Goal: Task Accomplishment & Management: Manage account settings

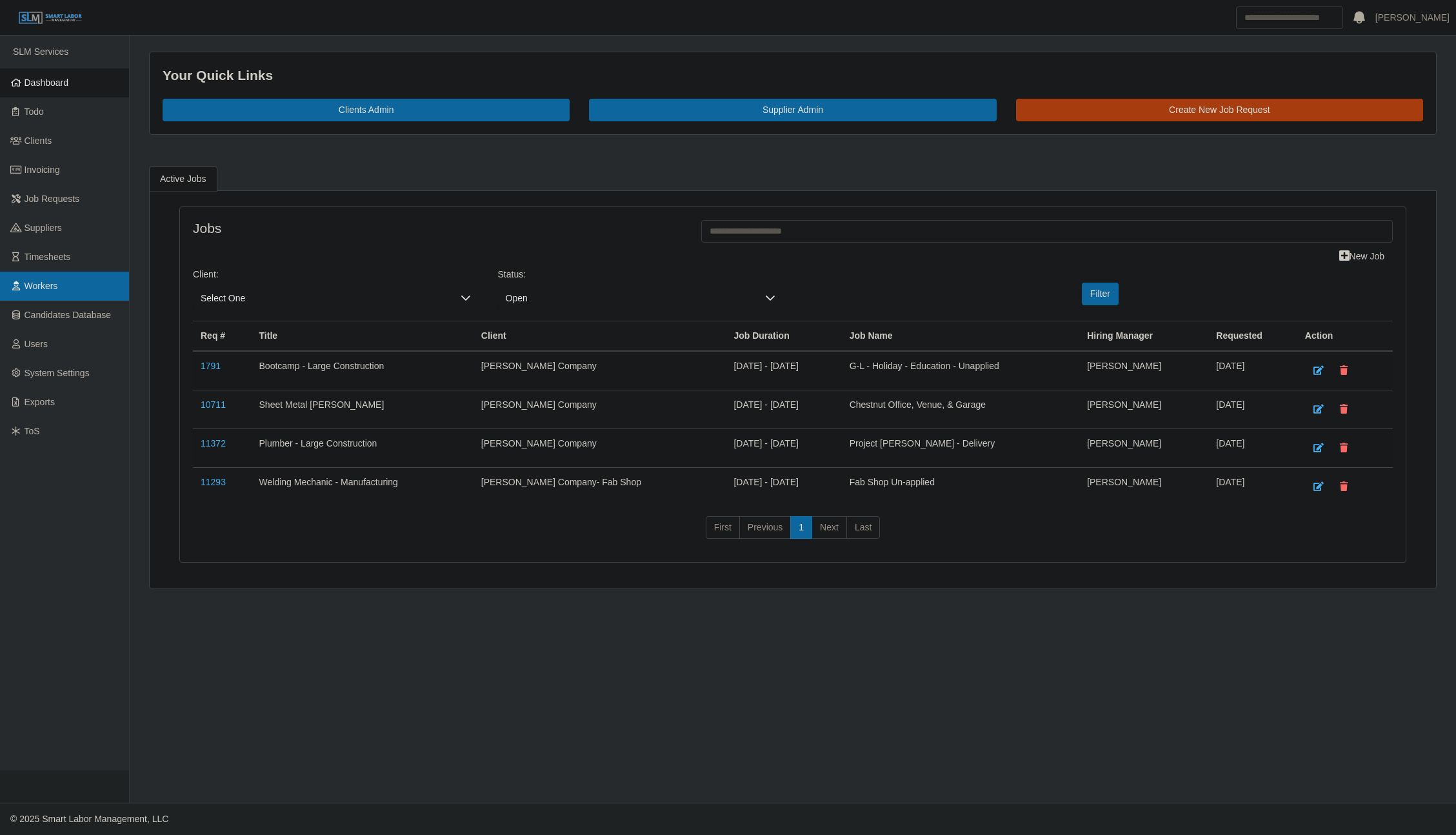
click at [49, 298] on link "Workers" at bounding box center [65, 286] width 129 height 29
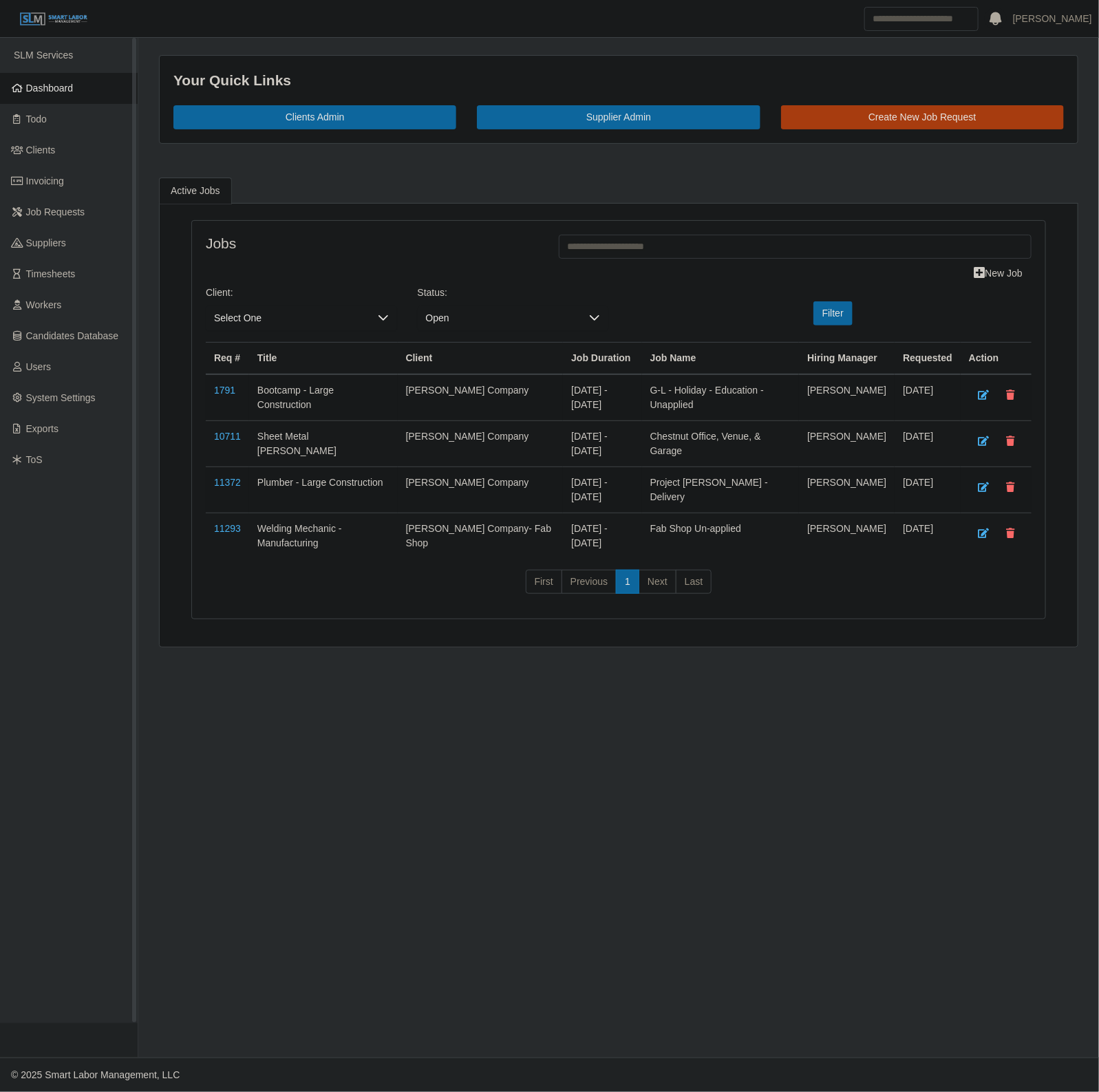
click at [78, 84] on link "Dashboard" at bounding box center [69, 88] width 138 height 31
click at [50, 99] on link "Dashboard" at bounding box center [69, 88] width 138 height 31
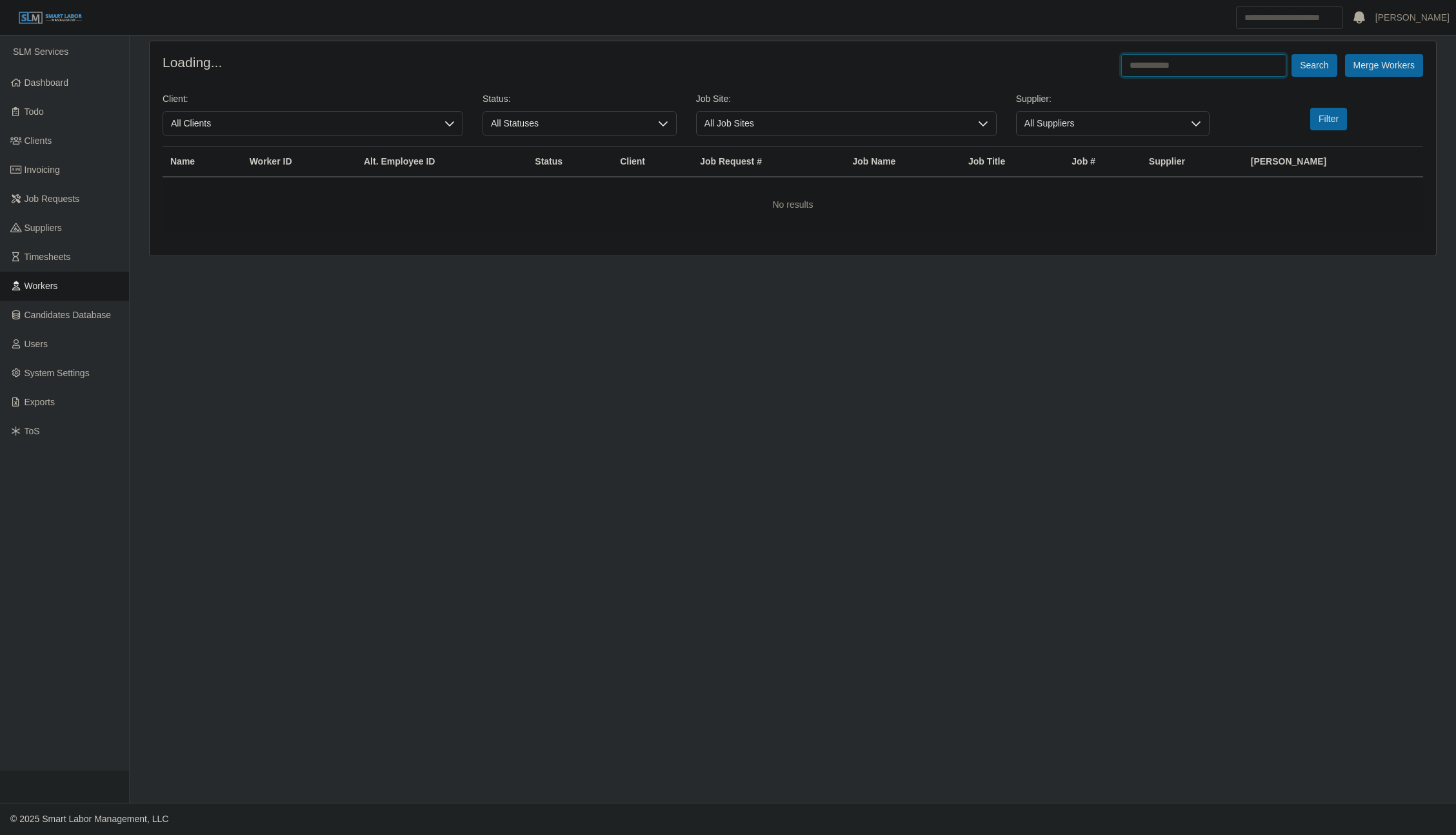
click at [1192, 67] on input "text" at bounding box center [1203, 65] width 165 height 22
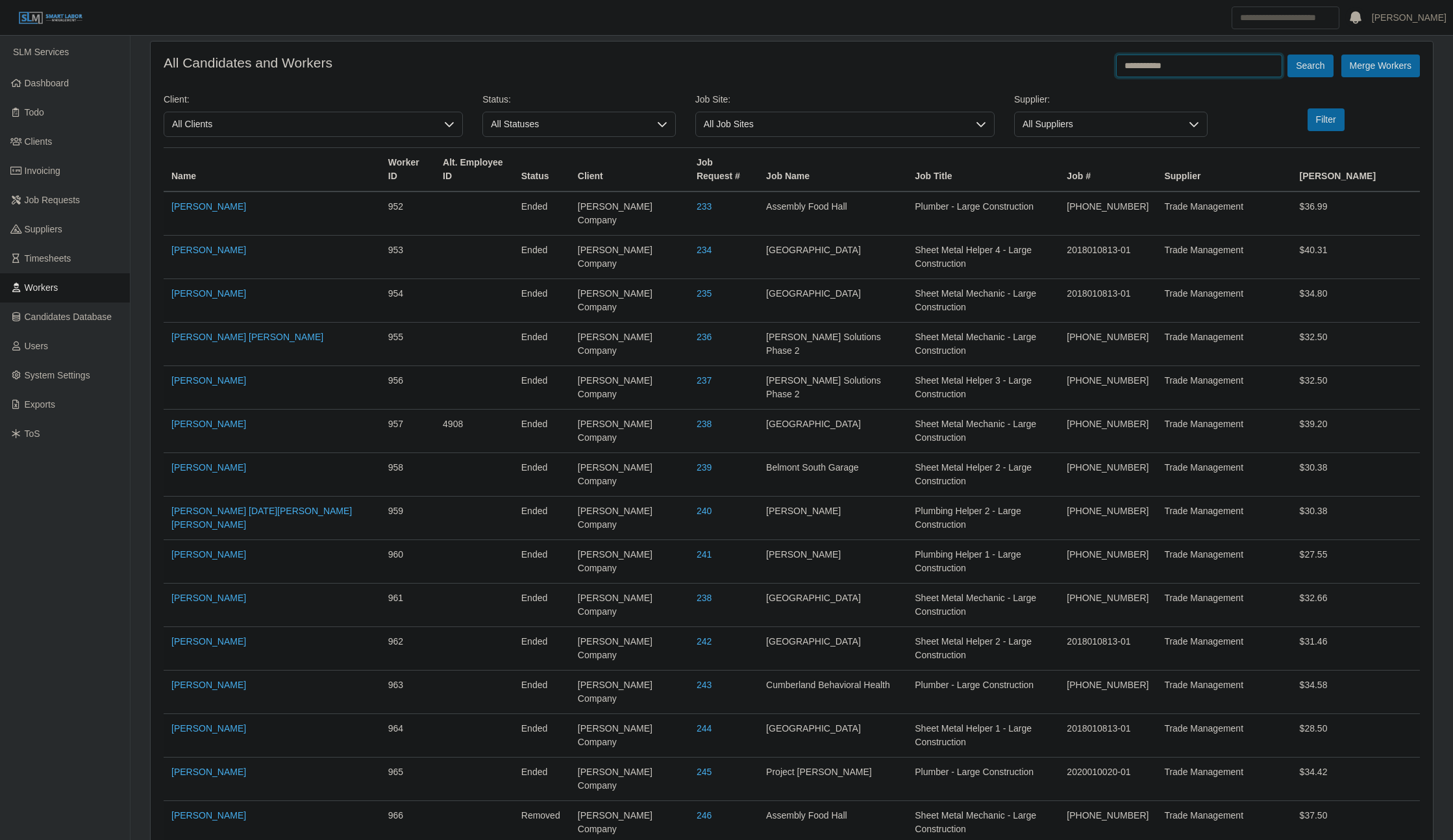
type input "**********"
click at [1287, 54] on button "Search" at bounding box center [1310, 65] width 45 height 23
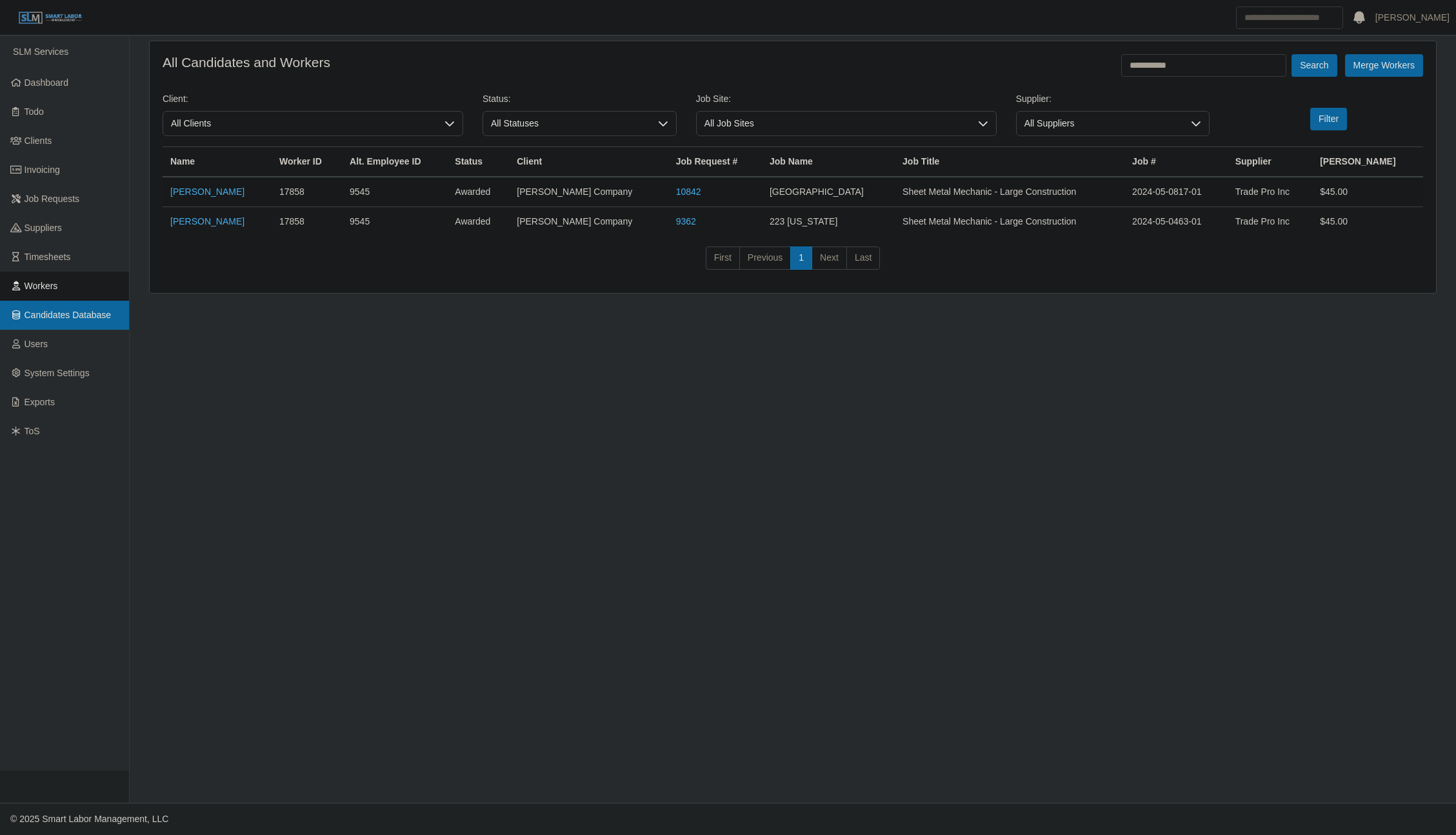
drag, startPoint x: 54, startPoint y: 280, endPoint x: 54, endPoint y: 309, distance: 29.0
click at [54, 280] on span "Workers" at bounding box center [40, 285] width 33 height 10
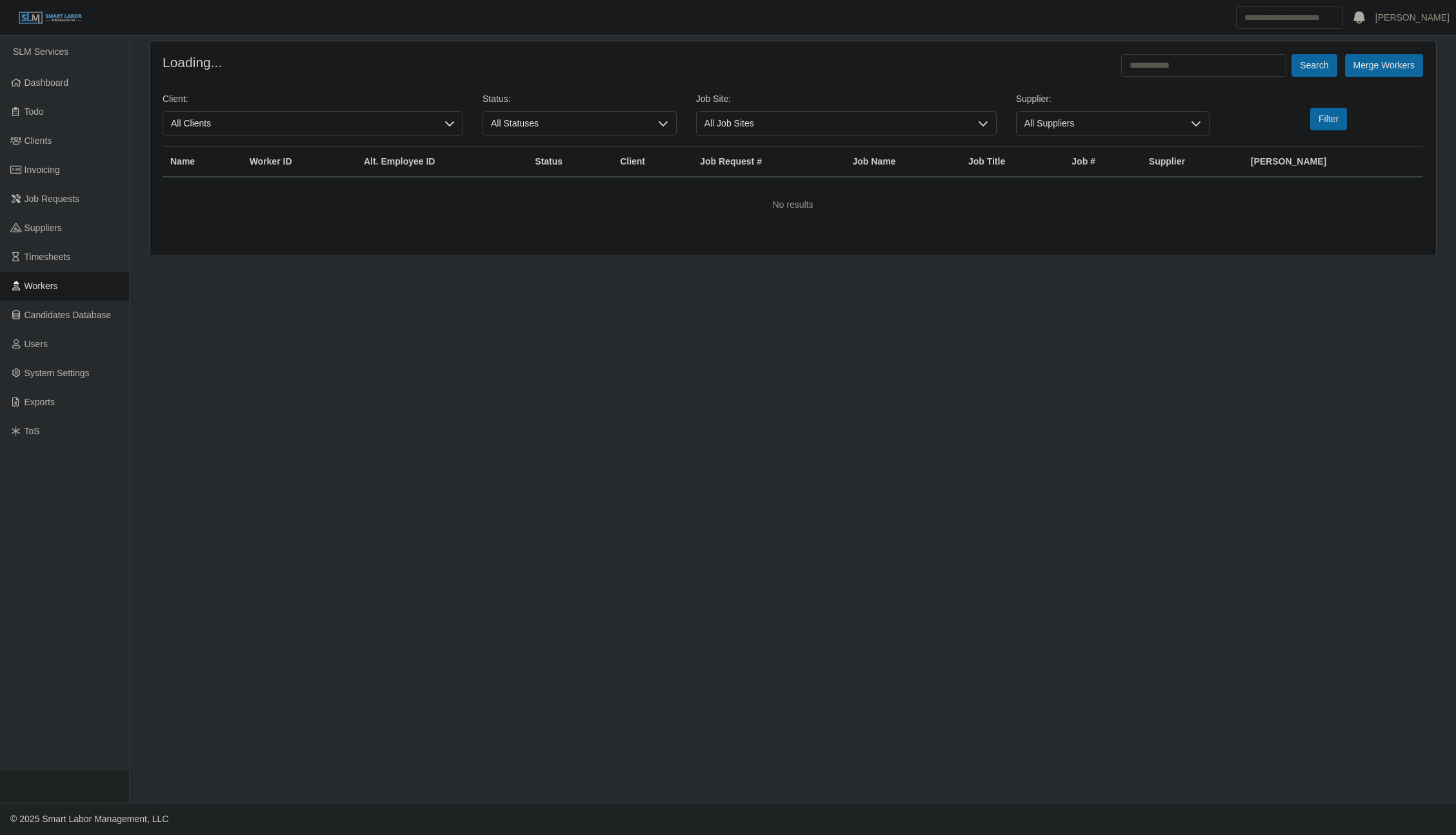
click at [1173, 64] on input "text" at bounding box center [1203, 65] width 165 height 22
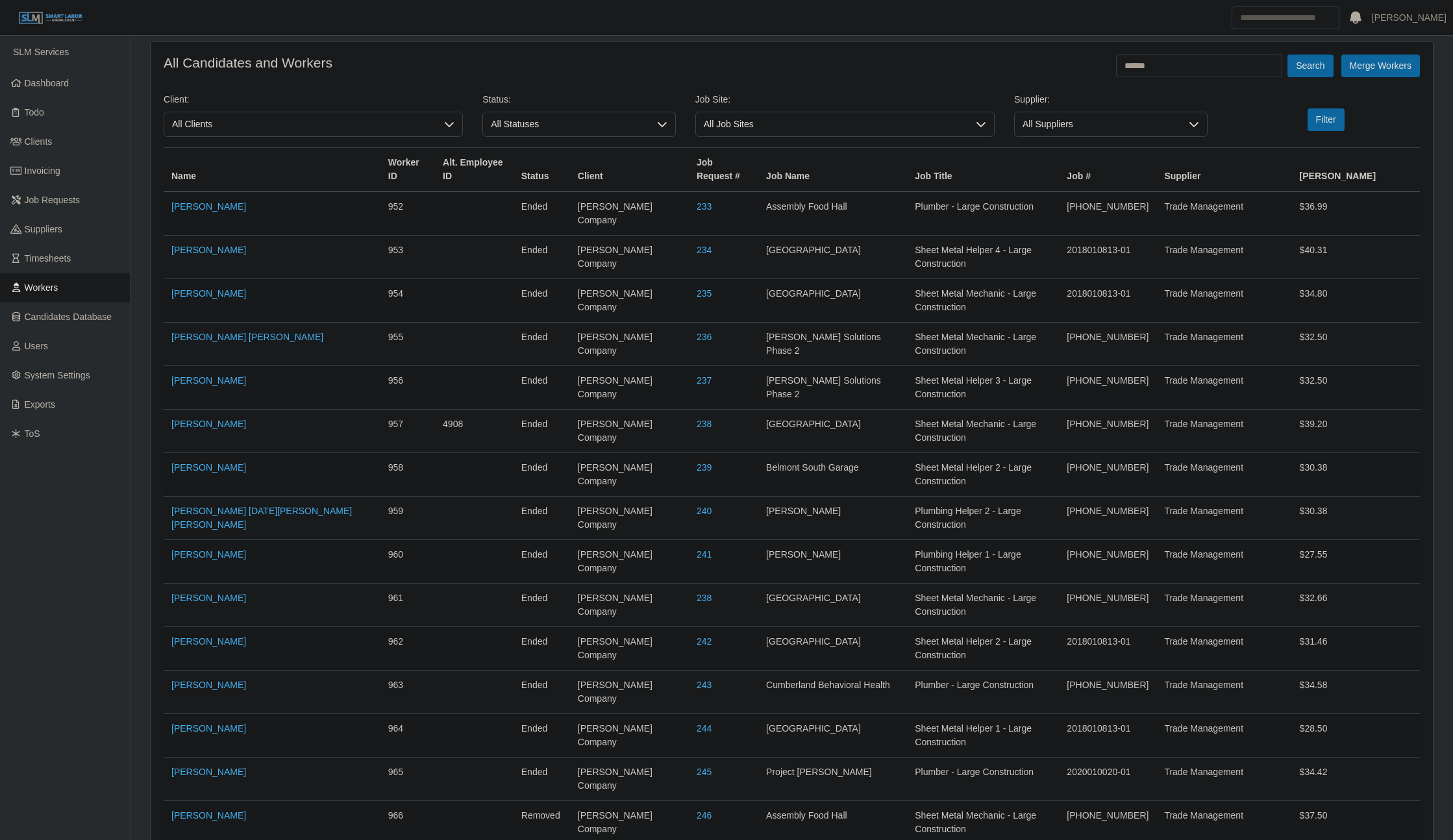
click at [1287, 54] on button "Search" at bounding box center [1310, 65] width 45 height 23
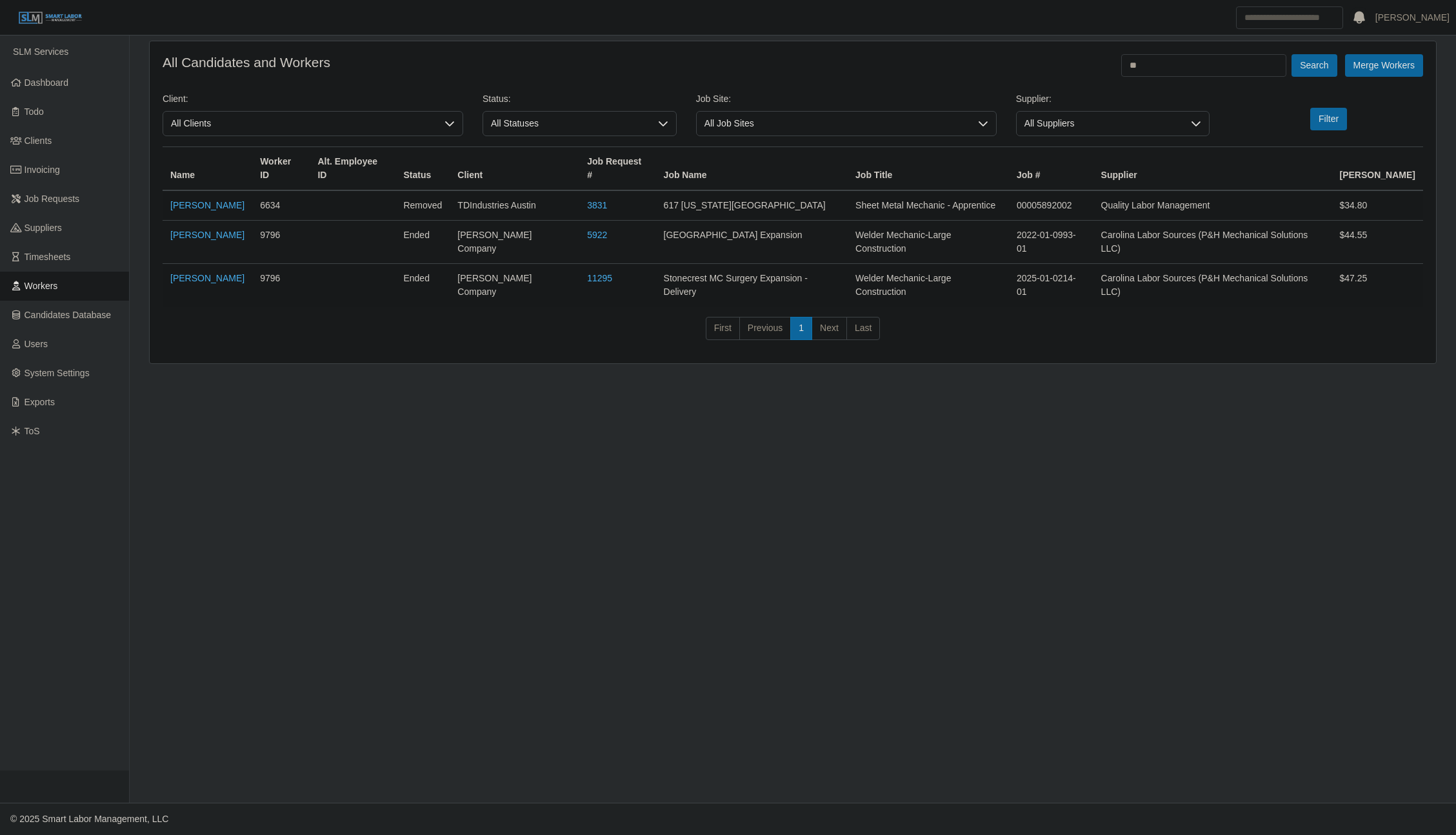
type input "*"
click at [1292, 54] on button "Search" at bounding box center [1314, 65] width 45 height 22
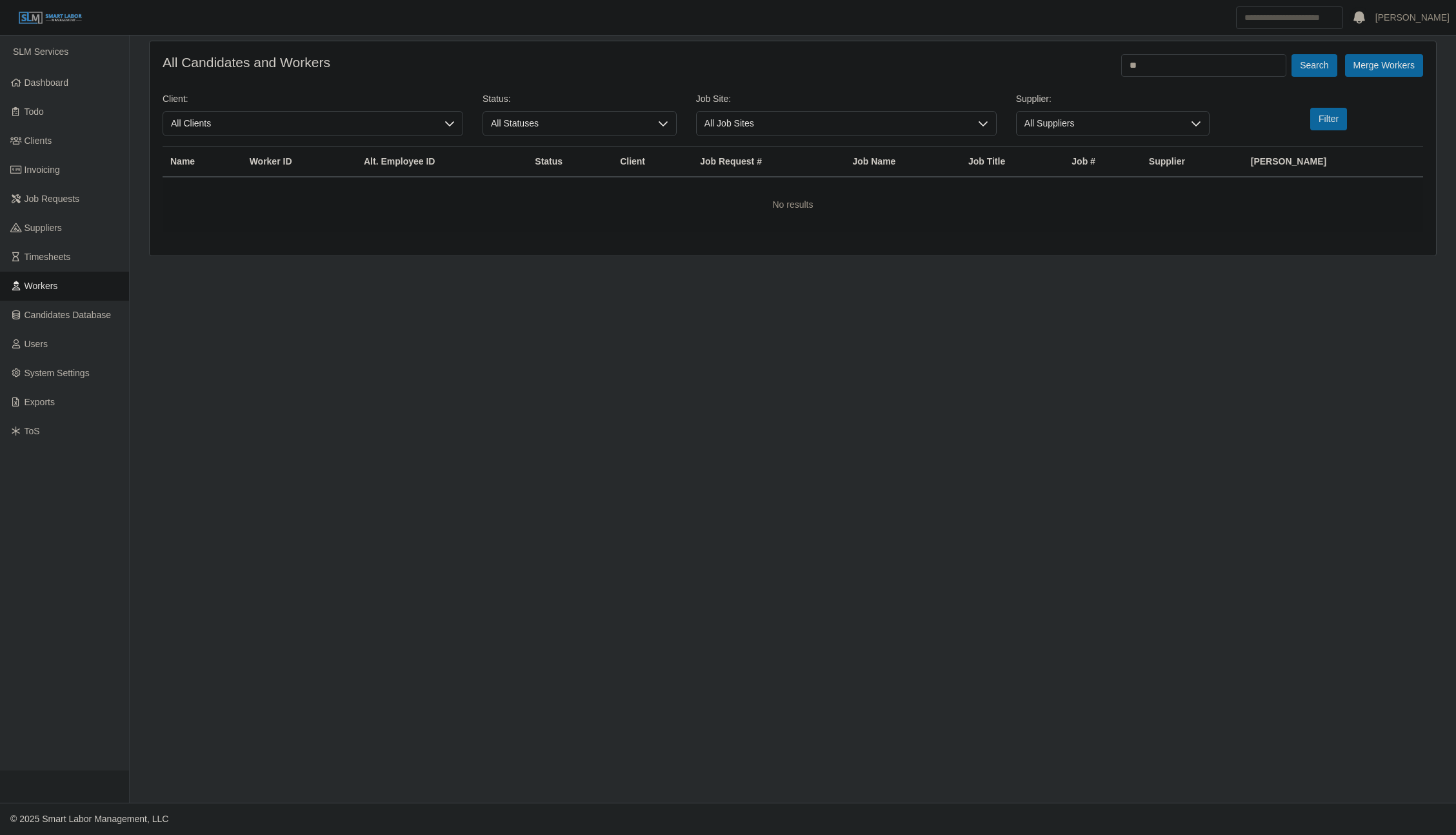
type input "*"
click at [1292, 54] on button "Search" at bounding box center [1314, 65] width 45 height 22
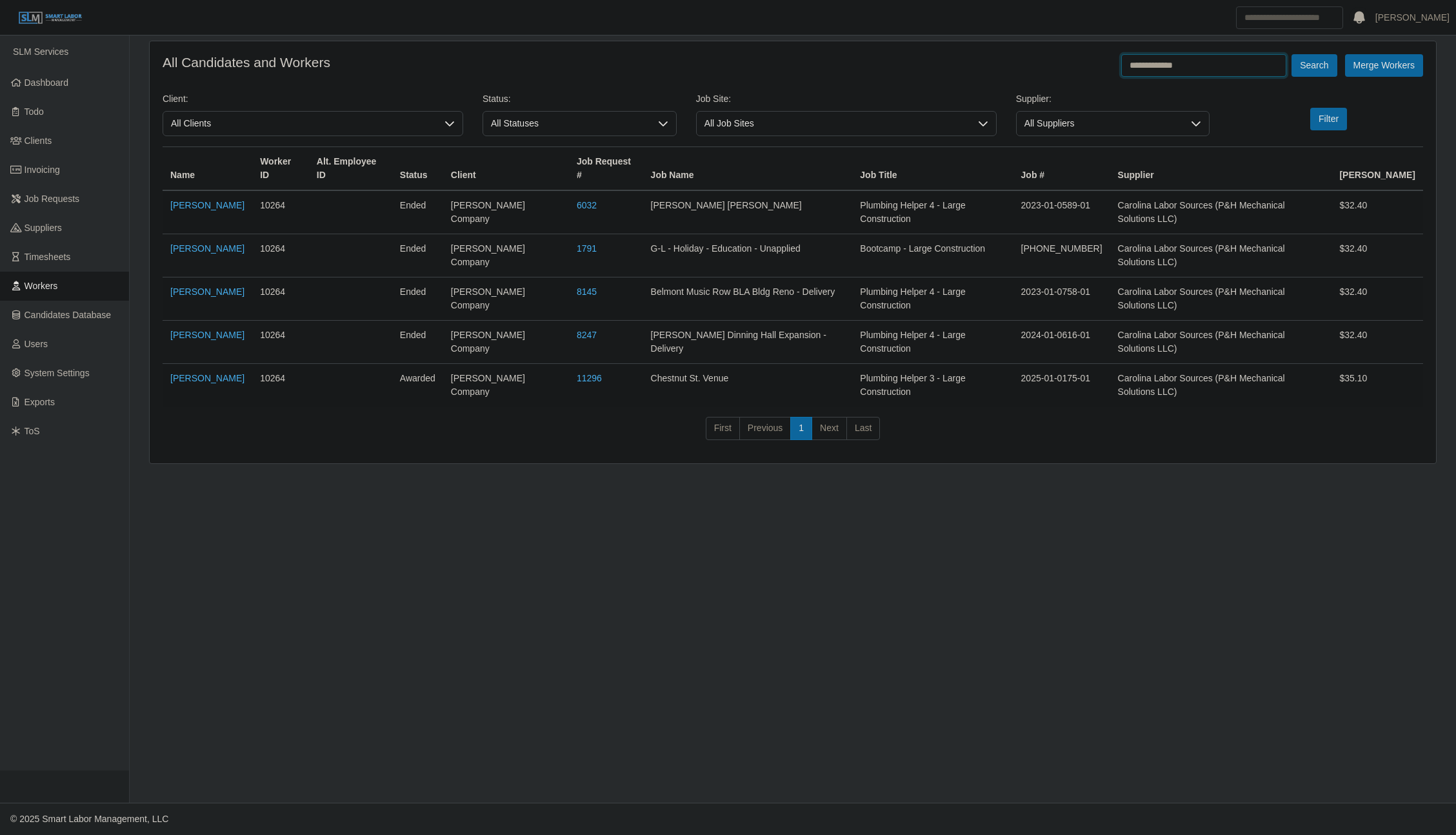
click at [1187, 57] on input "**********" at bounding box center [1203, 65] width 165 height 22
click at [1292, 54] on button "Search" at bounding box center [1314, 65] width 45 height 22
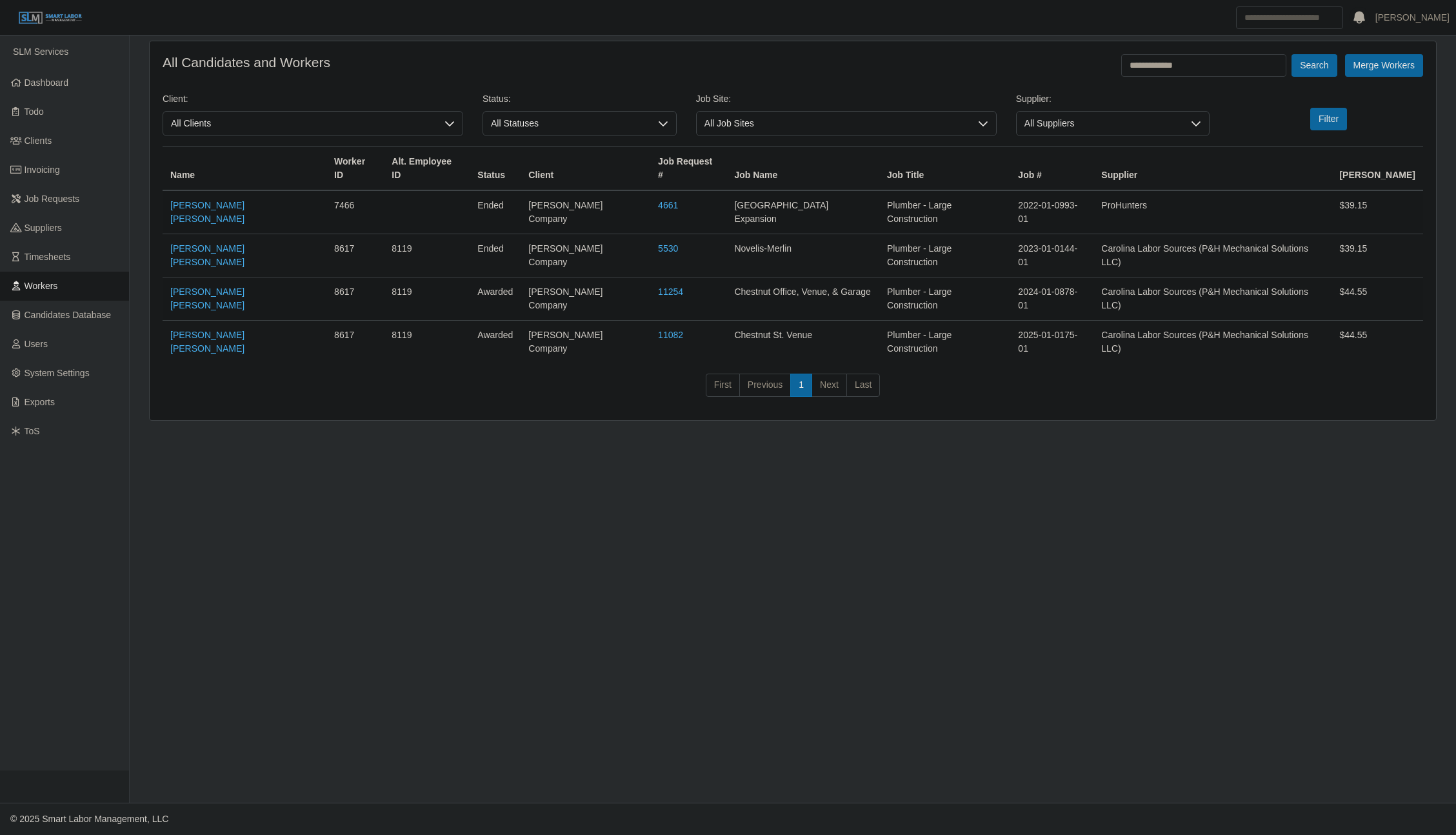
click at [235, 321] on td "David Castillo Vera" at bounding box center [244, 342] width 164 height 43
click at [220, 330] on link "David Castillo Vera" at bounding box center [207, 342] width 75 height 24
click at [1192, 67] on input "**********" at bounding box center [1203, 65] width 165 height 22
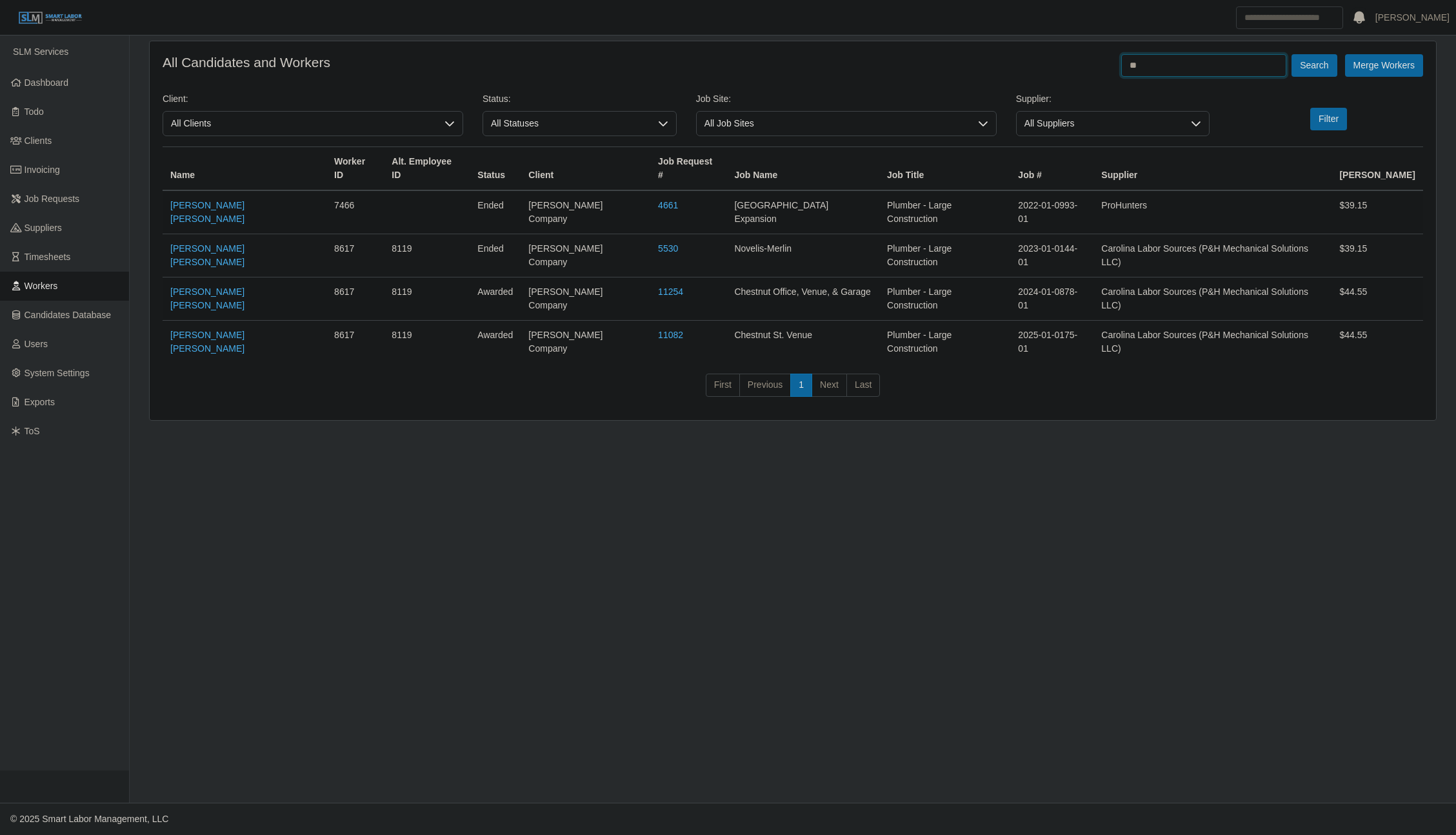
type input "*"
click at [1292, 54] on button "Search" at bounding box center [1314, 65] width 45 height 22
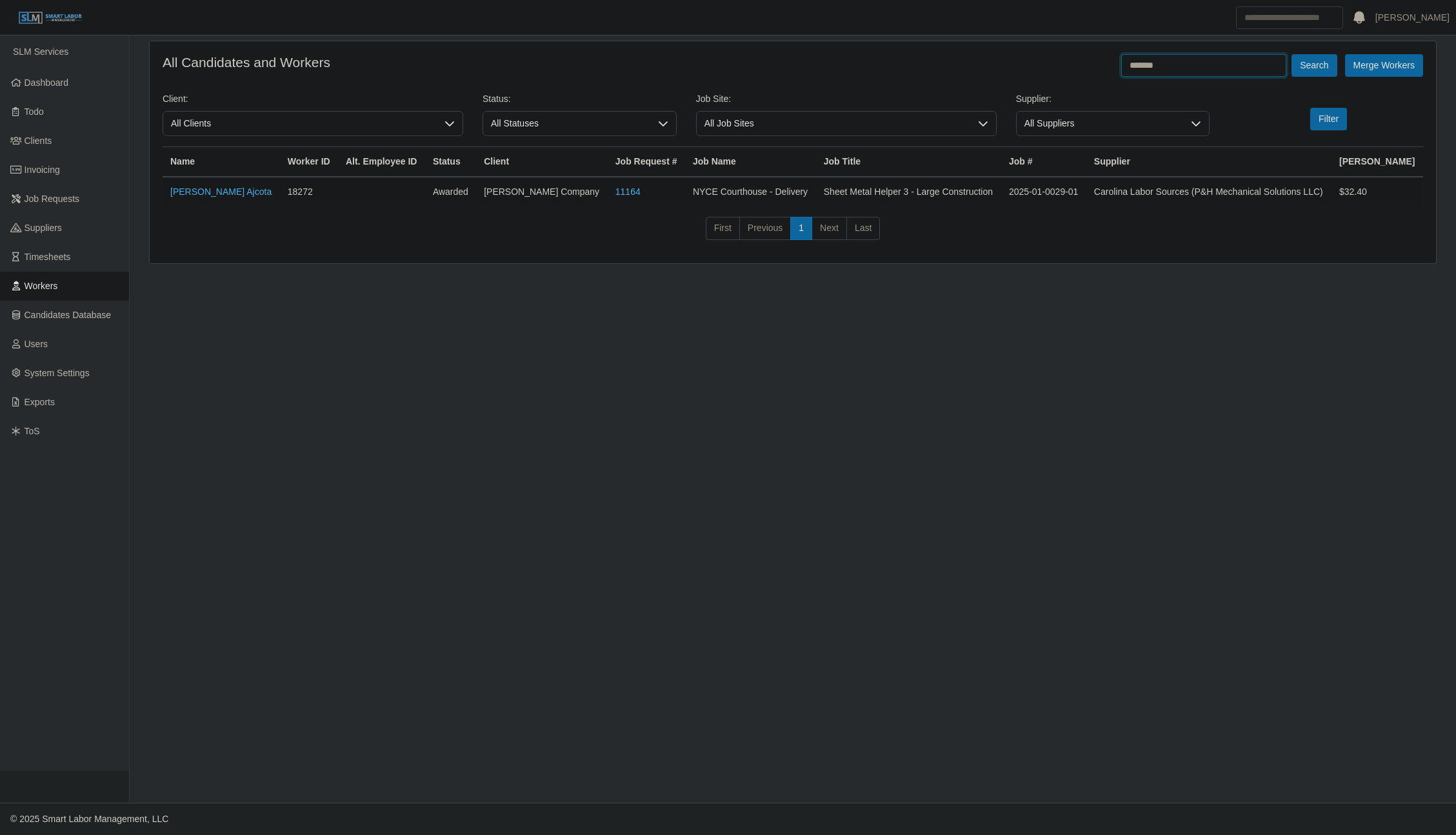
click at [1212, 69] on input "*******" at bounding box center [1203, 65] width 165 height 22
type input "****"
click at [1292, 54] on button "Search" at bounding box center [1314, 65] width 45 height 22
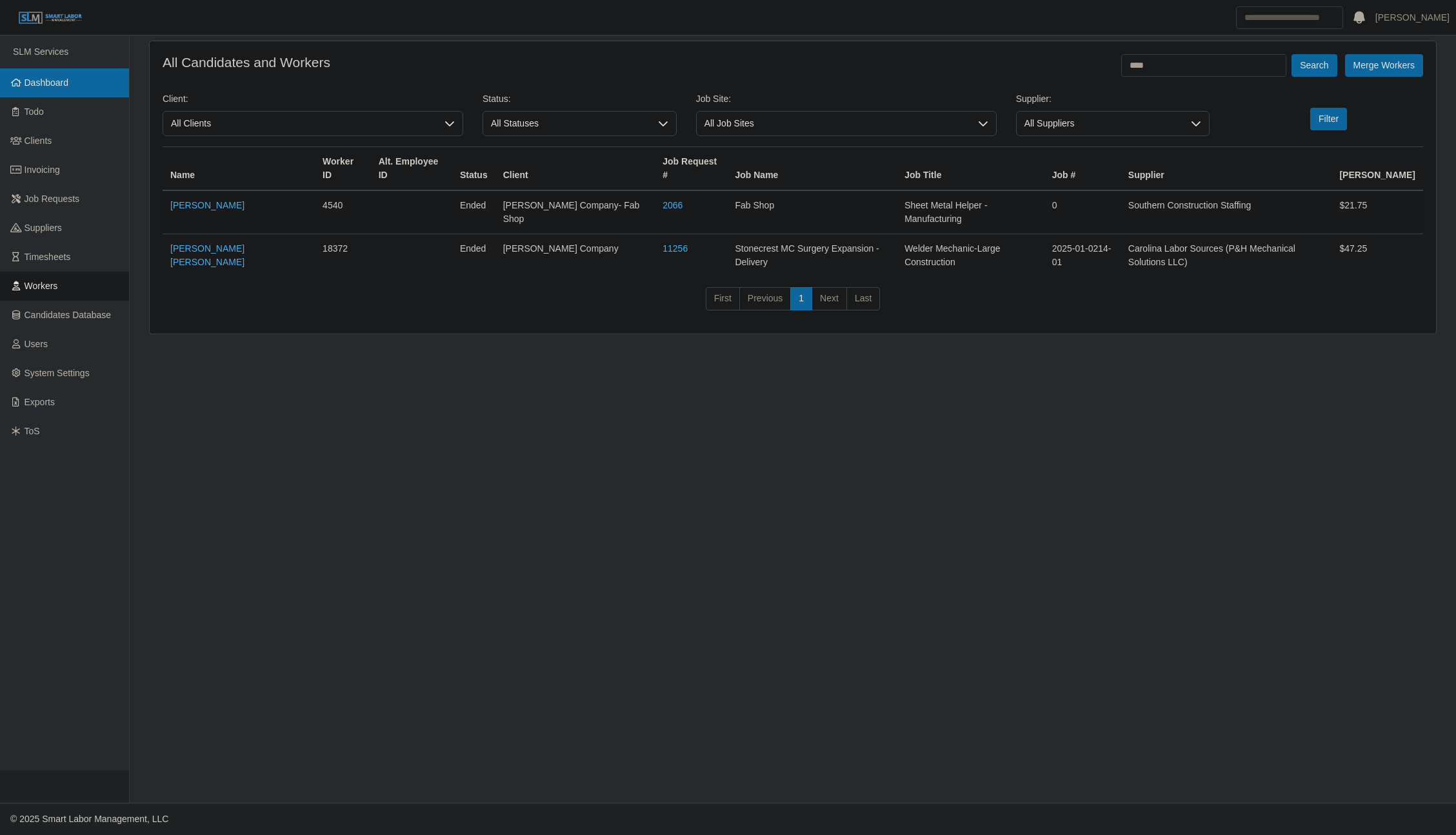
click at [70, 81] on link "Dashboard" at bounding box center [65, 83] width 129 height 29
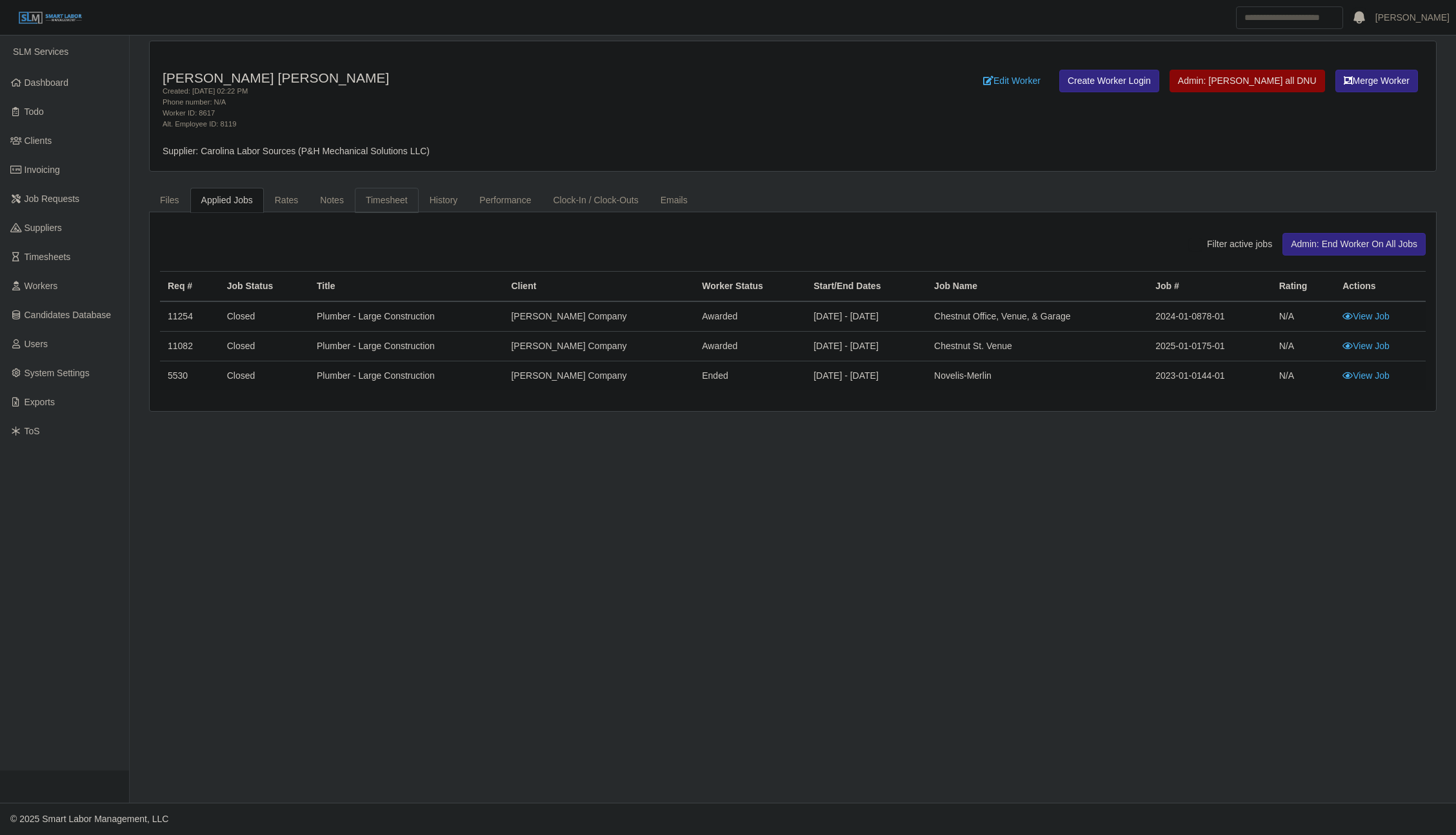
click at [392, 204] on link "Timesheet" at bounding box center [386, 200] width 64 height 25
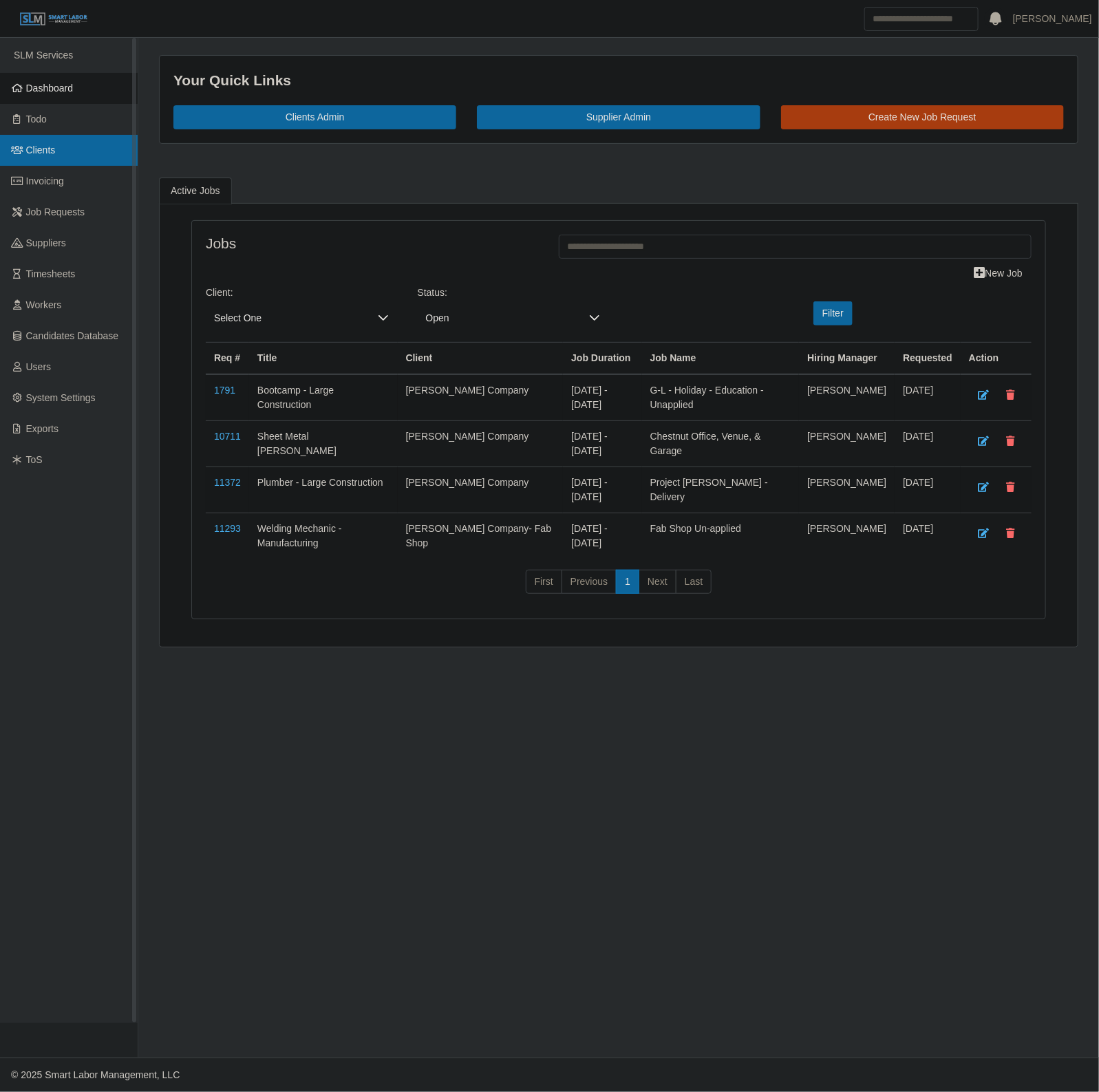
click at [35, 149] on span "Clients" at bounding box center [40, 150] width 30 height 11
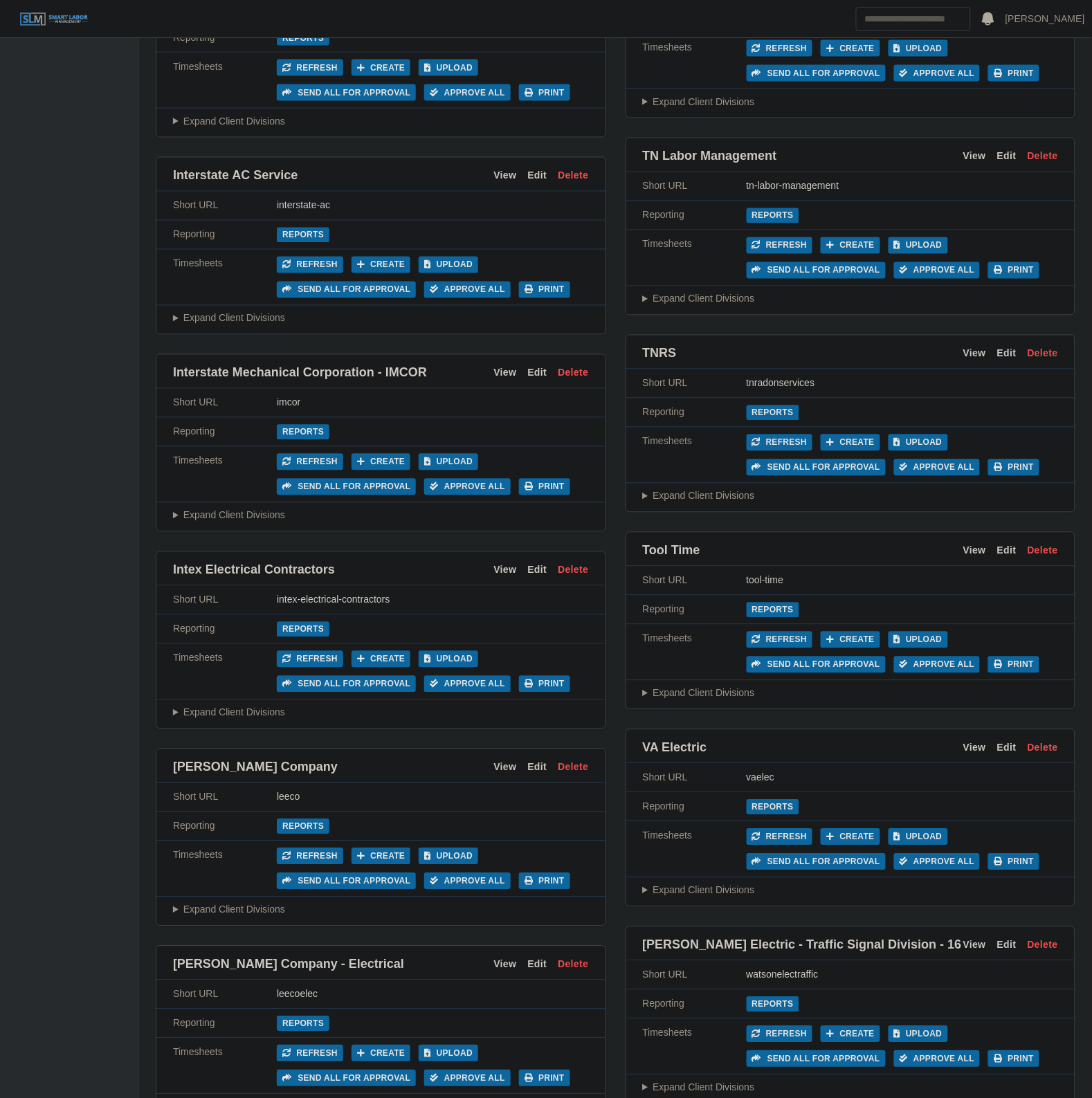
scroll to position [5449, 0]
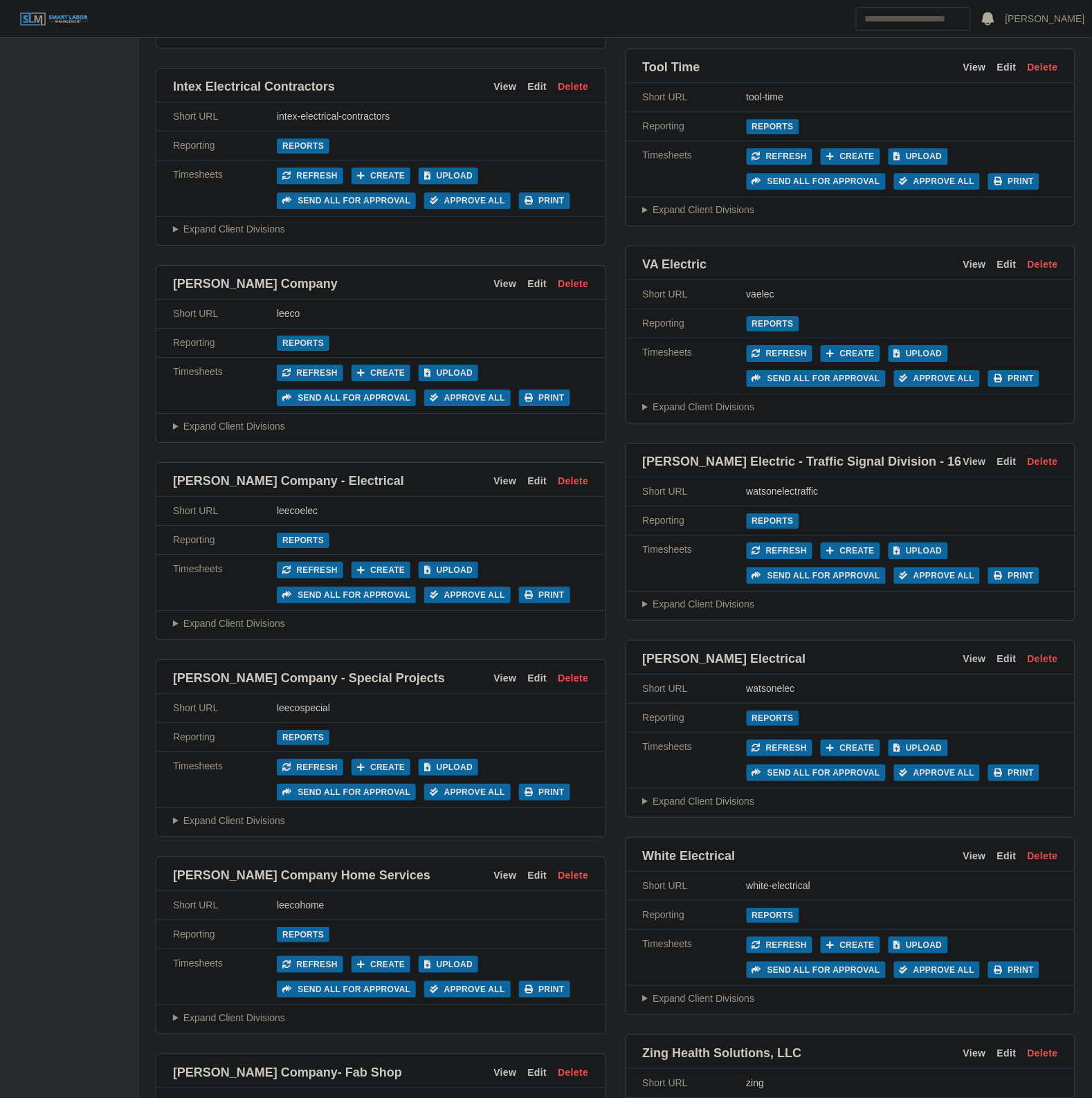
drag, startPoint x: 379, startPoint y: 379, endPoint x: 431, endPoint y: 324, distance: 75.7
click at [438, 324] on div "Lee Company View Edit Delete Short URL leeco Reporting Reports Timesheets Refre…" at bounding box center [380, 354] width 450 height 177
click at [295, 351] on link "Reports" at bounding box center [303, 343] width 53 height 15
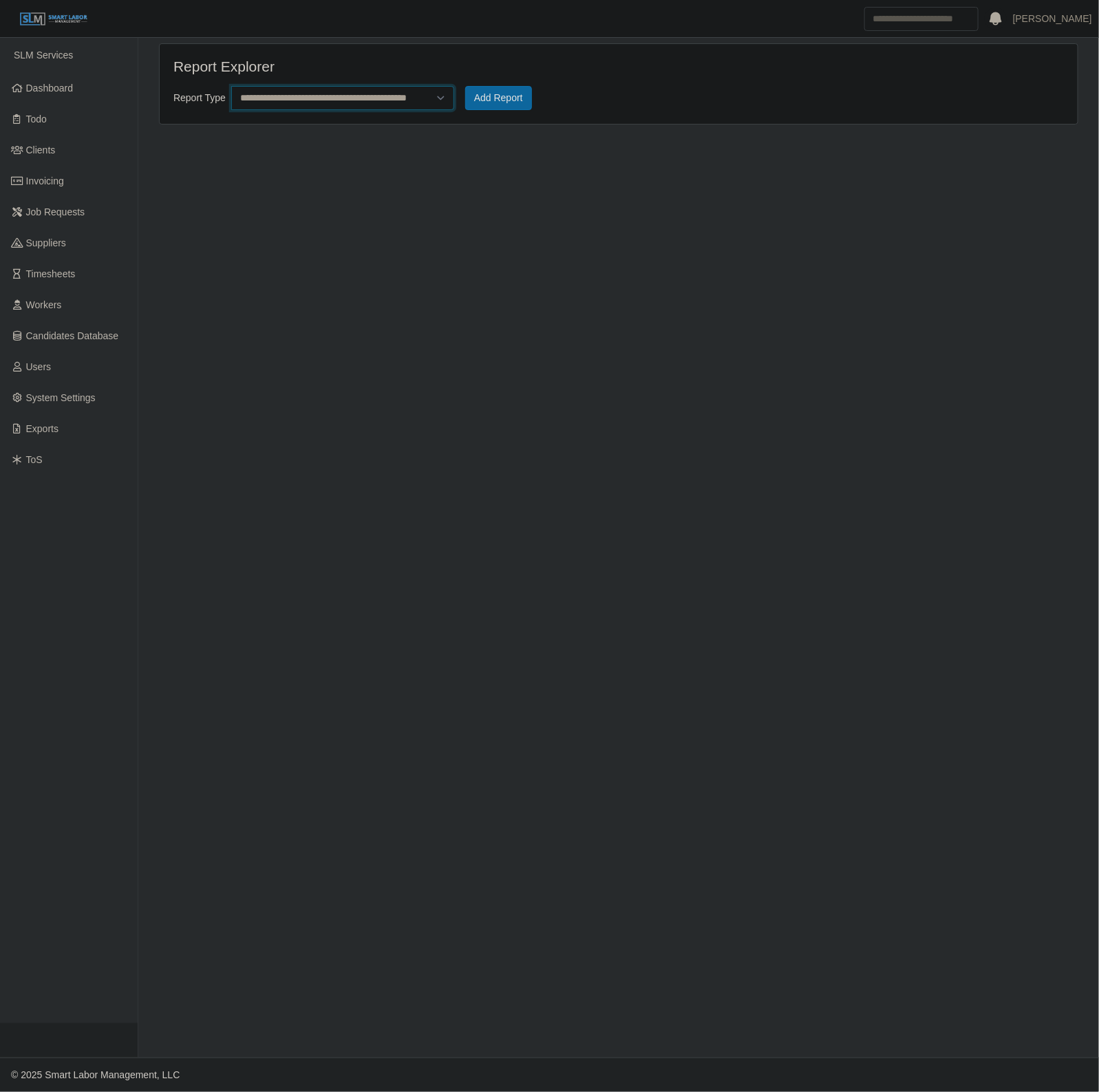
click at [306, 88] on select "**********" at bounding box center [342, 98] width 223 height 24
select select "**********"
click at [231, 86] on select "**********" at bounding box center [342, 98] width 223 height 24
drag, startPoint x: 513, startPoint y: 89, endPoint x: 772, endPoint y: 355, distance: 371.3
click at [516, 90] on button "Add Report" at bounding box center [499, 98] width 67 height 24
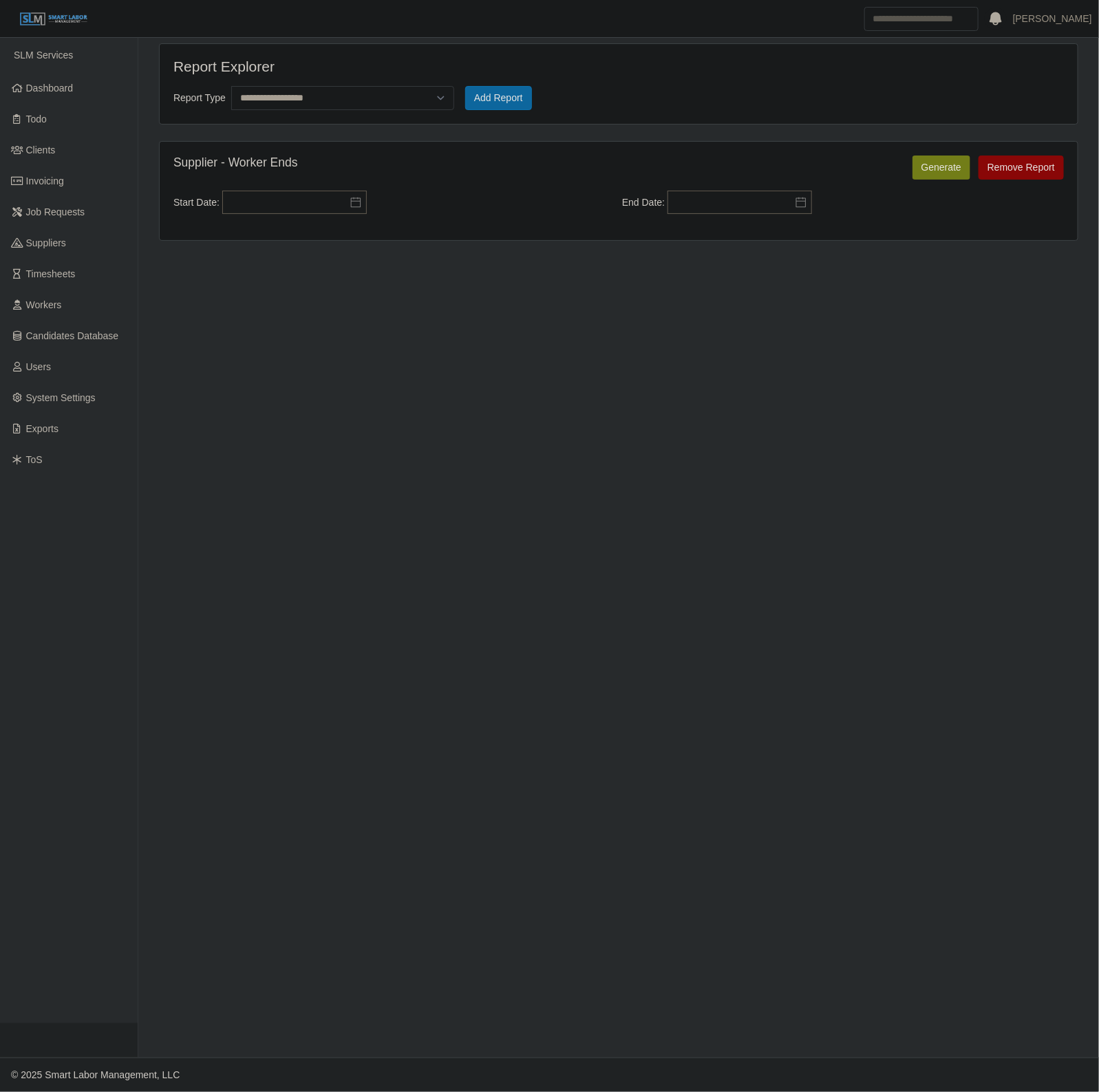
click at [269, 191] on div "Start Date: Please provide a valid start date. End Date:" at bounding box center [619, 205] width 898 height 41
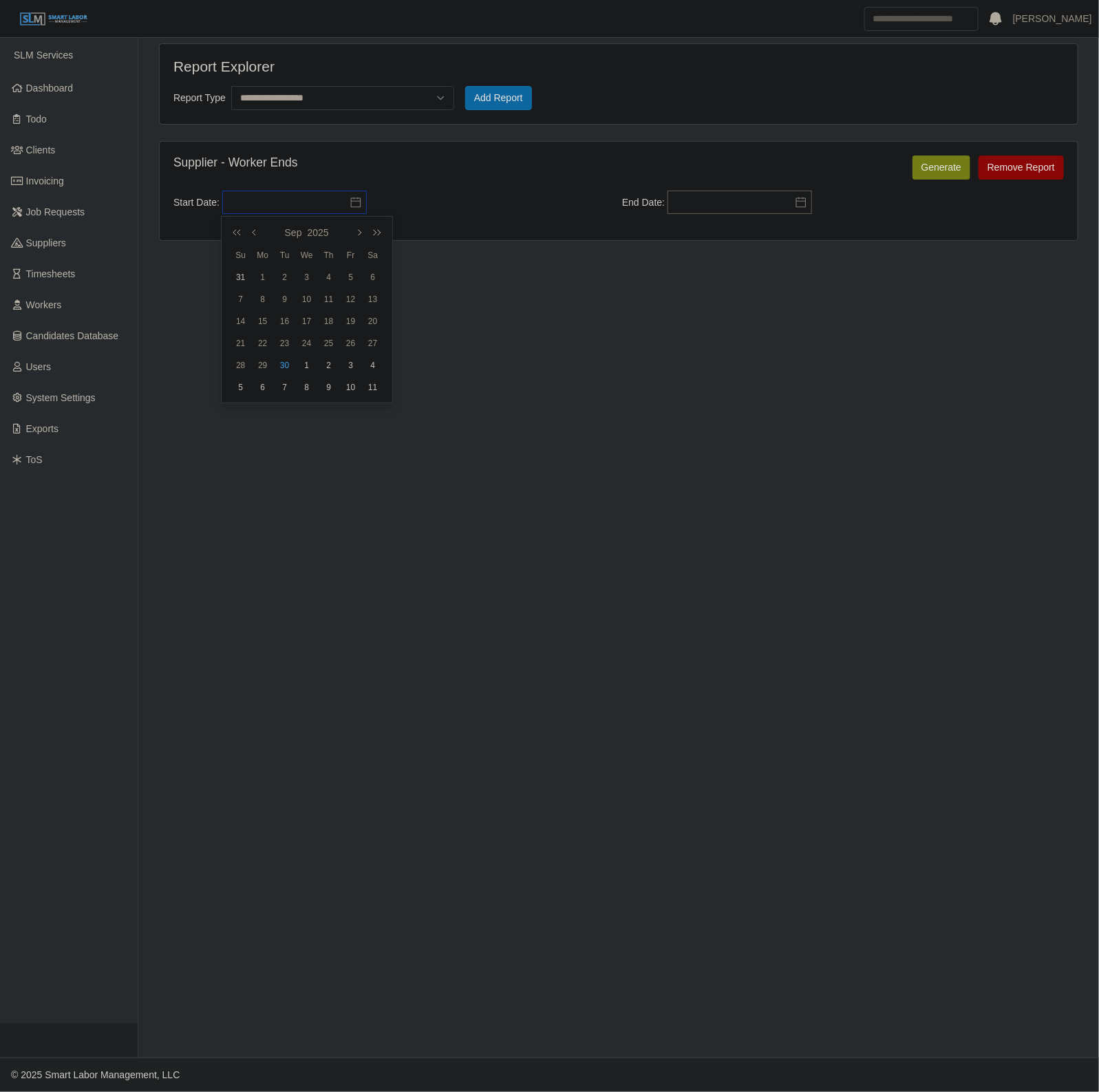
drag, startPoint x: 267, startPoint y: 198, endPoint x: 262, endPoint y: 208, distance: 11.2
click at [267, 199] on input "text" at bounding box center [294, 202] width 145 height 23
click at [259, 348] on div "22" at bounding box center [263, 343] width 22 height 12
type input "**********"
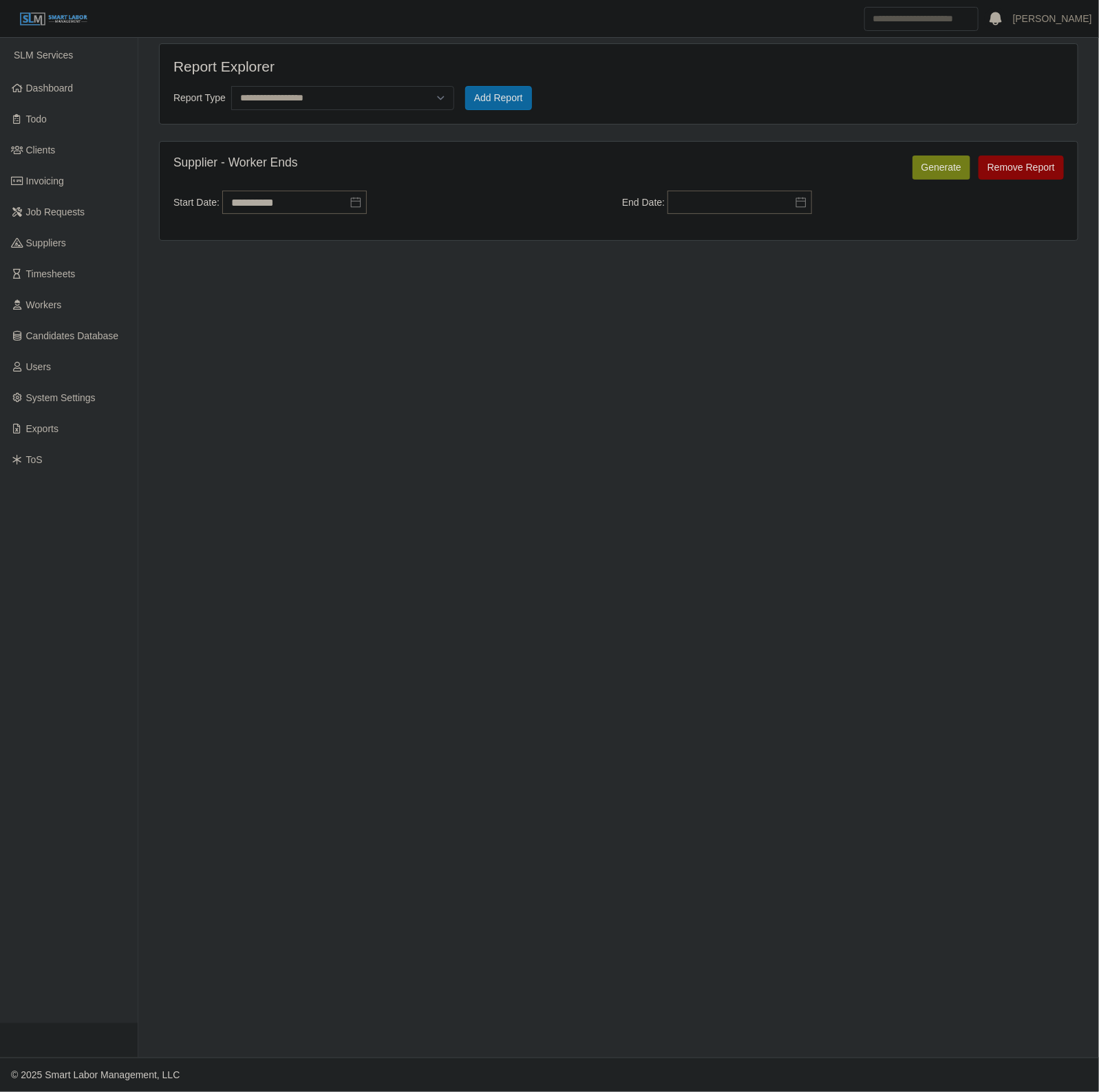
click at [761, 221] on div "**********" at bounding box center [619, 205] width 898 height 41
click at [760, 213] on input "text" at bounding box center [739, 202] width 145 height 23
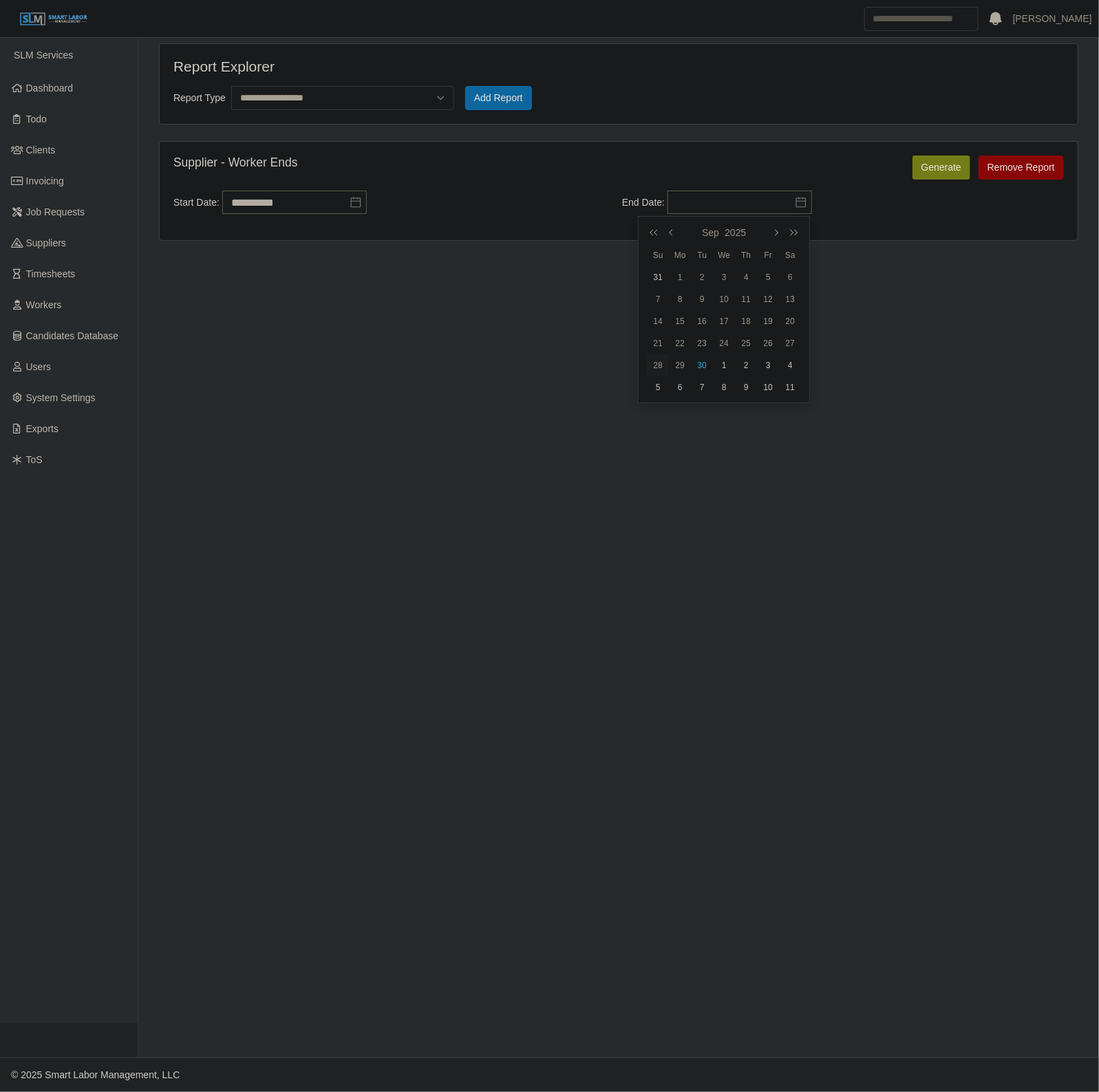
click at [656, 360] on div "28" at bounding box center [658, 365] width 22 height 12
type input "**********"
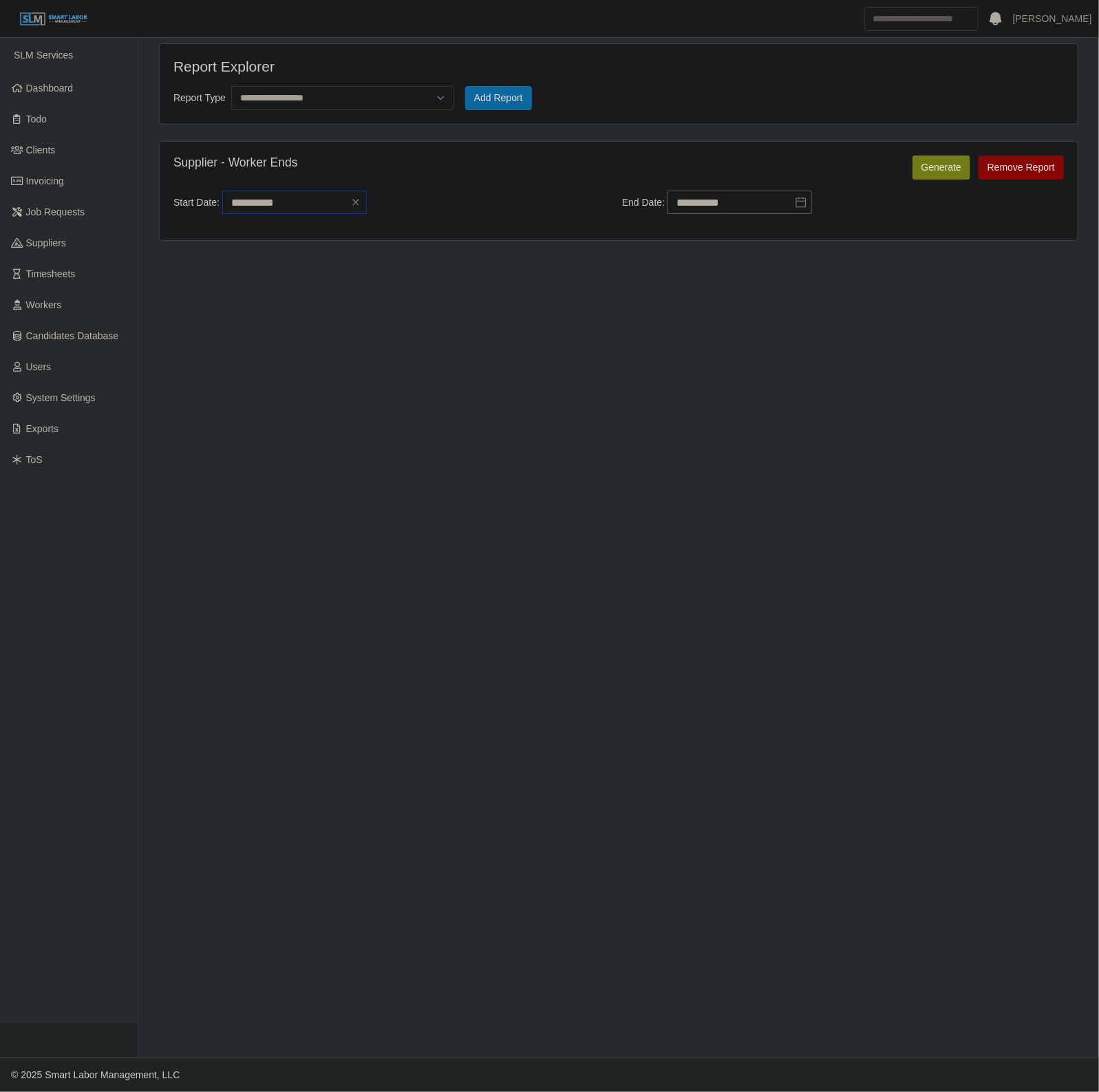
click at [300, 192] on input "**********" at bounding box center [294, 202] width 145 height 23
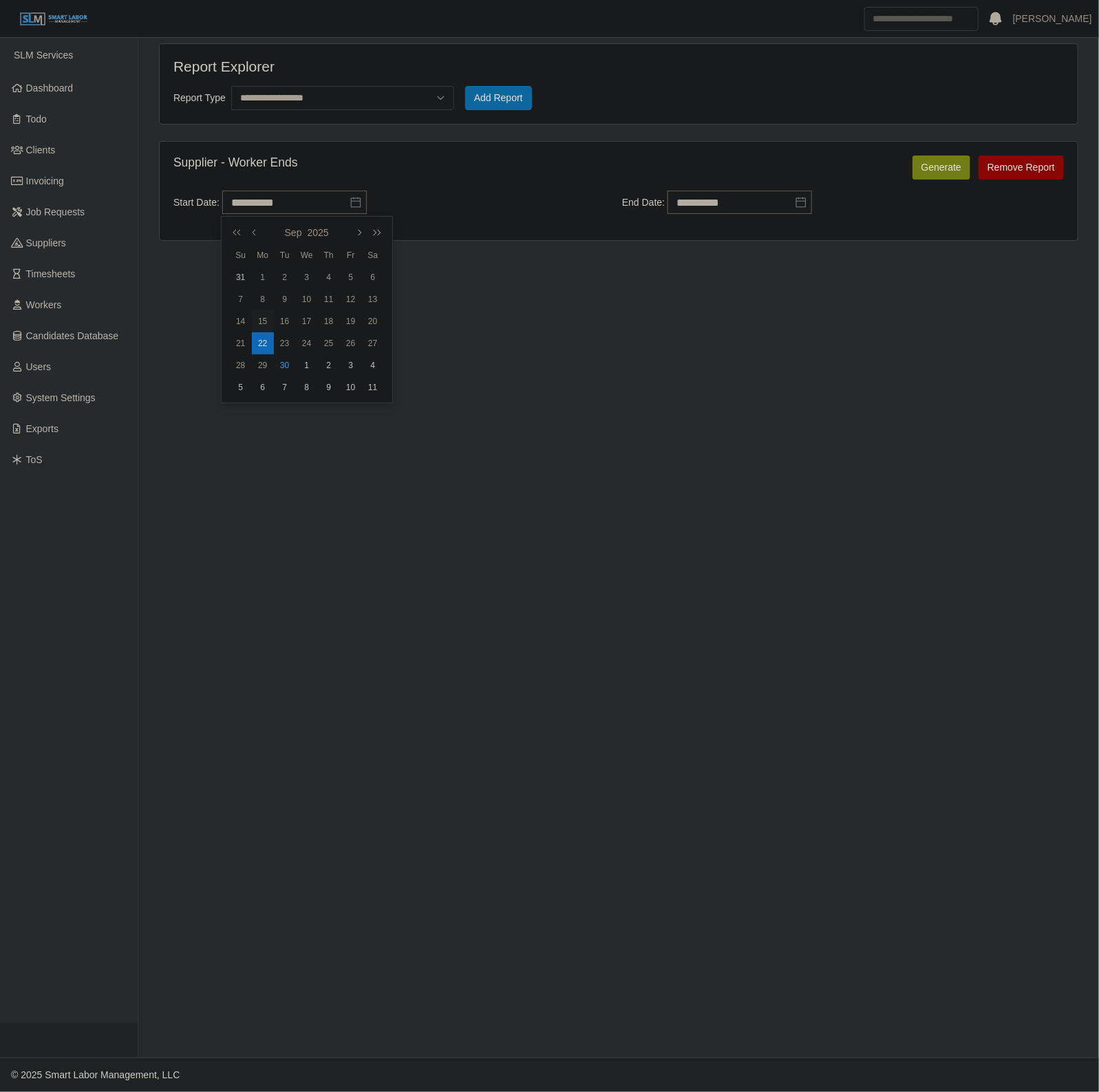
click at [266, 324] on div "15" at bounding box center [263, 321] width 22 height 12
type input "**********"
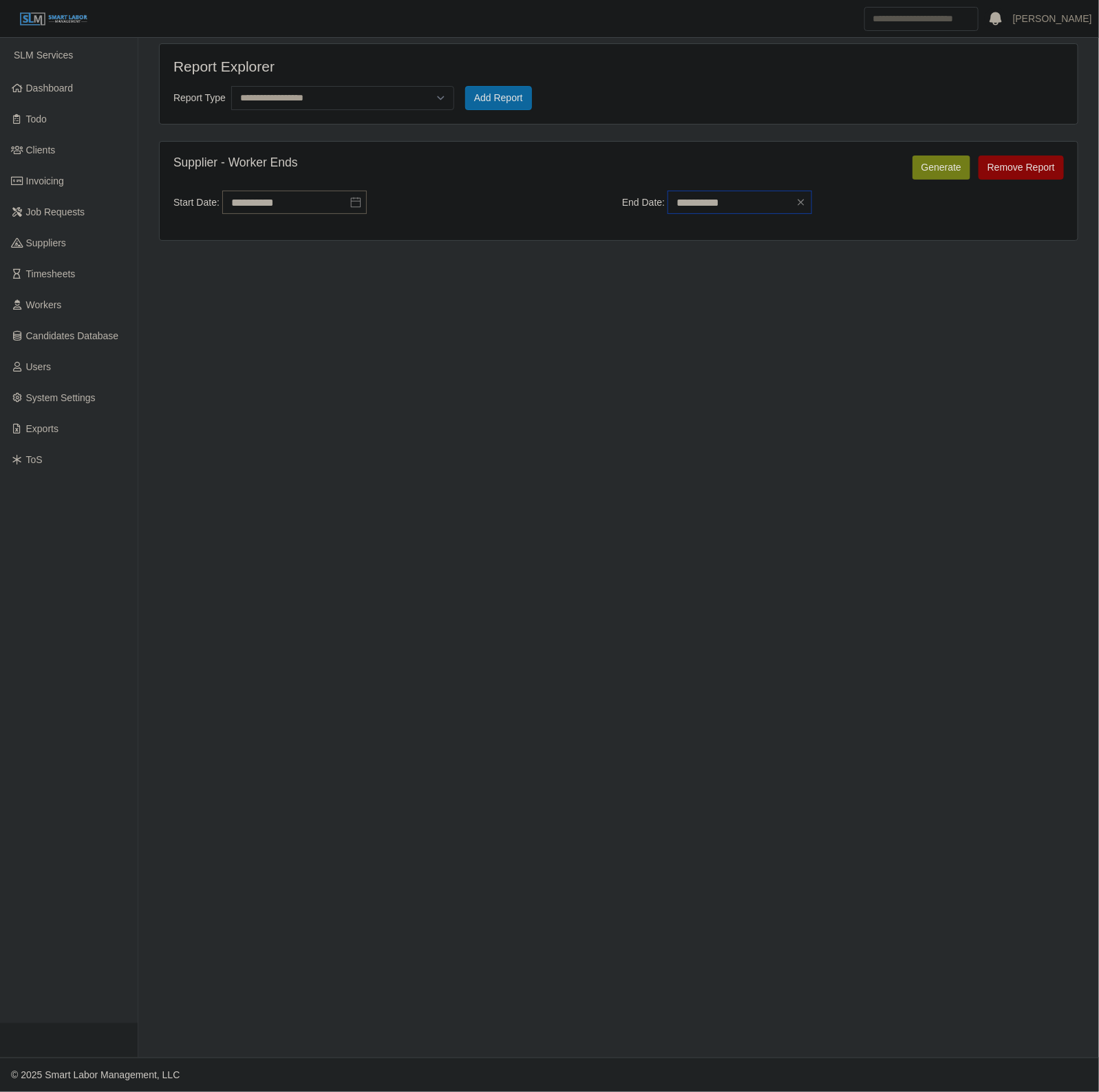
click at [761, 214] on input "**********" at bounding box center [739, 202] width 145 height 23
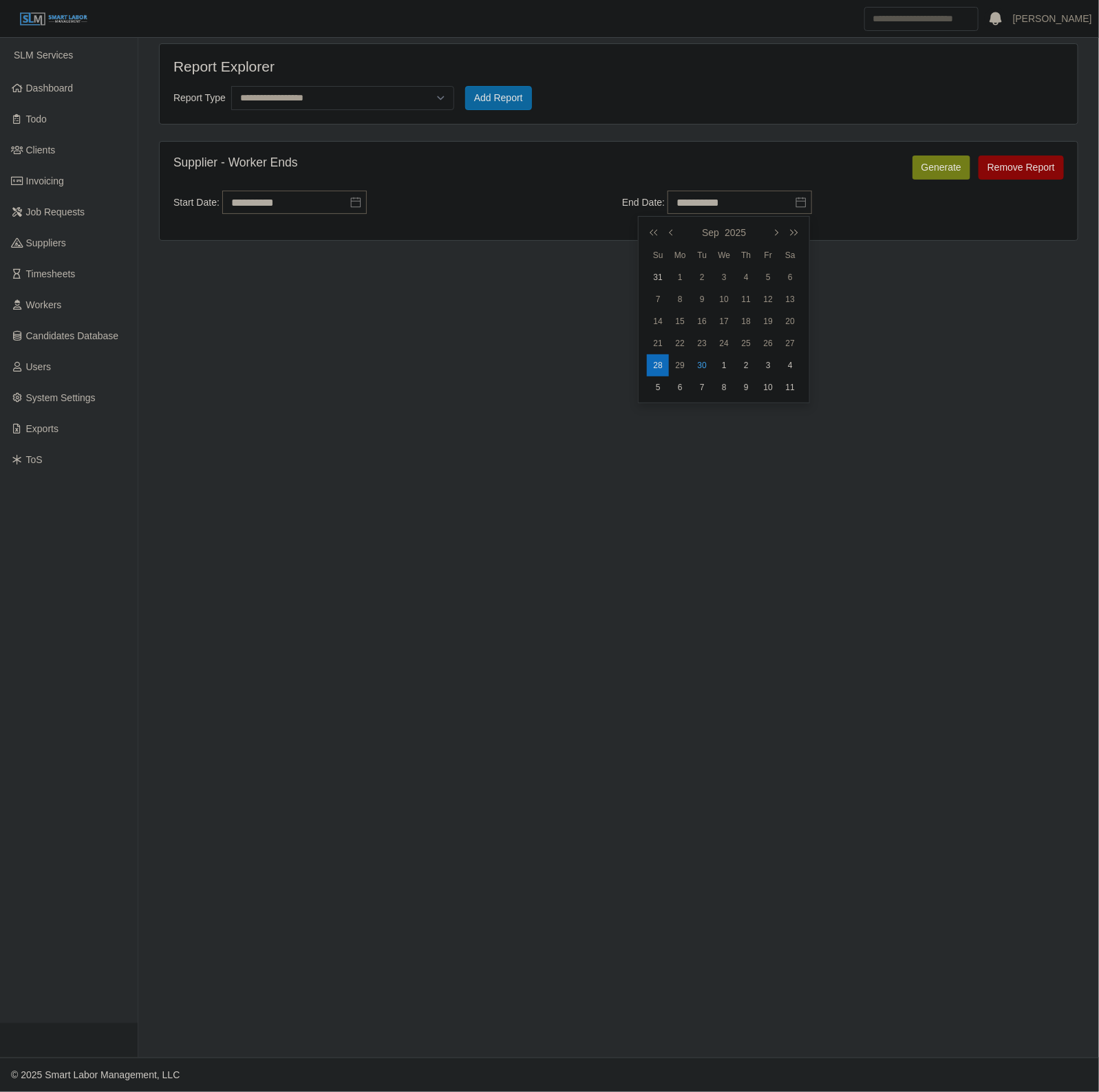
click at [725, 363] on div "1" at bounding box center [724, 365] width 22 height 12
type input "**********"
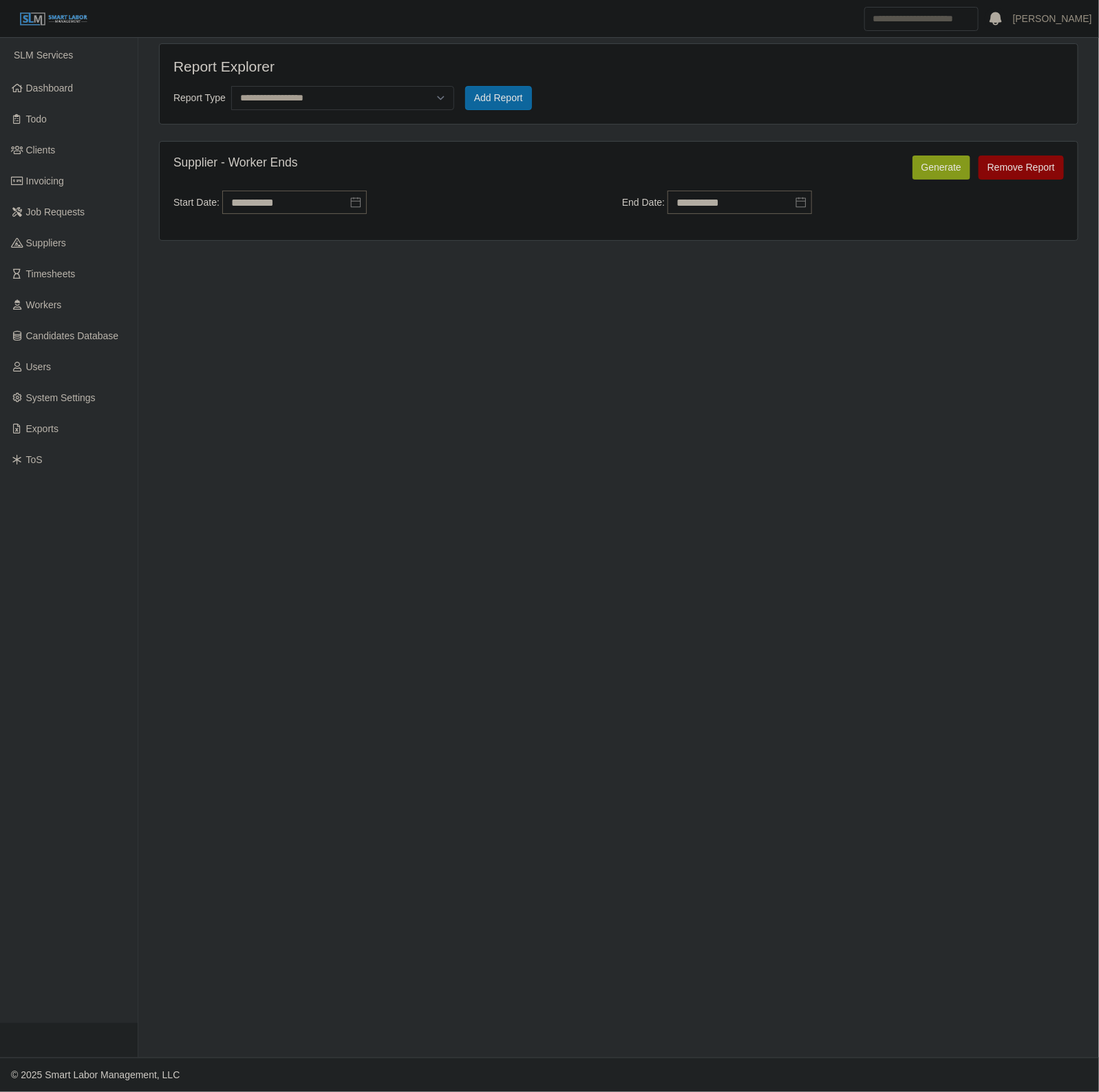
click at [930, 171] on button "Generate" at bounding box center [942, 167] width 58 height 24
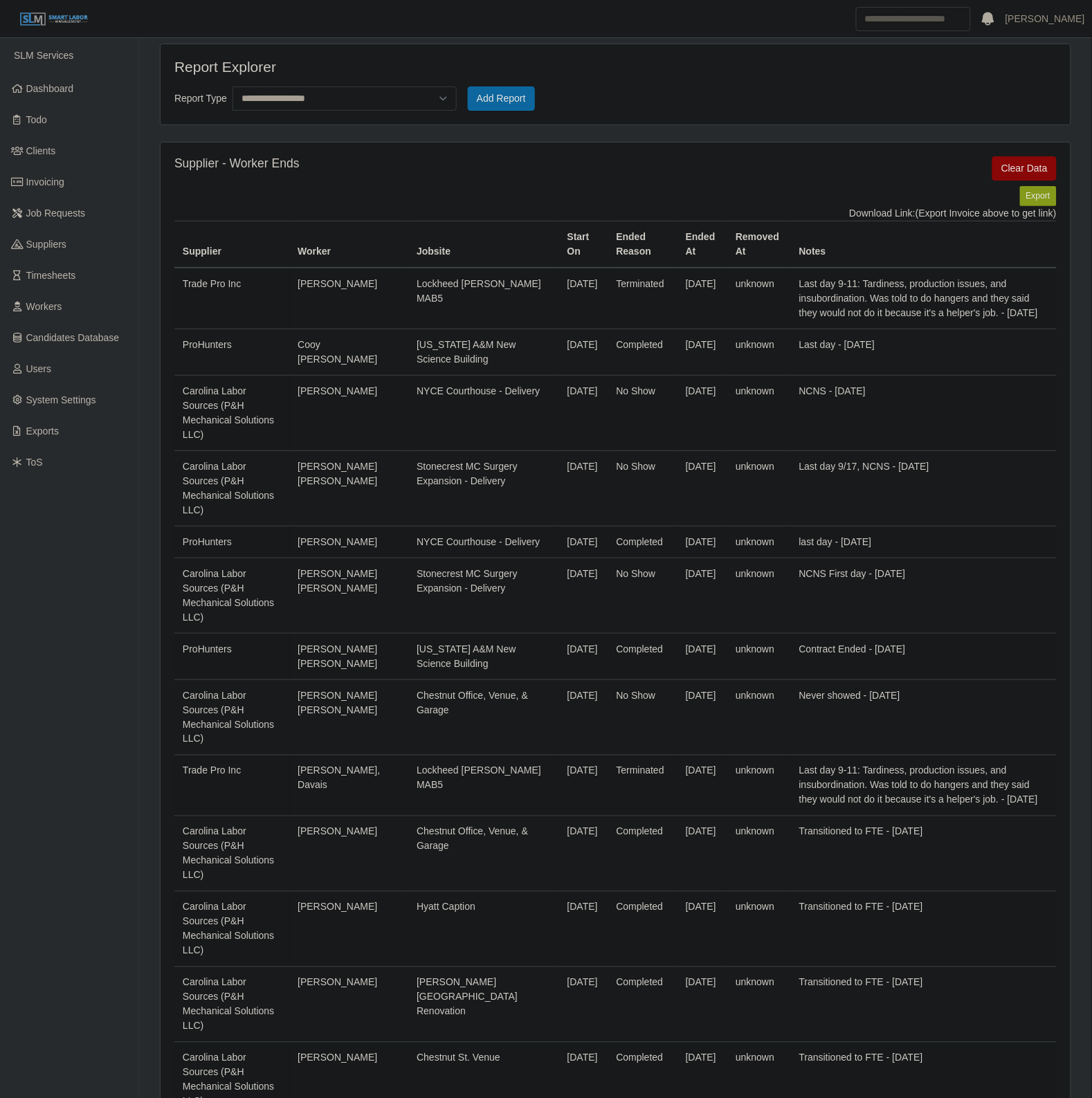
click at [1034, 189] on button "Export" at bounding box center [1038, 196] width 37 height 19
click at [954, 219] on link "https://sm-slm-prod.s3.amazonaws.com/documents/client/7/Supplier_Performance_ex…" at bounding box center [1005, 212] width 102 height 11
click at [77, 323] on link "Candidates Database" at bounding box center [69, 337] width 139 height 31
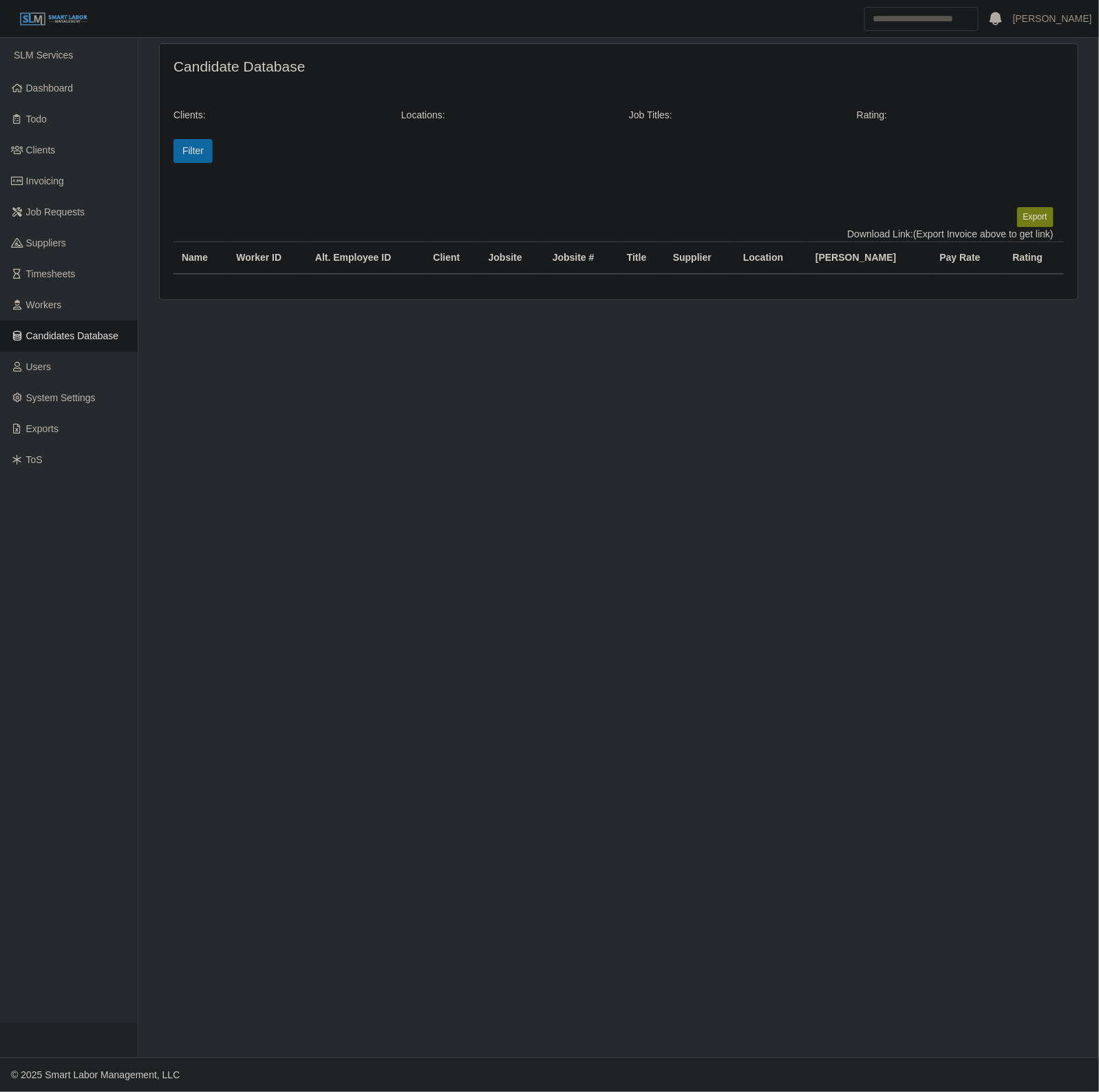
click at [73, 304] on link "Workers" at bounding box center [69, 305] width 138 height 31
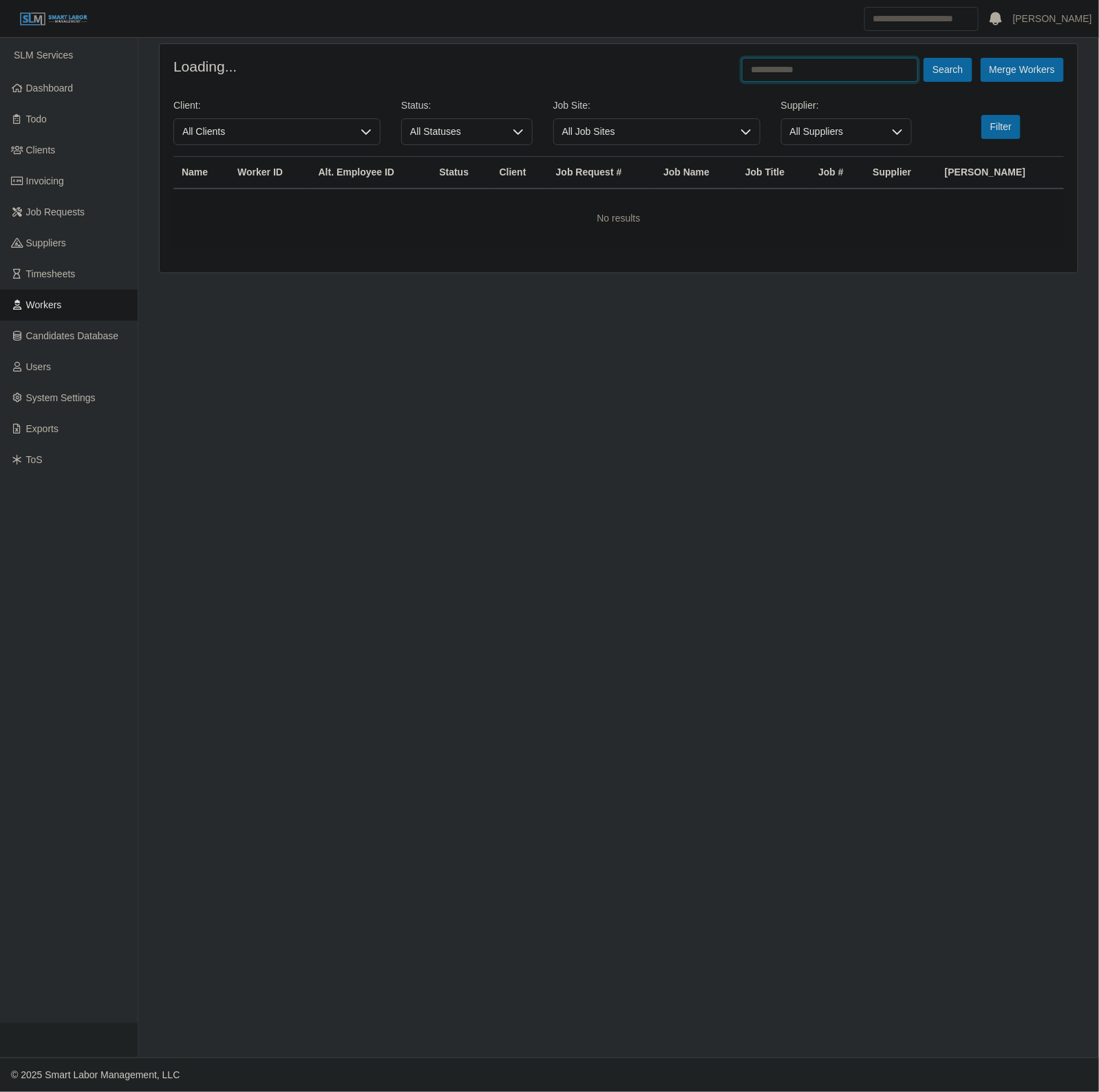
click at [797, 67] on input "text" at bounding box center [830, 69] width 176 height 24
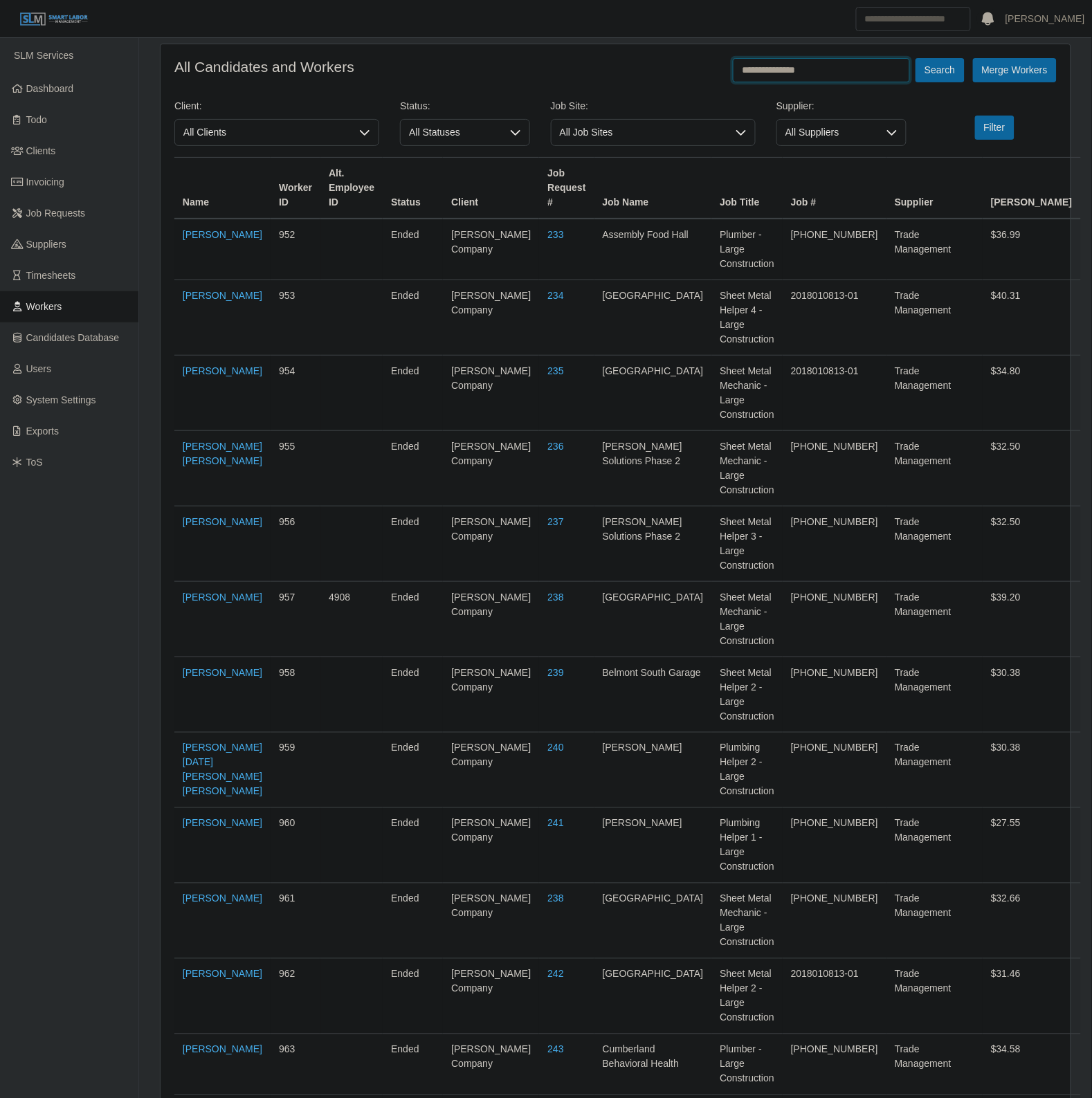
click at [916, 58] on button "Search" at bounding box center [940, 69] width 48 height 24
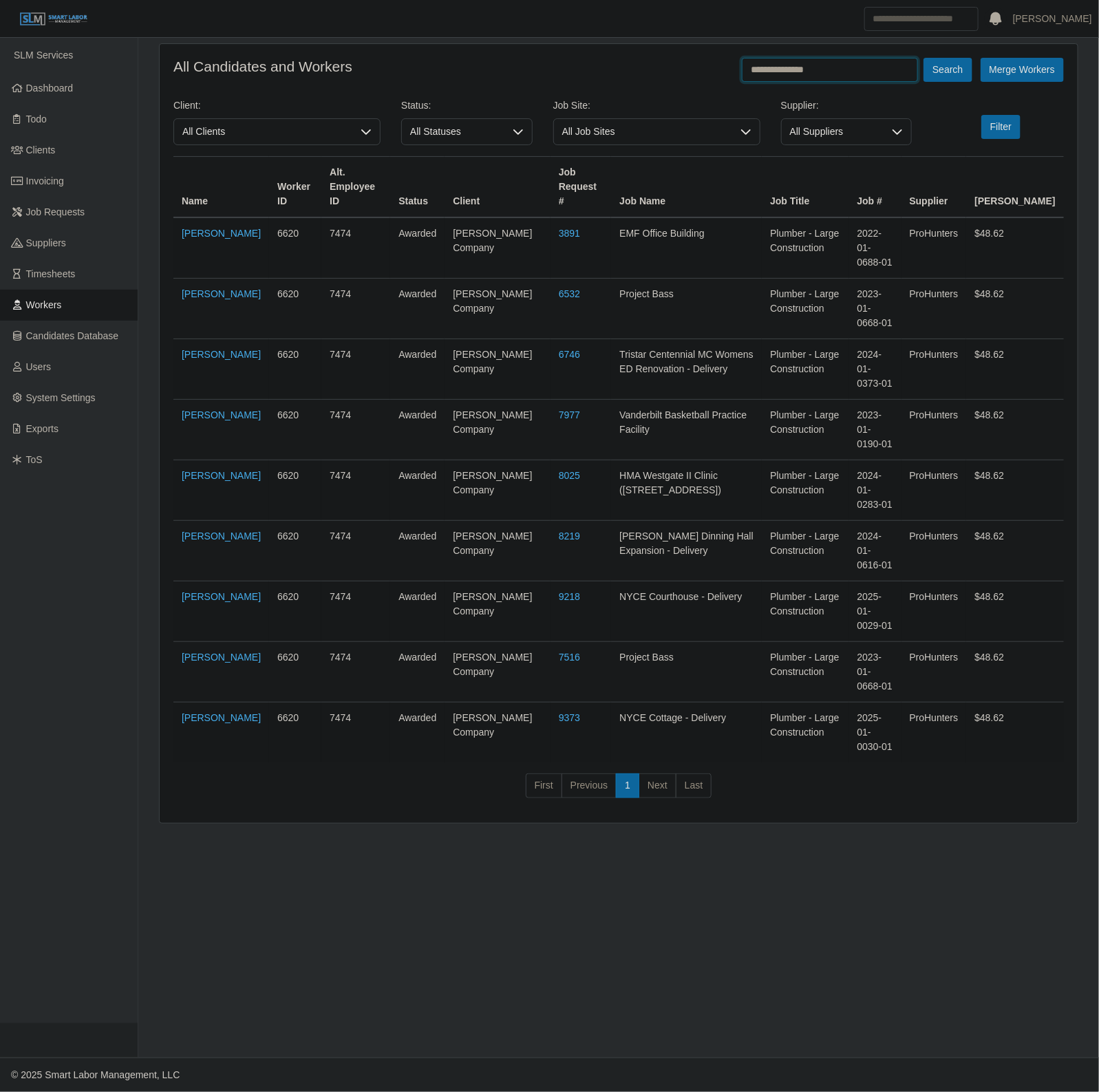
click at [777, 69] on input "**********" at bounding box center [830, 69] width 176 height 24
click at [924, 58] on button "Search" at bounding box center [947, 69] width 48 height 24
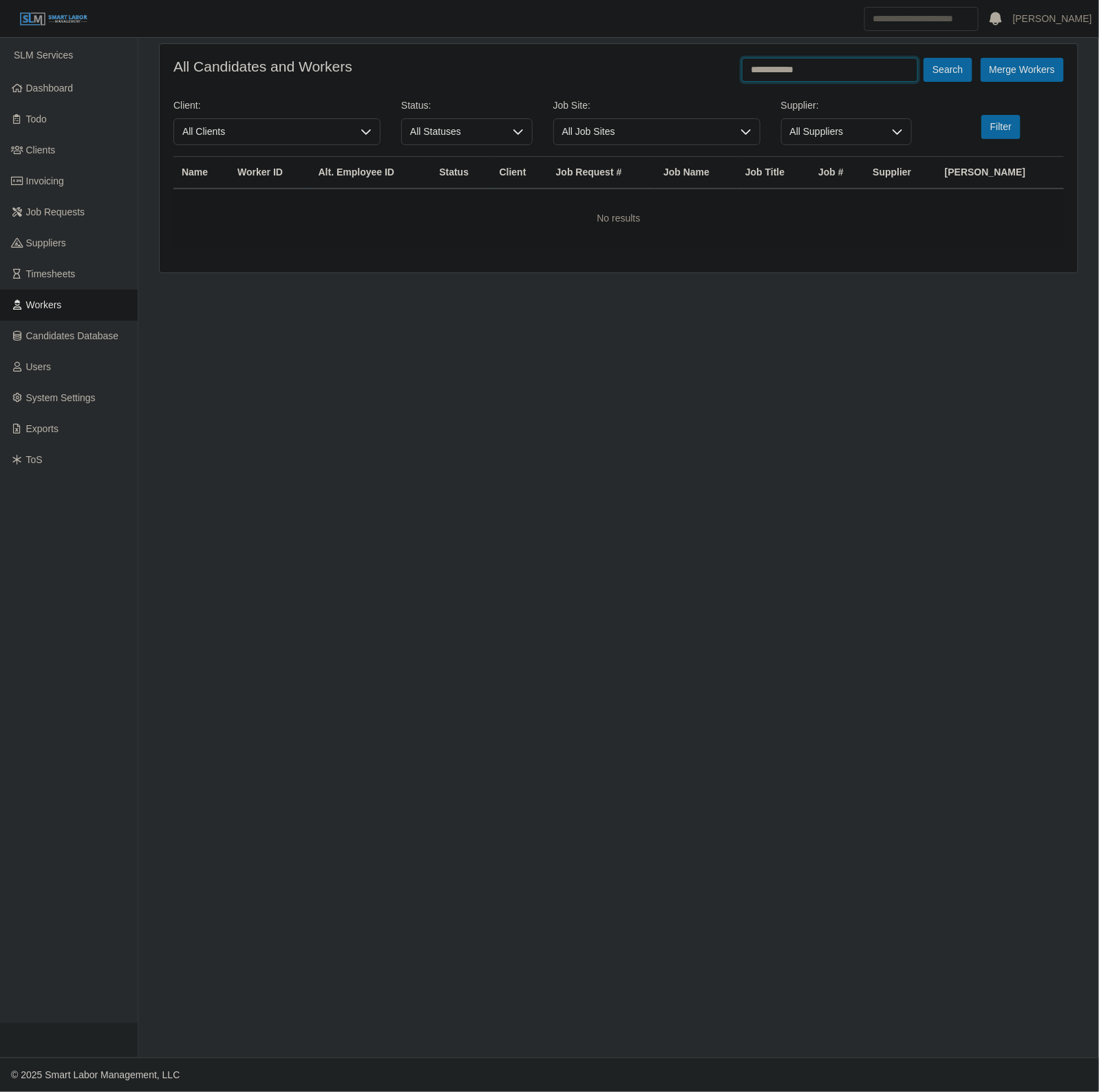
click at [840, 77] on input "**********" at bounding box center [830, 69] width 176 height 24
type input "**********"
click at [924, 58] on button "Search" at bounding box center [947, 69] width 48 height 24
click at [86, 94] on link "Dashboard" at bounding box center [69, 88] width 138 height 31
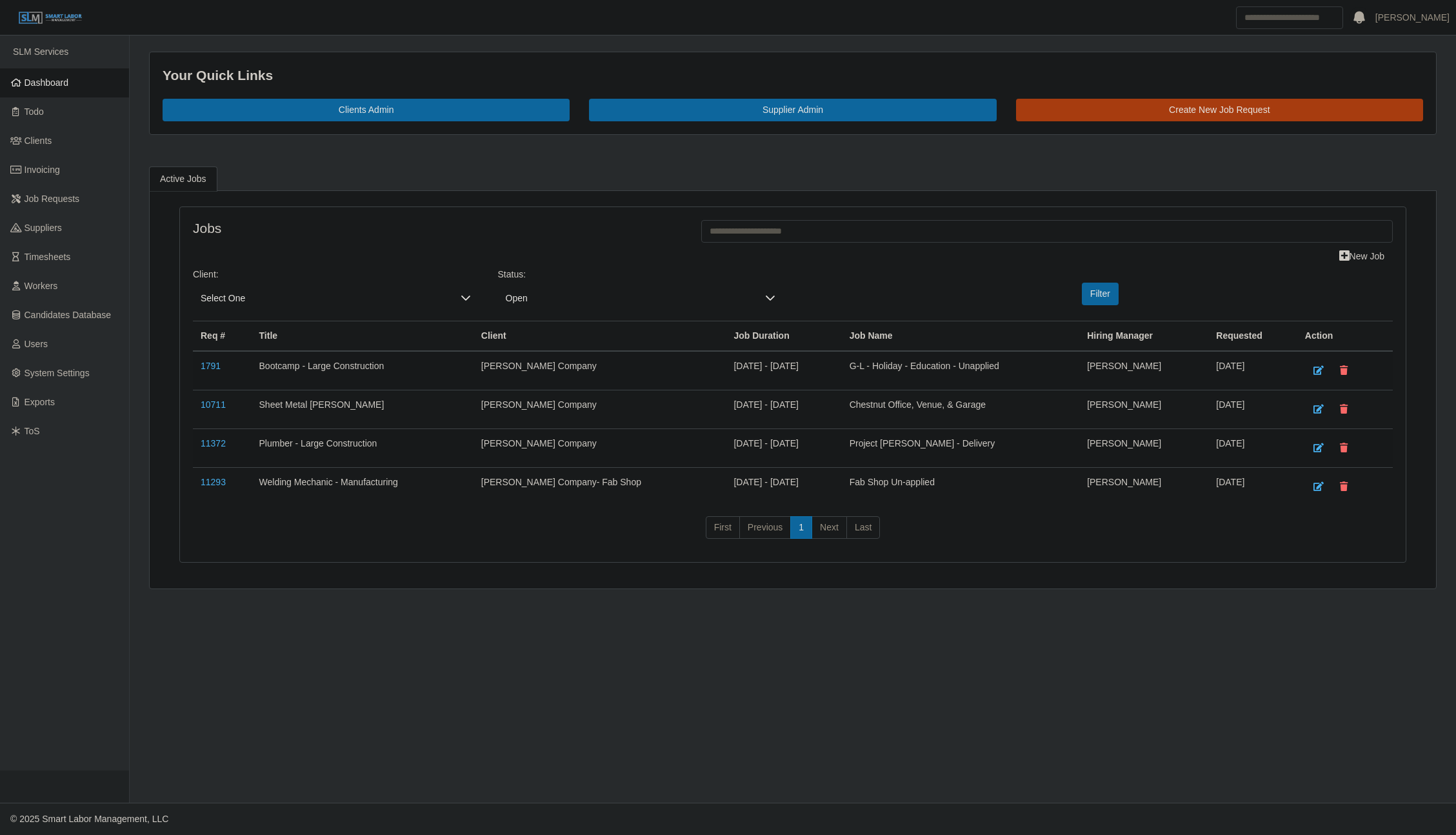
click at [49, 73] on link "Dashboard" at bounding box center [65, 83] width 129 height 29
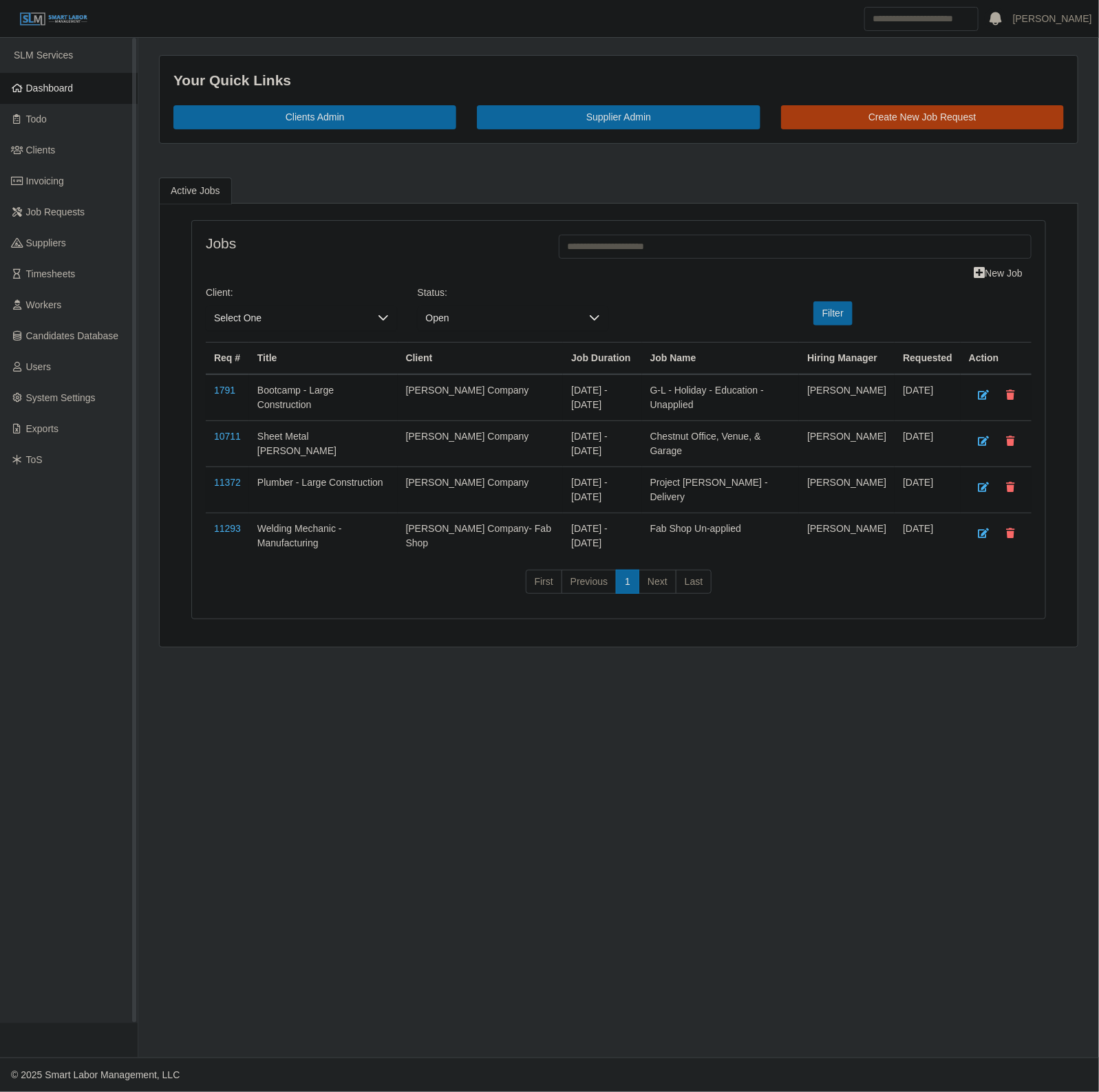
click at [62, 98] on link "Dashboard" at bounding box center [69, 88] width 138 height 31
click at [69, 90] on span "Dashboard" at bounding box center [50, 87] width 48 height 11
click at [52, 287] on link "Timesheets" at bounding box center [69, 274] width 138 height 31
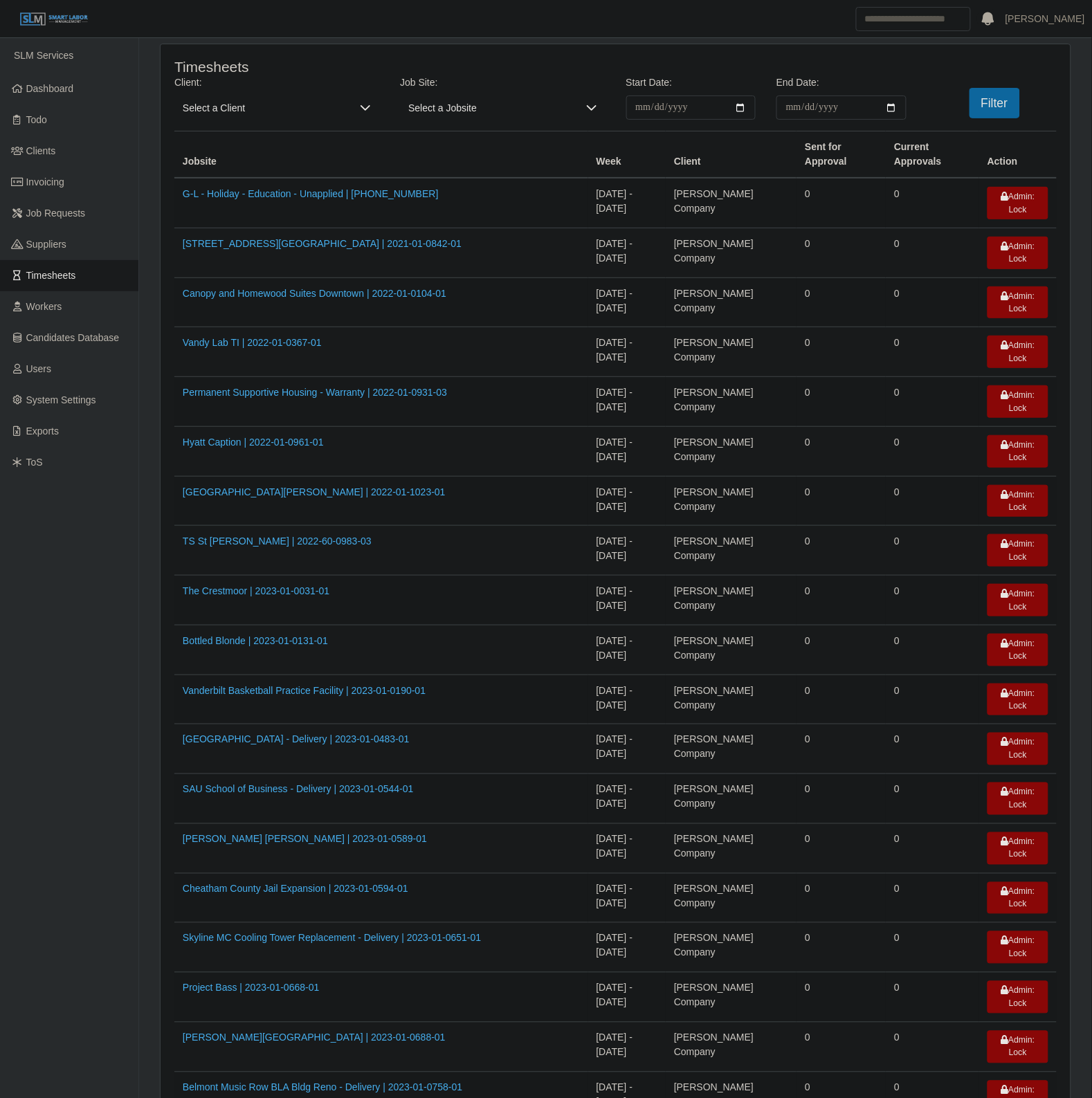
click at [190, 102] on span "Select a Client" at bounding box center [263, 107] width 177 height 24
click at [268, 303] on li "Lee Company" at bounding box center [374, 295] width 393 height 26
click at [741, 106] on input "**********" at bounding box center [691, 107] width 130 height 24
type input "**********"
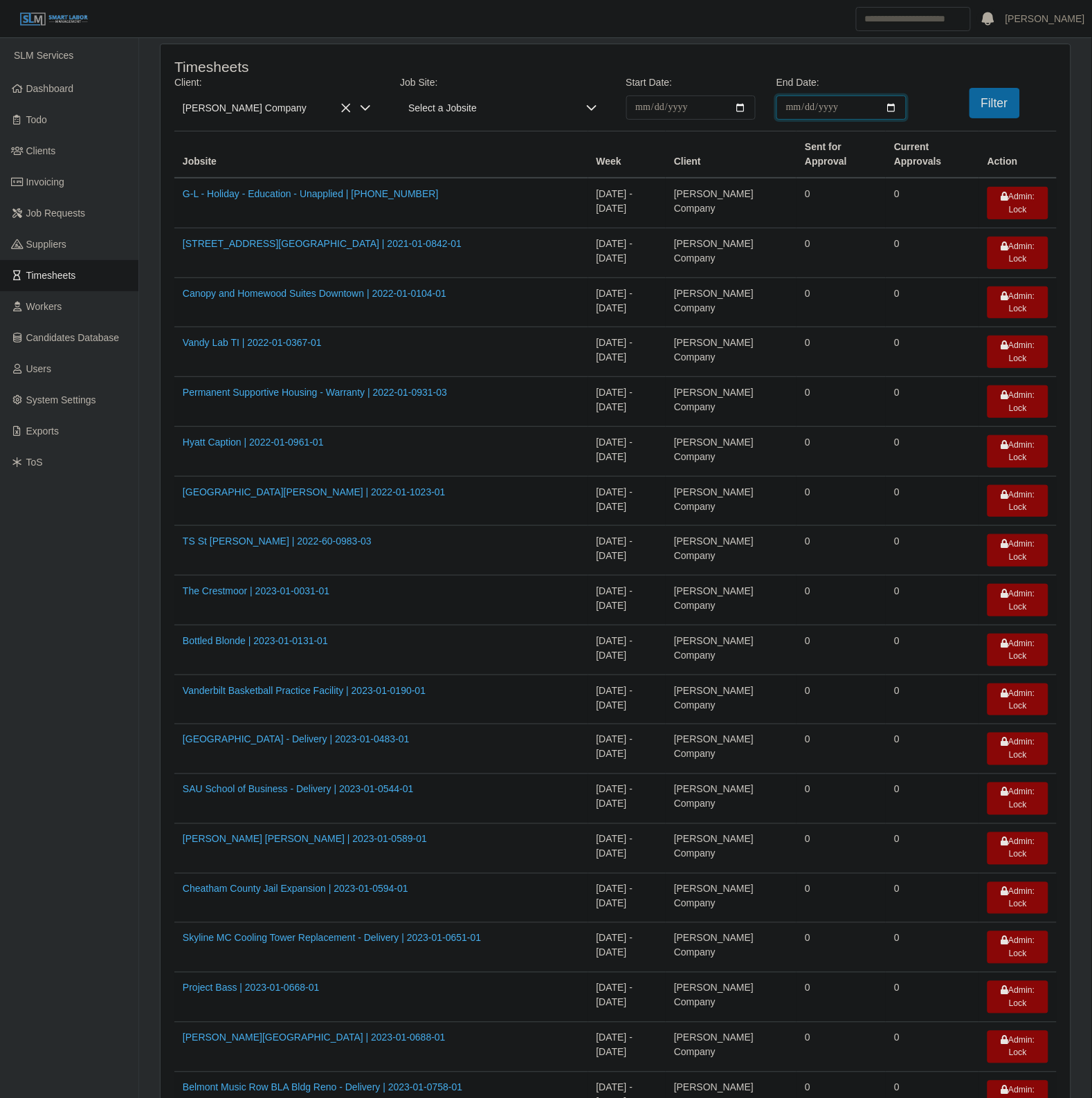
click at [889, 98] on input "End Date:" at bounding box center [840, 107] width 130 height 24
click at [888, 104] on input "End Date:" at bounding box center [840, 107] width 130 height 24
type input "**********"
click at [999, 102] on button "Filter" at bounding box center [994, 103] width 50 height 31
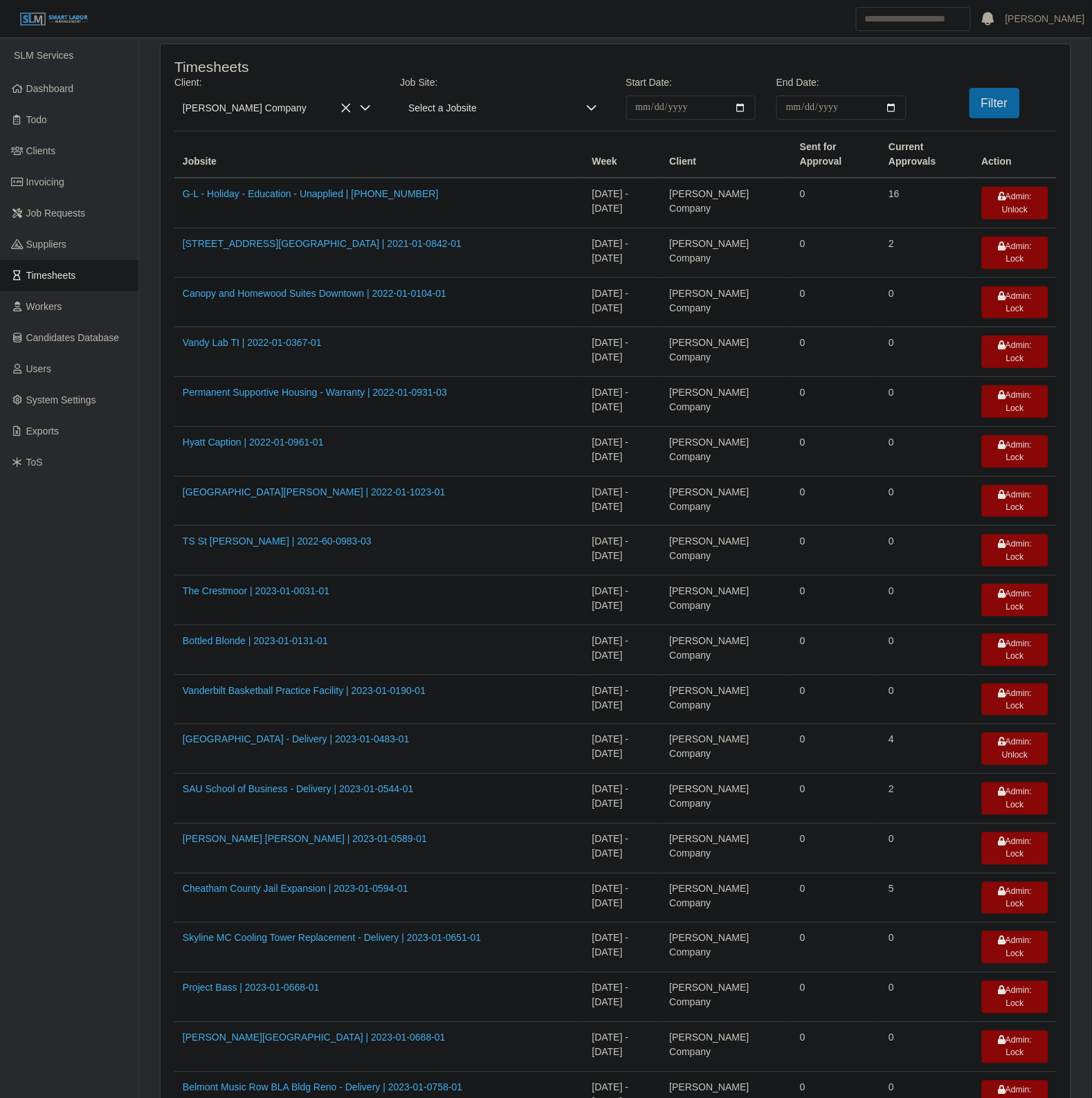
click at [791, 1022] on td "0" at bounding box center [836, 1047] width 89 height 50
click at [257, 104] on span "Lee Company" at bounding box center [263, 107] width 177 height 24
click at [354, 295] on li "Lee Company - Special Projects" at bounding box center [374, 294] width 393 height 26
click at [999, 105] on button "Filter" at bounding box center [994, 103] width 50 height 31
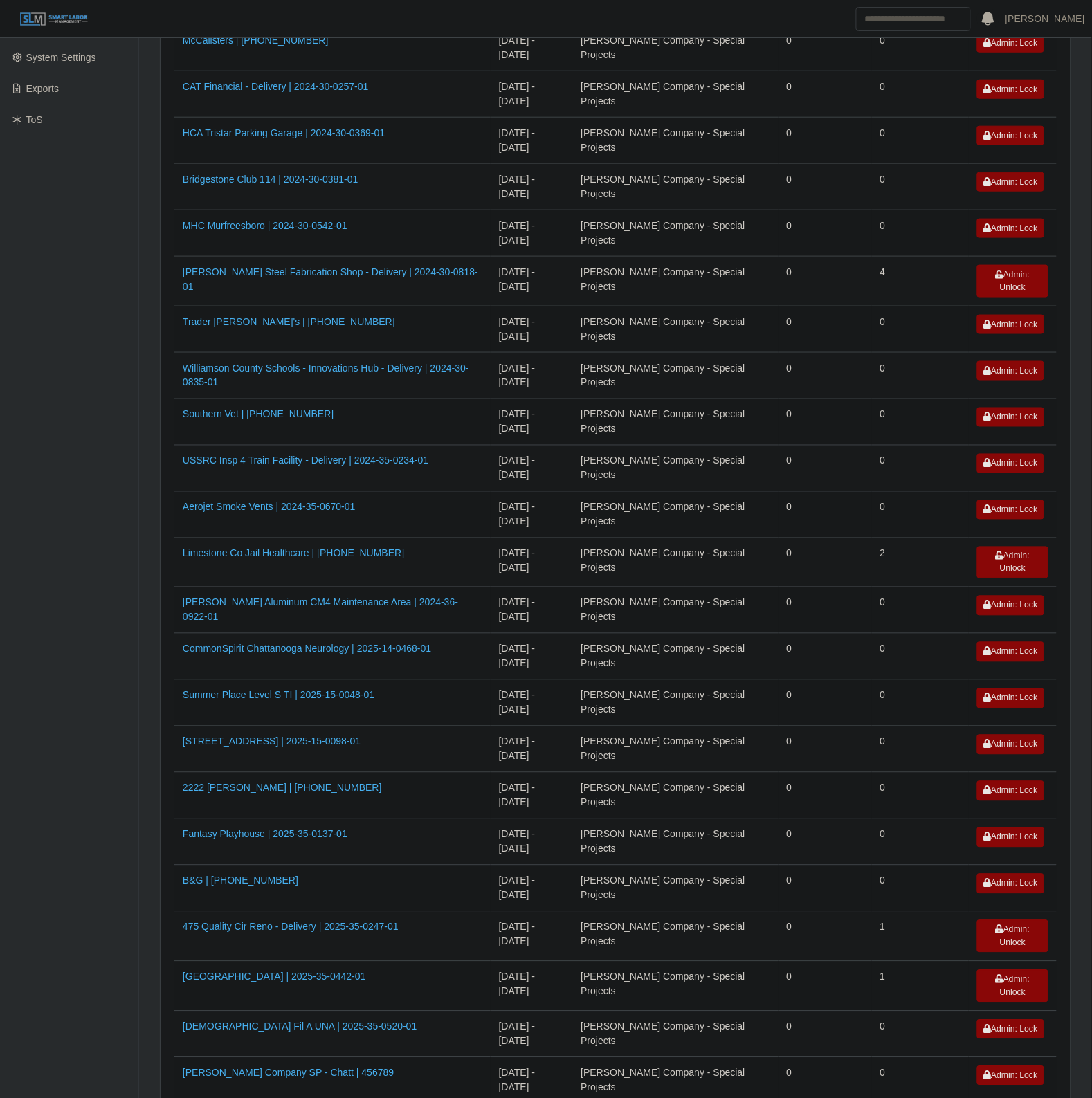
scroll to position [466, 0]
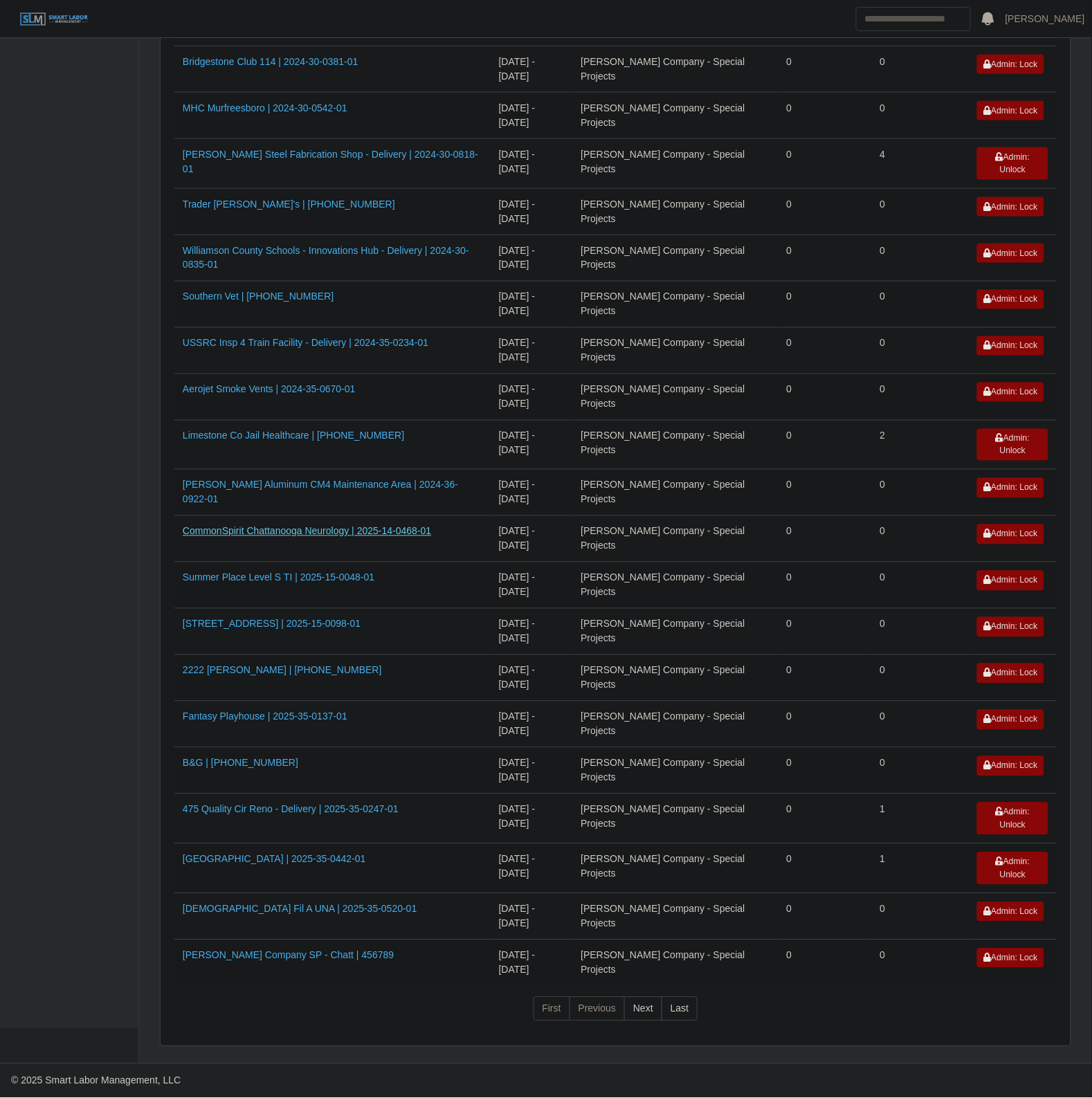
click at [333, 525] on link "CommonSpirit Chattanooga Neurology | 2025-14-0468-01" at bounding box center [306, 530] width 249 height 11
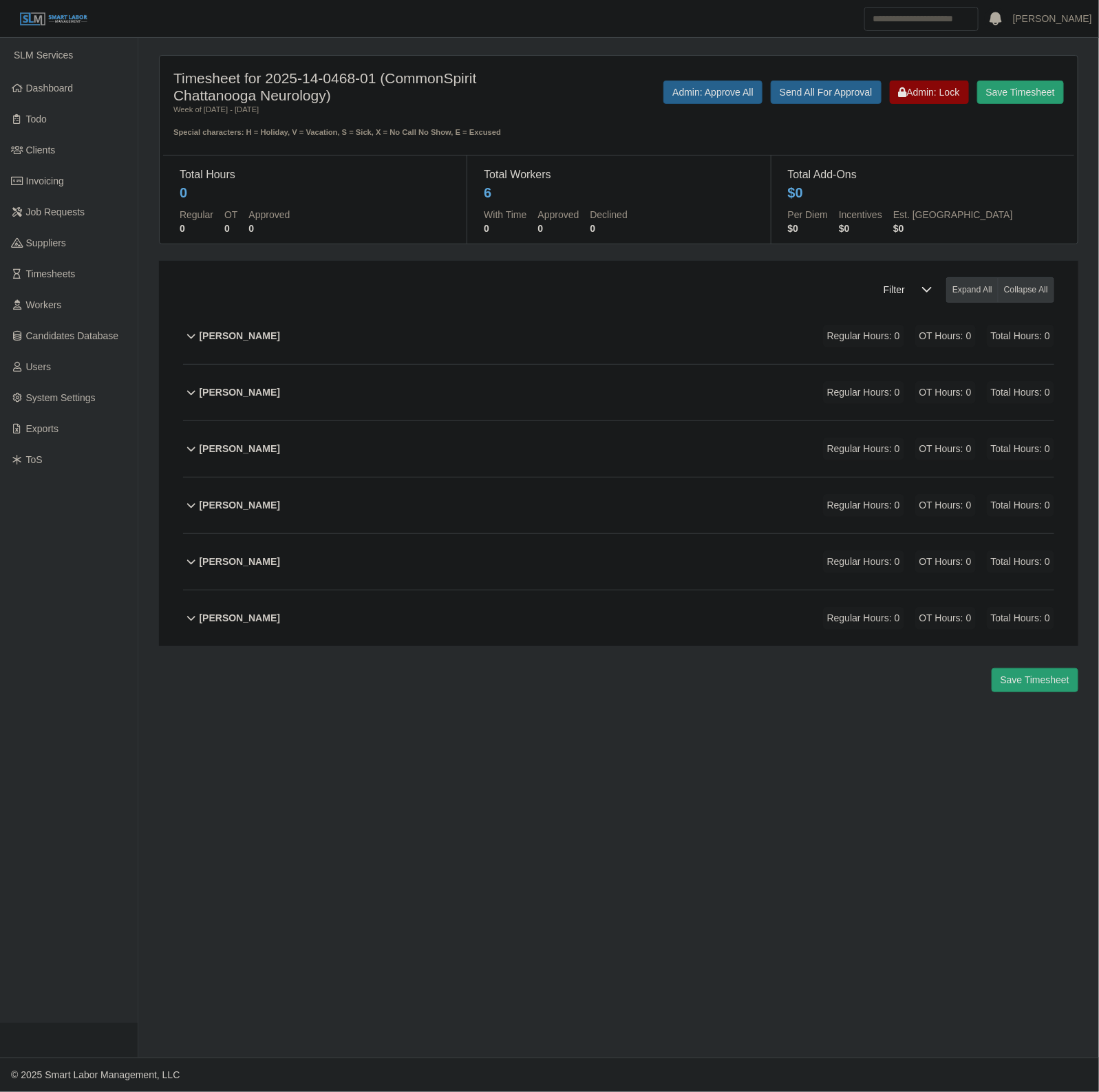
click at [647, 638] on div "[PERSON_NAME] Regular Hours: 0 OT Hours: 0 Total Hours: 0" at bounding box center [626, 618] width 854 height 56
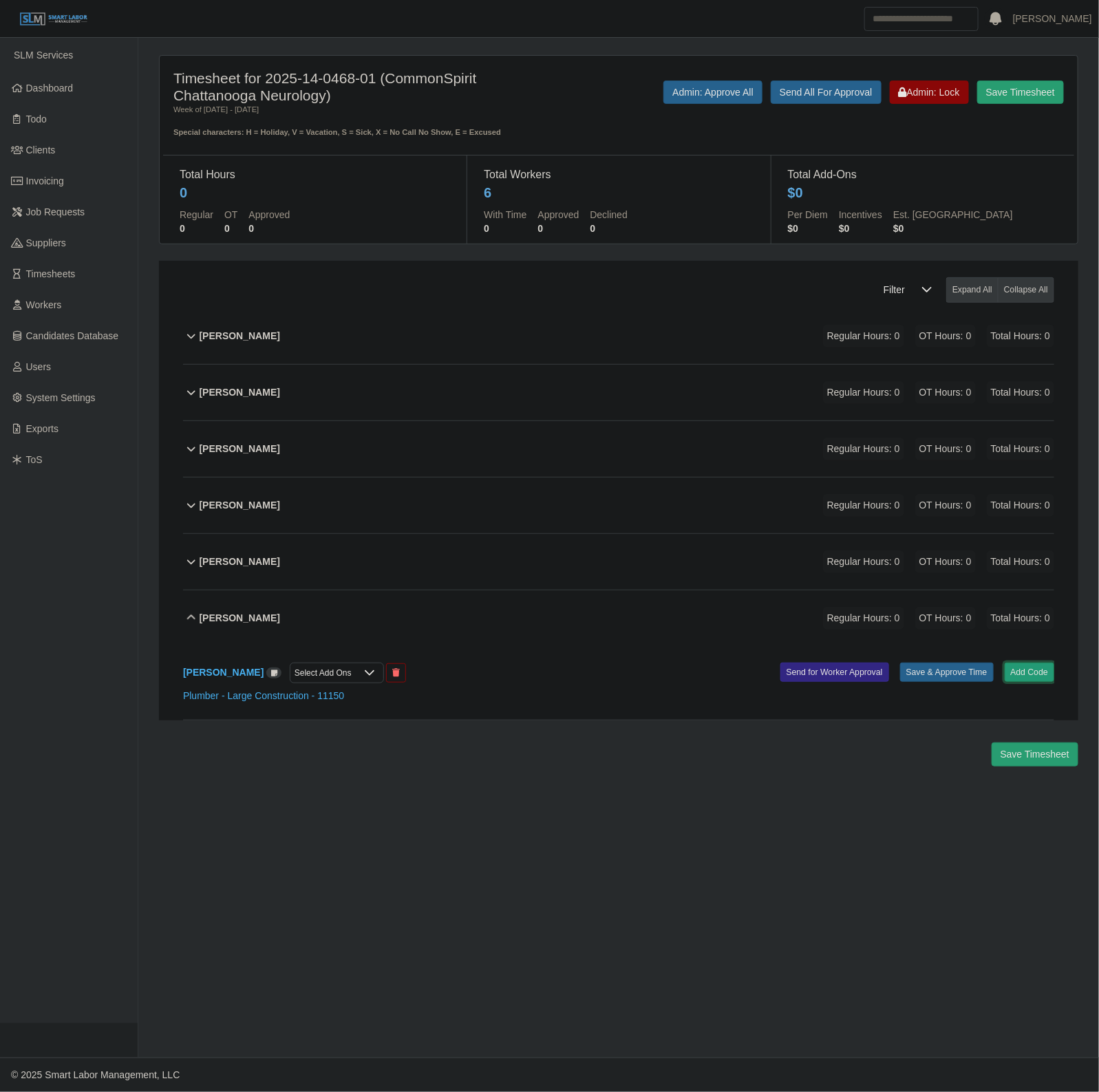
click at [1016, 672] on button "Add Code" at bounding box center [1030, 672] width 50 height 19
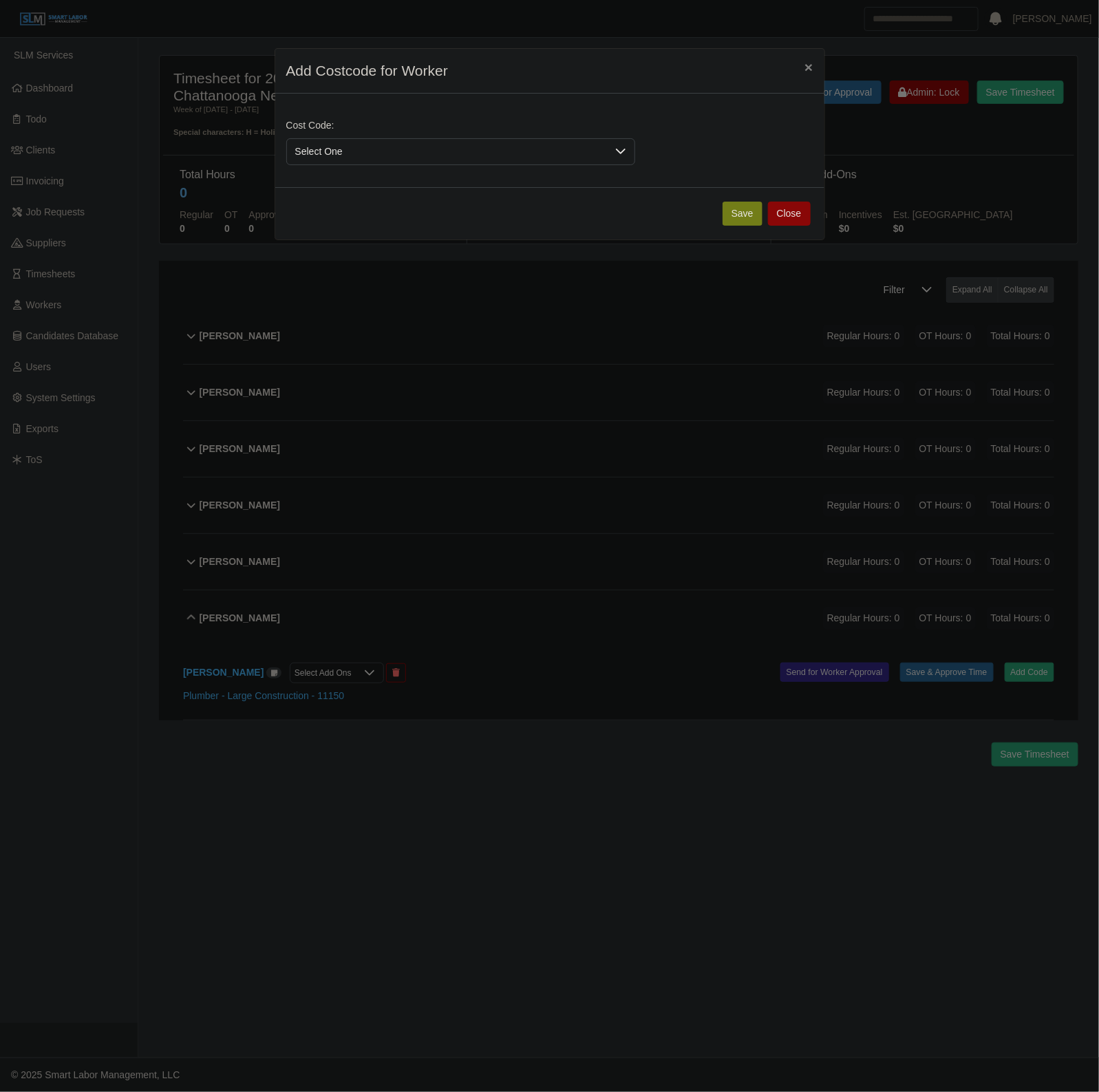
click at [334, 149] on span "Select One" at bounding box center [447, 151] width 320 height 26
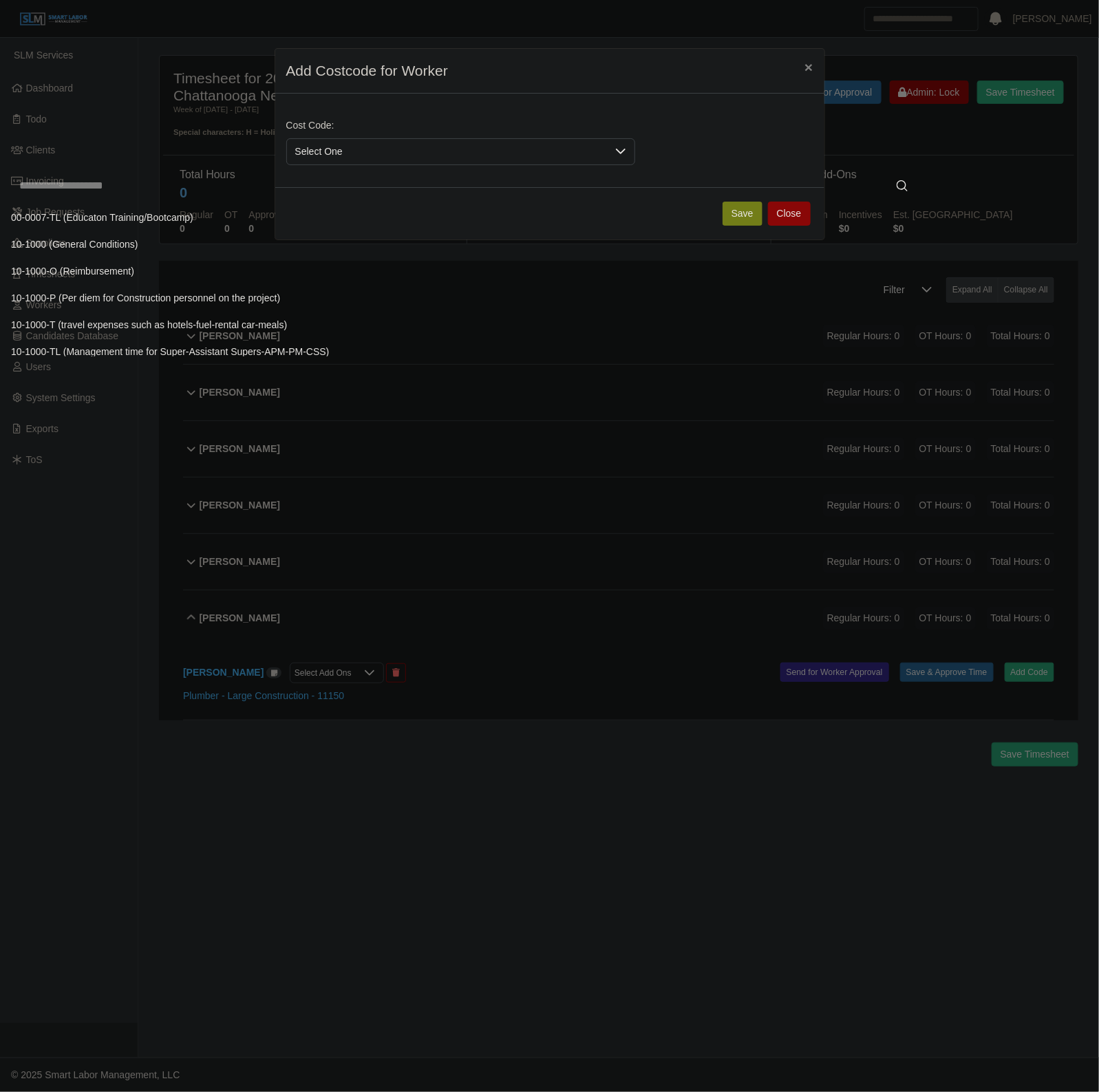
click at [379, 192] on input "text" at bounding box center [463, 185] width 905 height 28
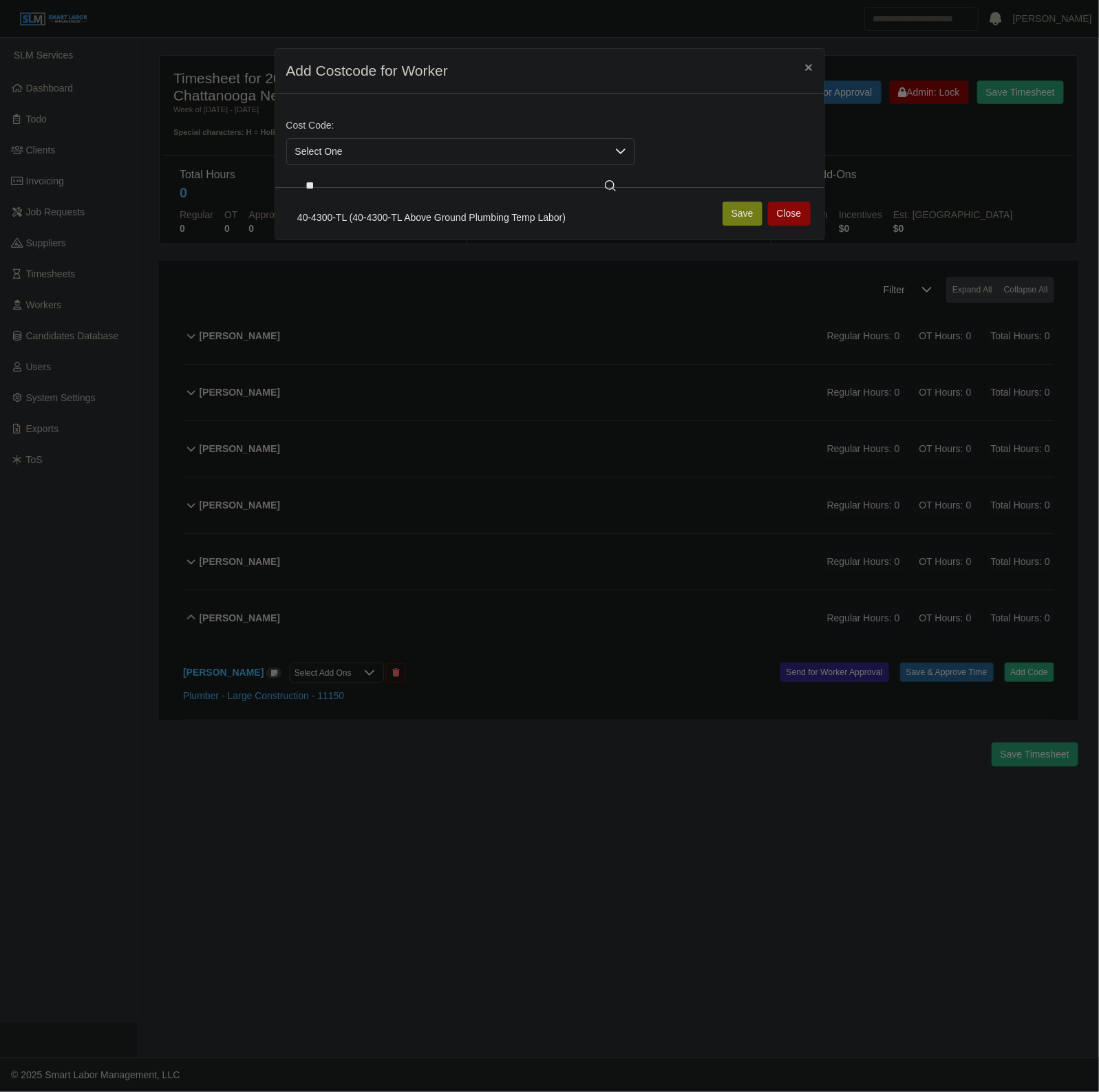
type input "**"
click at [431, 230] on li "40-4300-TL (40-4300-TL Above Ground Plumbing Temp Labor)" at bounding box center [460, 218] width 343 height 26
click at [748, 203] on button "Save" at bounding box center [743, 213] width 40 height 24
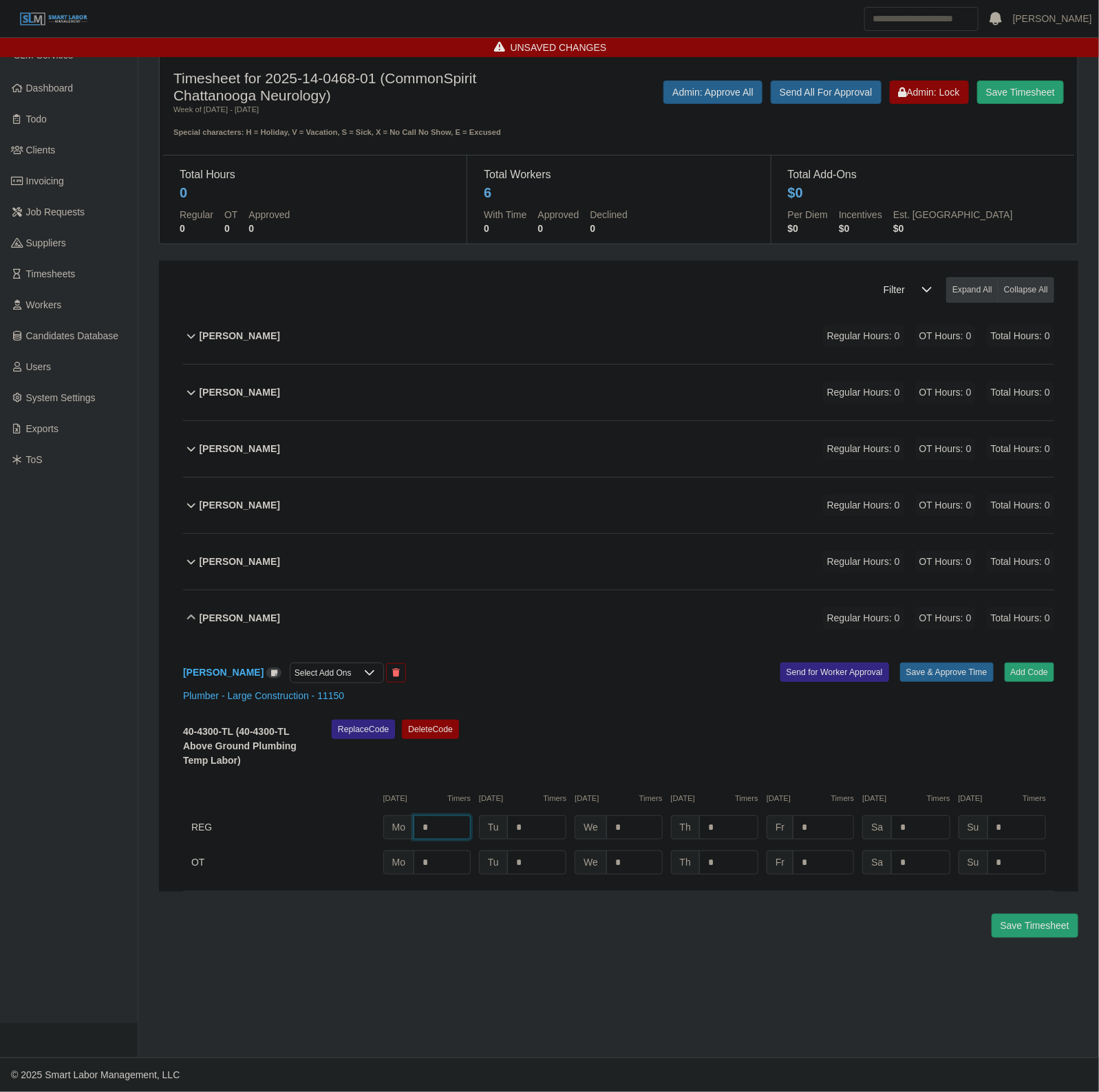
click at [462, 824] on input "*" at bounding box center [442, 826] width 58 height 24
type input "*"
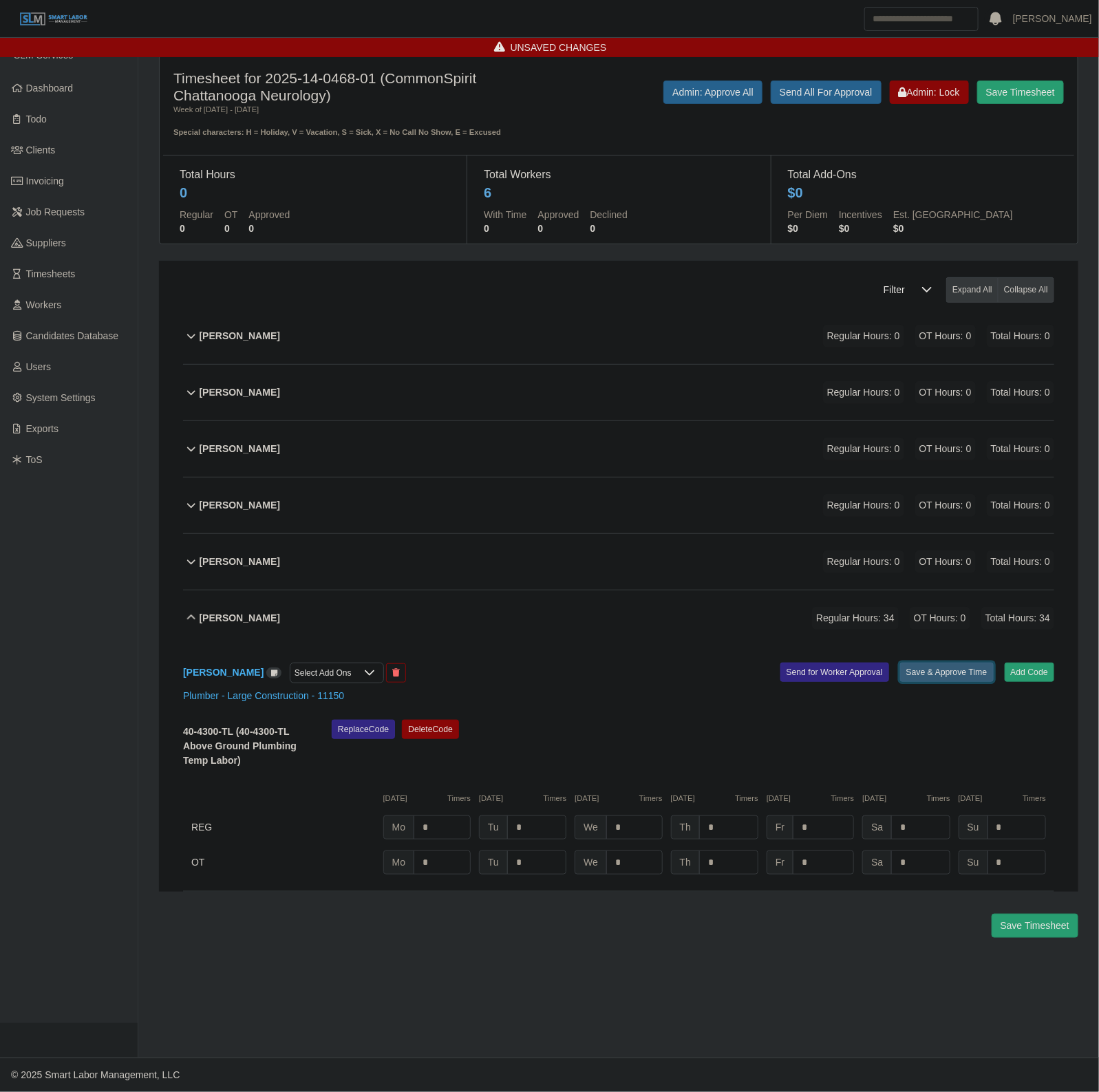
click at [952, 671] on button "Save & Approve Time" at bounding box center [947, 672] width 94 height 19
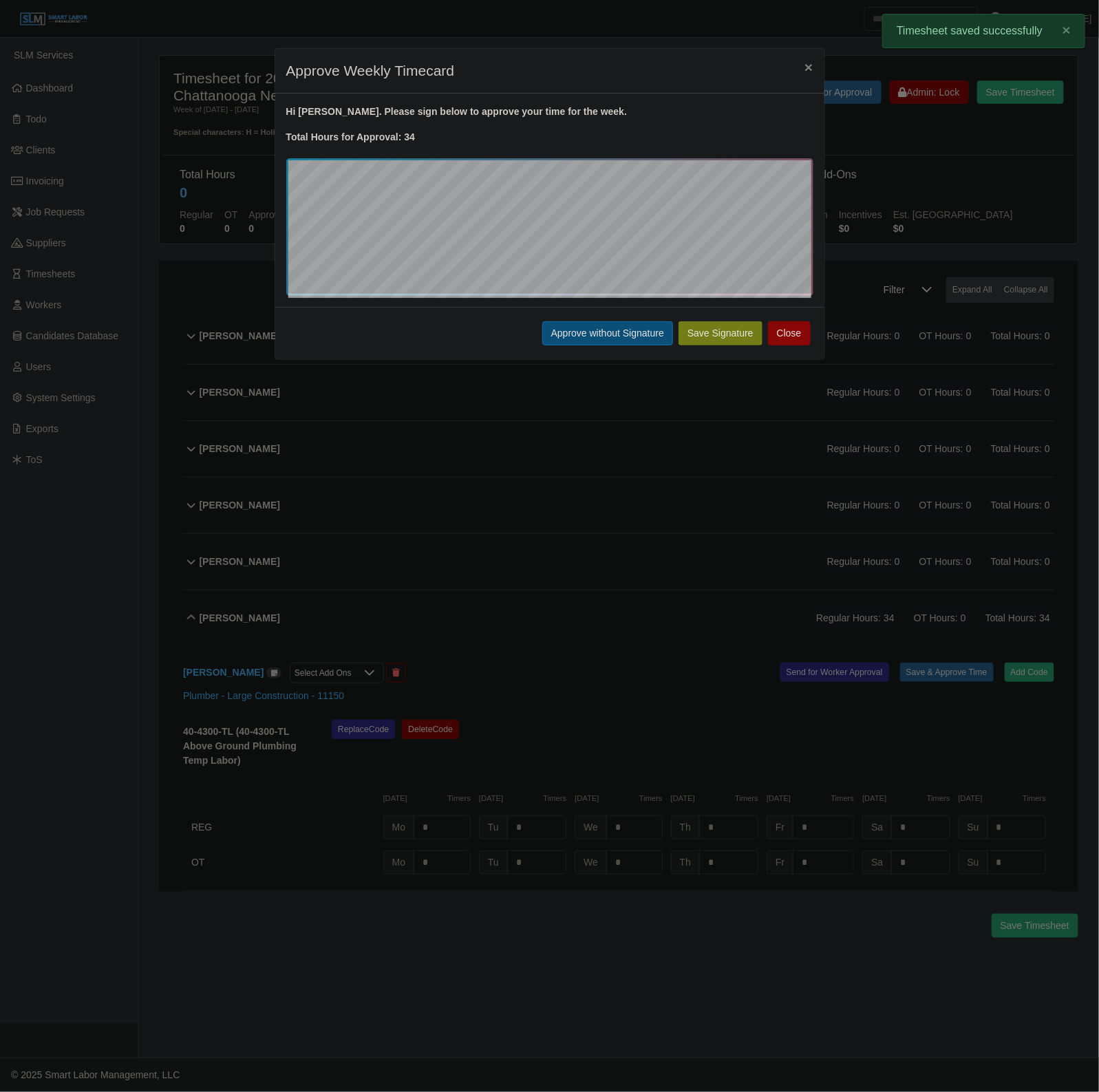
click at [660, 339] on button "Approve without Signature" at bounding box center [608, 333] width 130 height 24
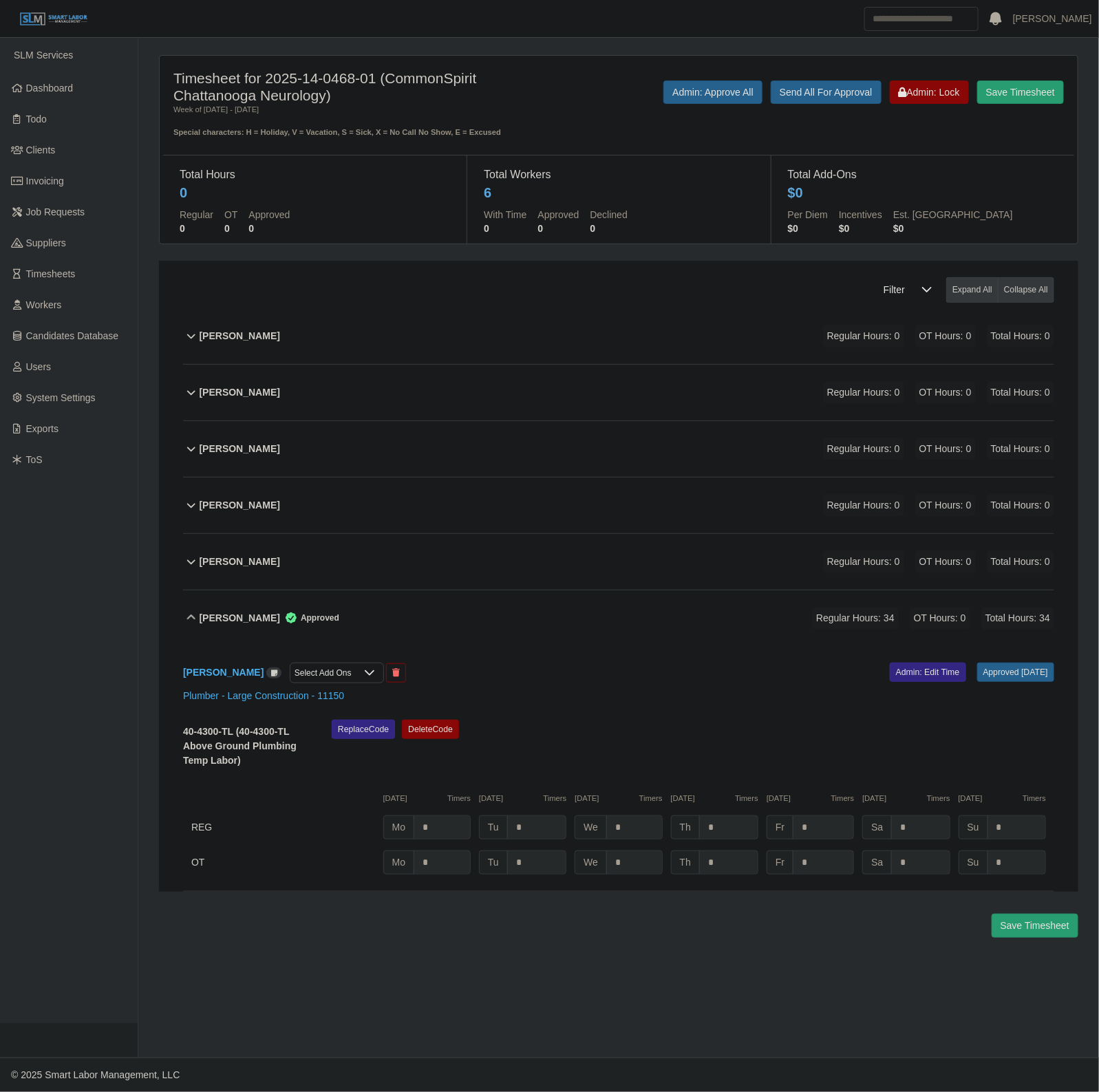
drag, startPoint x: 417, startPoint y: 634, endPoint x: 305, endPoint y: 416, distance: 245.1
click at [417, 634] on div "Tony Wilson Approved Regular Hours: 34 OT Hours: 0 Total Hours: 34" at bounding box center [626, 618] width 854 height 56
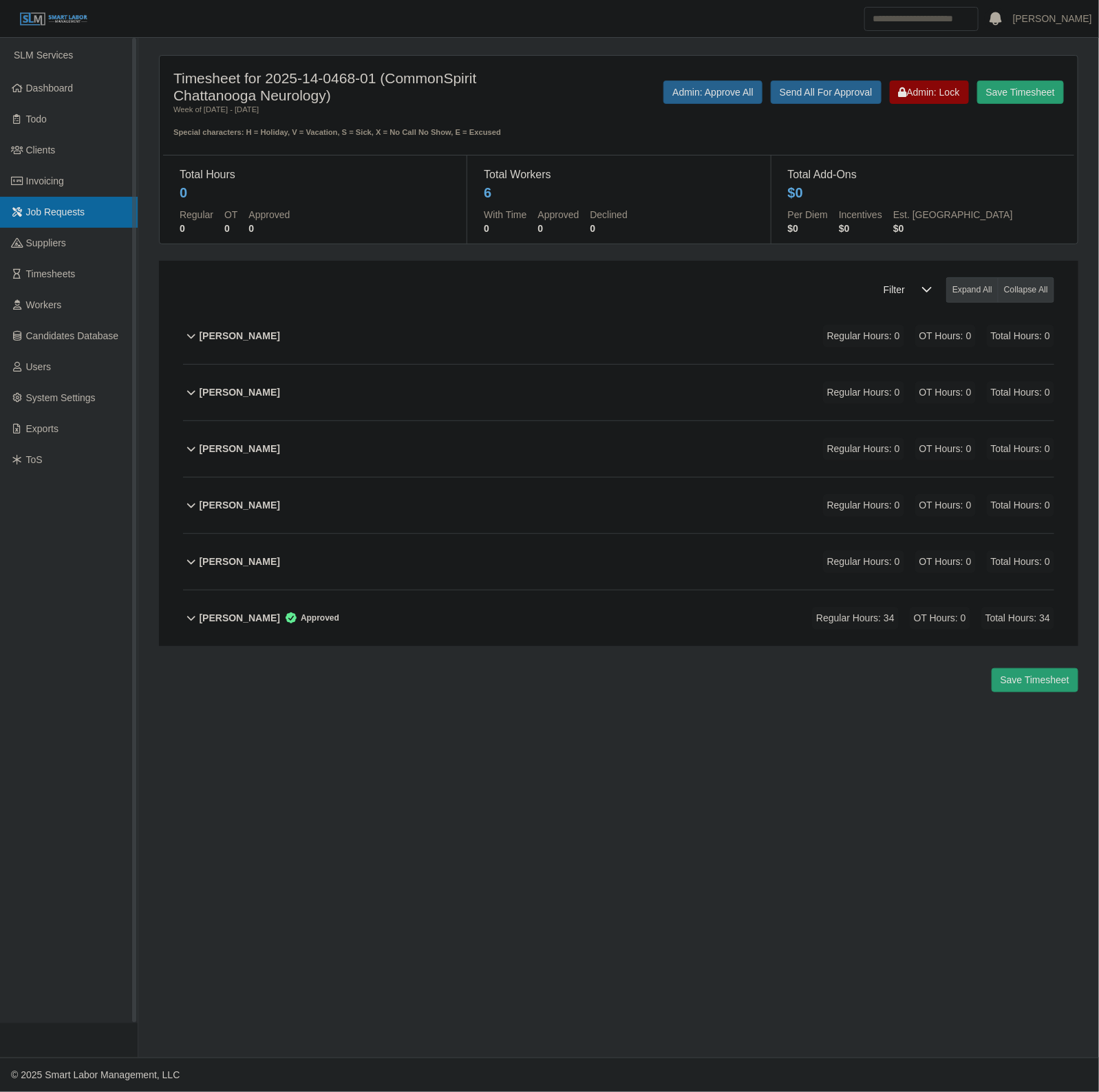
click at [80, 198] on link "Job Requests" at bounding box center [69, 212] width 138 height 31
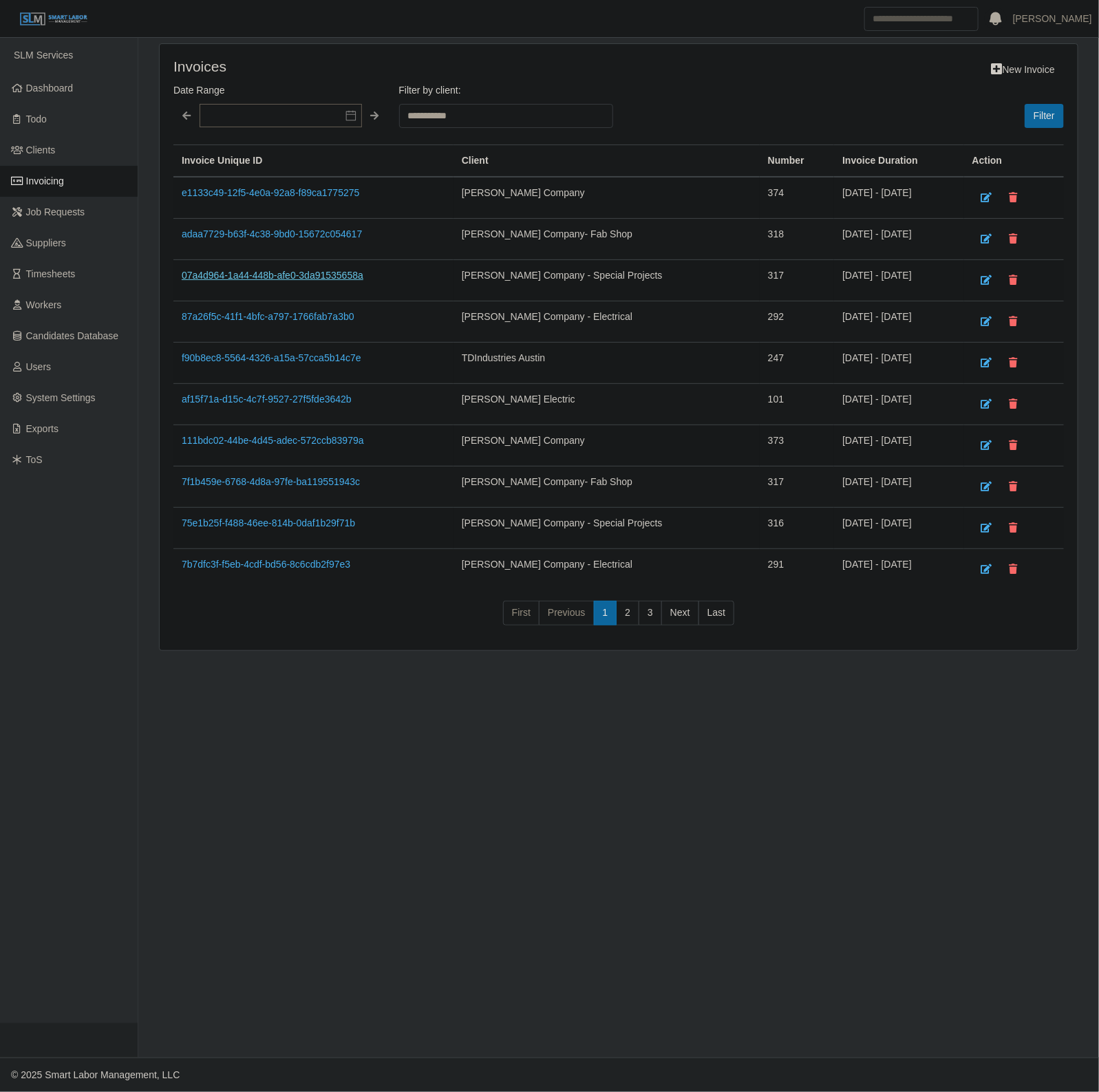
click at [239, 271] on link "07a4d964-1a44-448b-afe0-3da91535658a" at bounding box center [271, 274] width 181 height 11
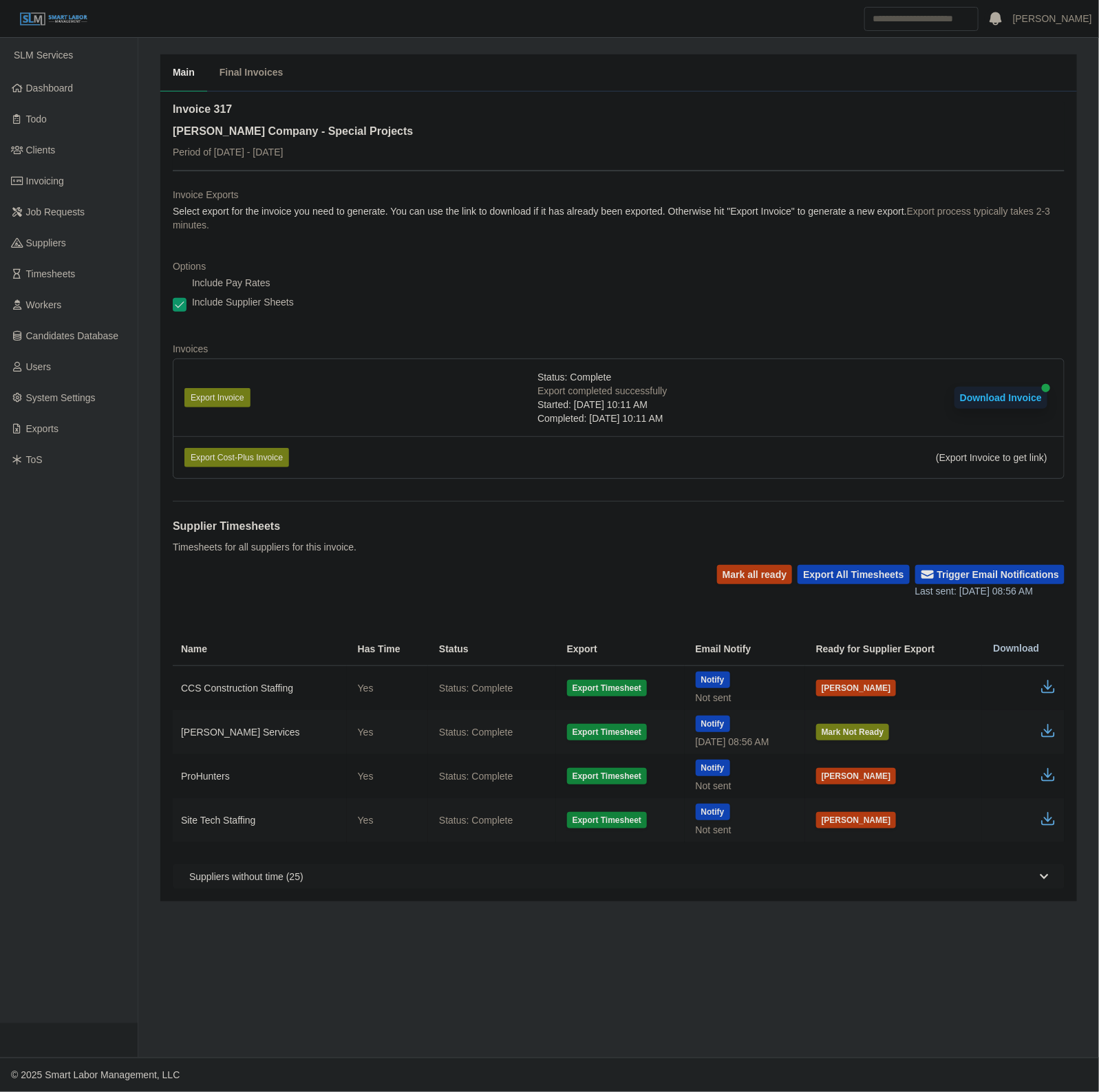
click at [222, 364] on li "Export Invoice Status: Complete Export completed successfully Started: 09/30/20…" at bounding box center [619, 398] width 891 height 77
click at [204, 405] on button "Export Invoice" at bounding box center [217, 398] width 66 height 19
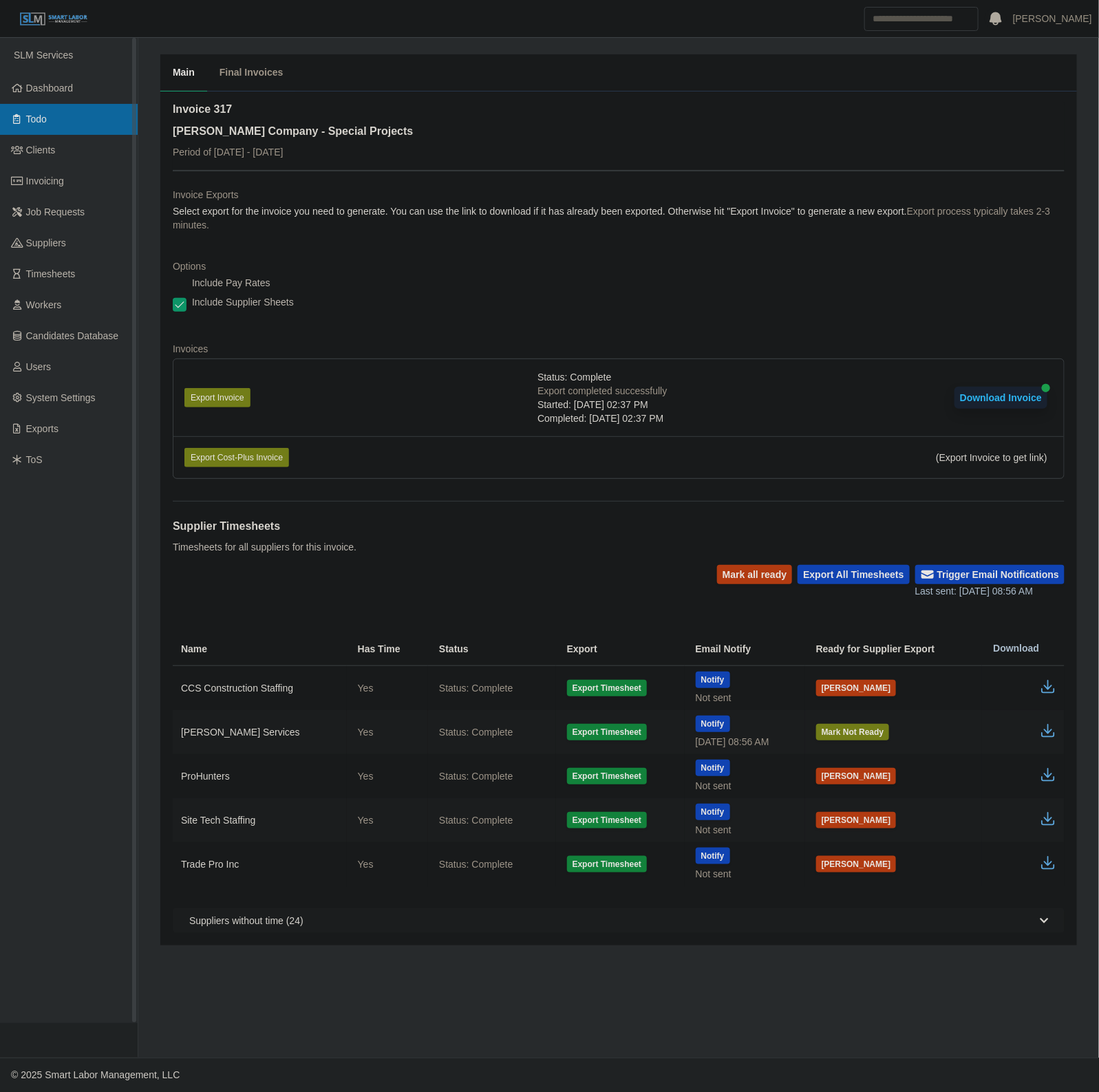
click at [77, 104] on link "Todo" at bounding box center [69, 119] width 138 height 31
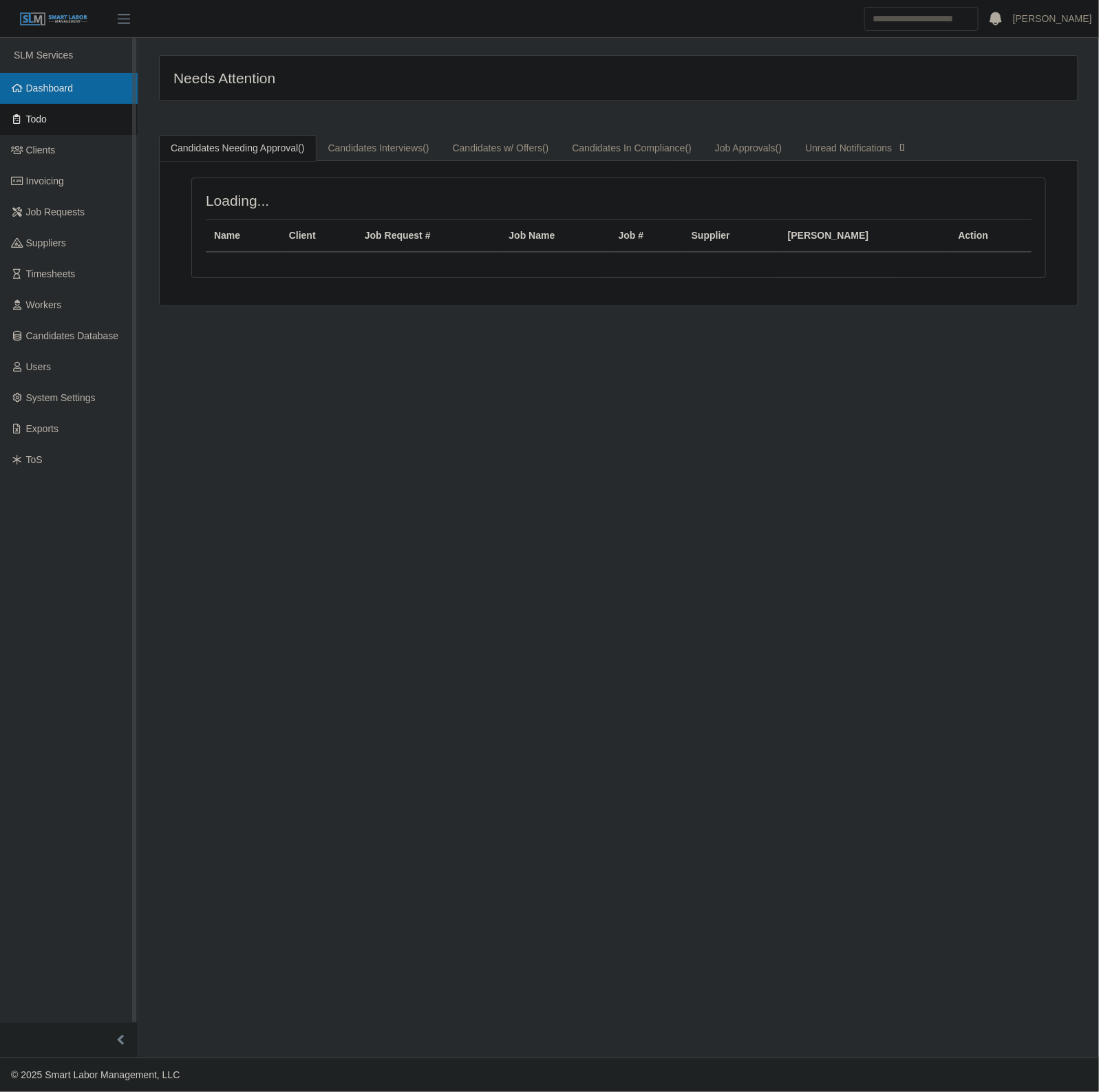
click at [72, 99] on link "Dashboard" at bounding box center [69, 88] width 138 height 31
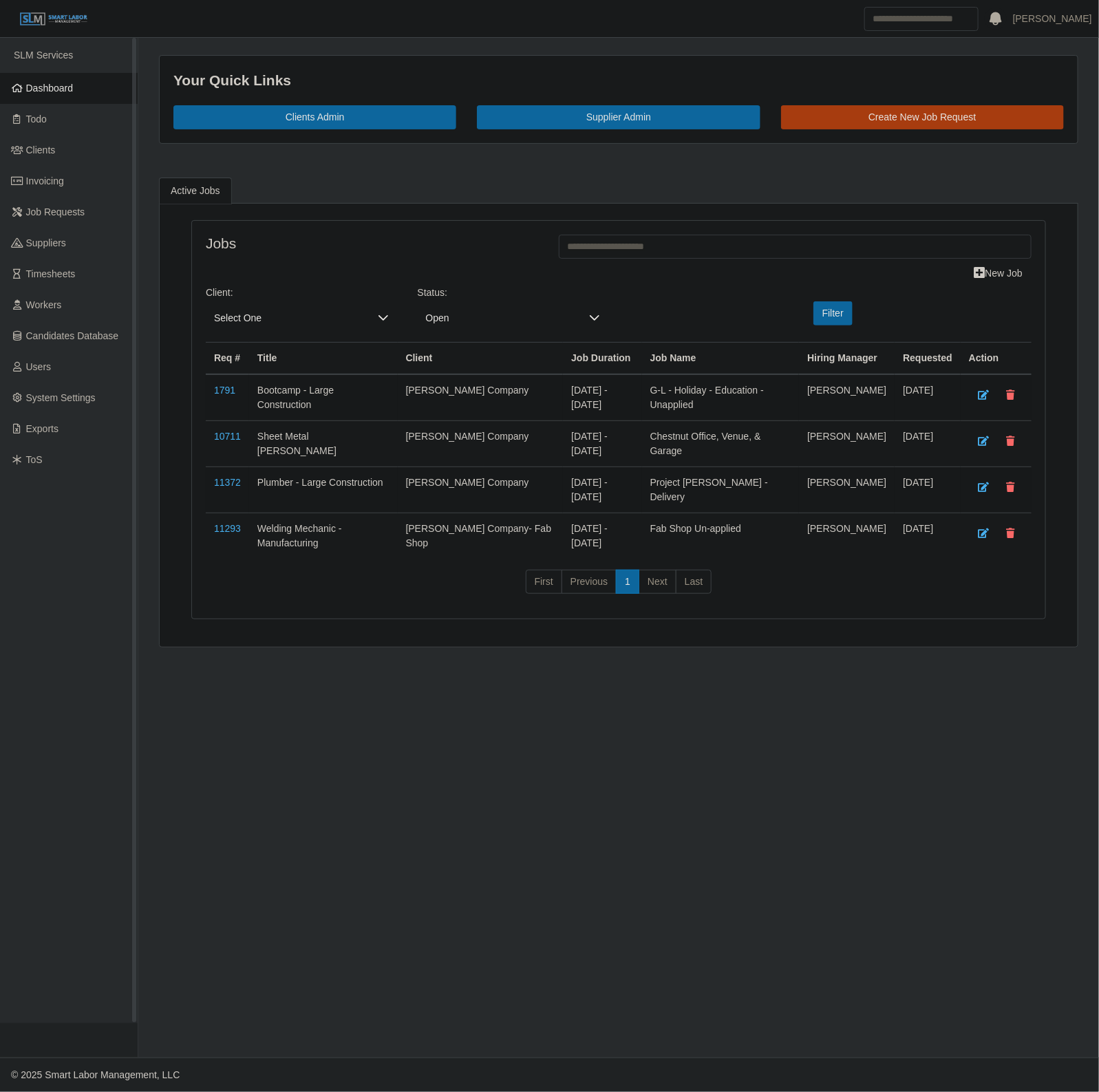
click at [84, 77] on link "Dashboard" at bounding box center [69, 88] width 138 height 31
click at [42, 82] on span "Dashboard" at bounding box center [50, 87] width 48 height 11
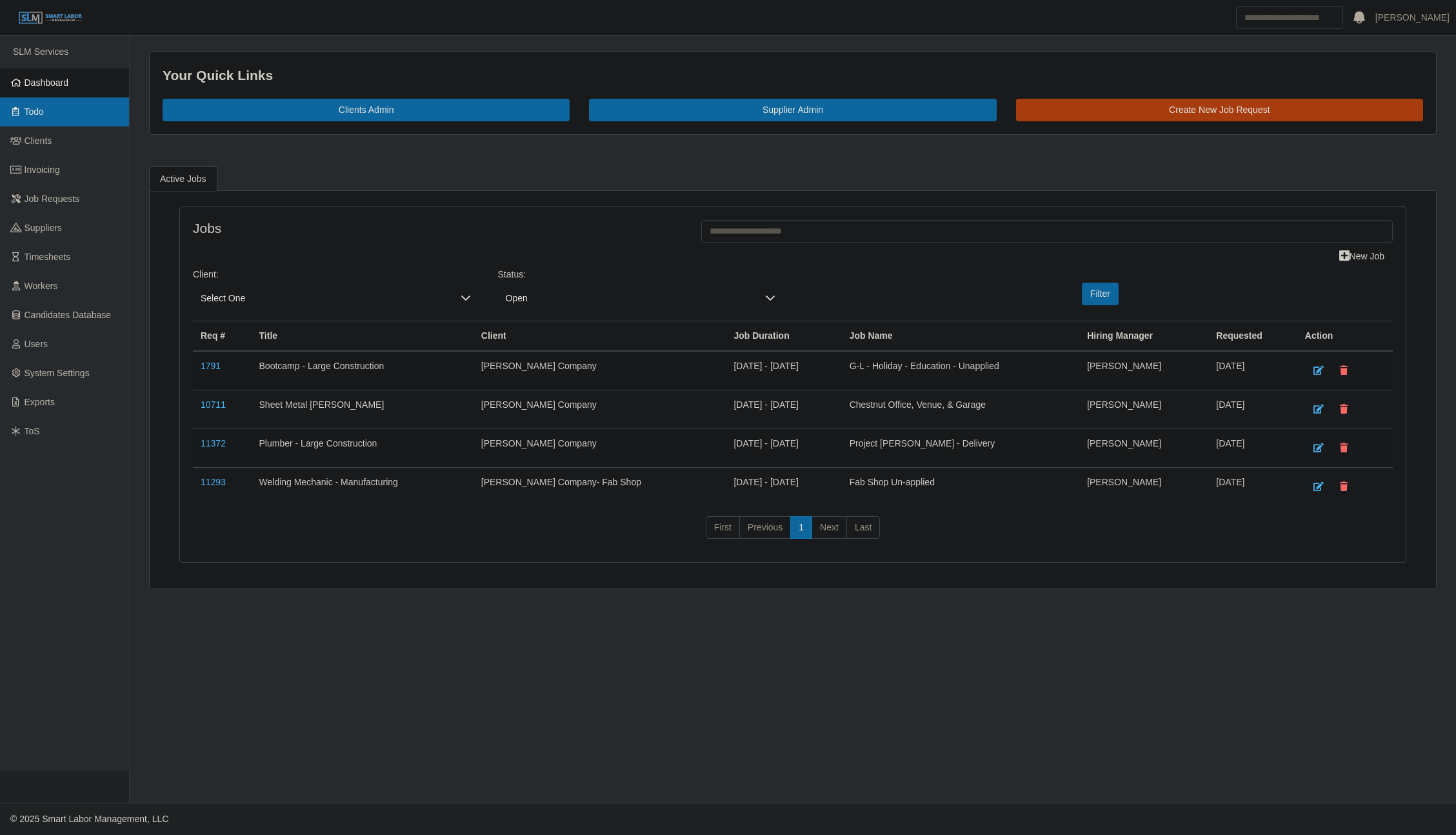
click at [67, 115] on link "Todo" at bounding box center [65, 111] width 129 height 29
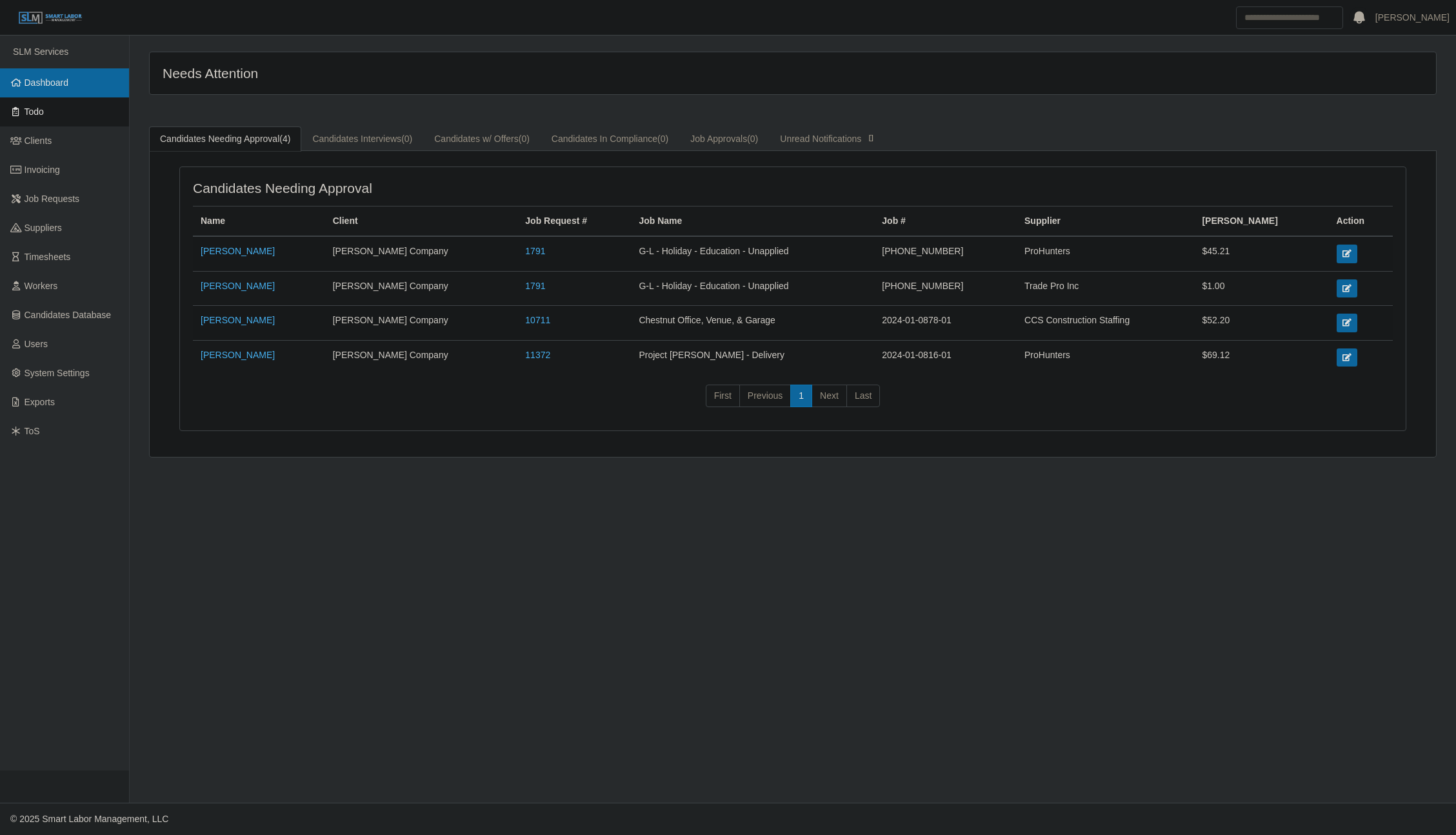
click at [84, 84] on link "Dashboard" at bounding box center [65, 83] width 129 height 29
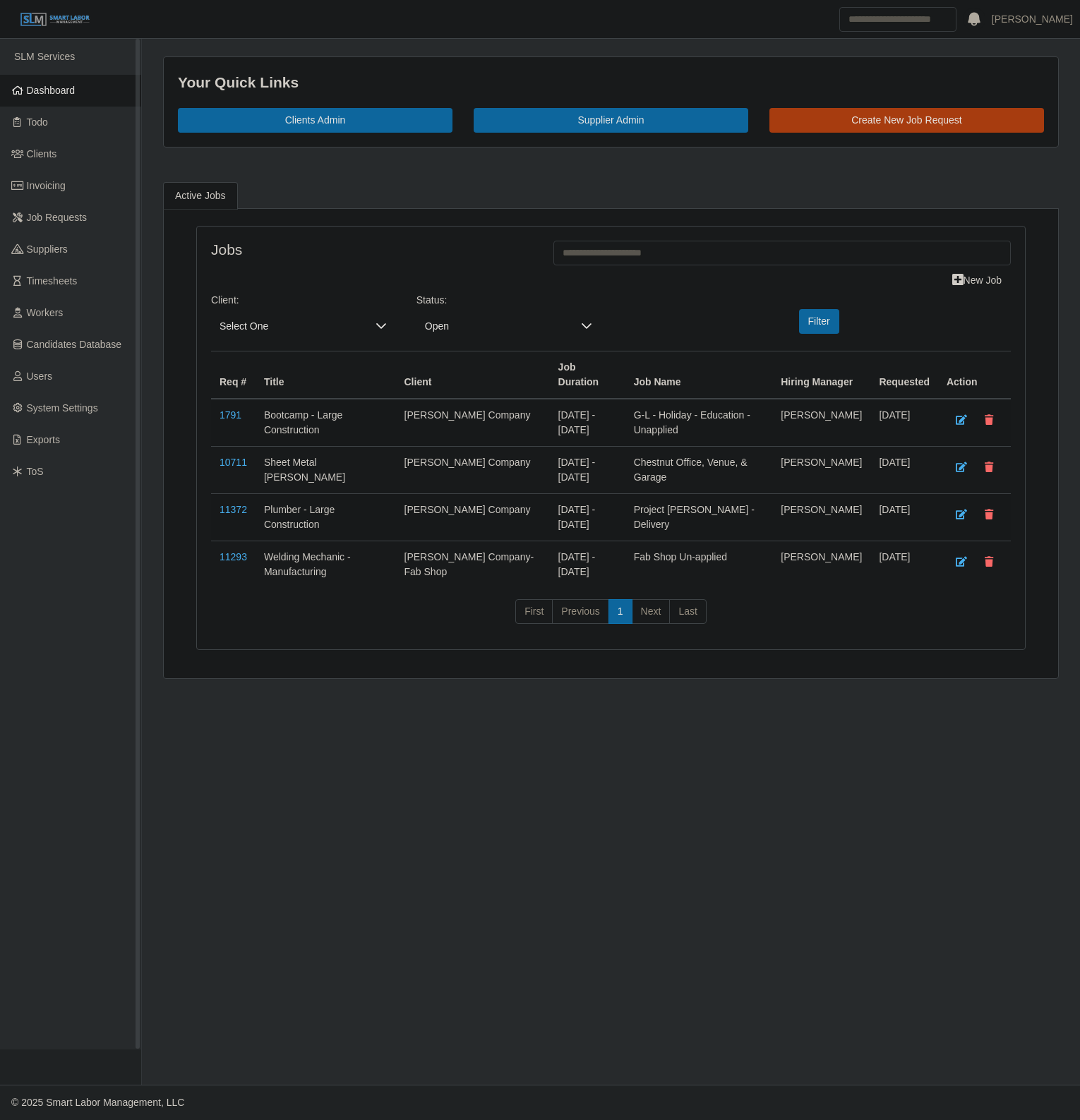
click at [13, 99] on link "Dashboard" at bounding box center [71, 90] width 142 height 31
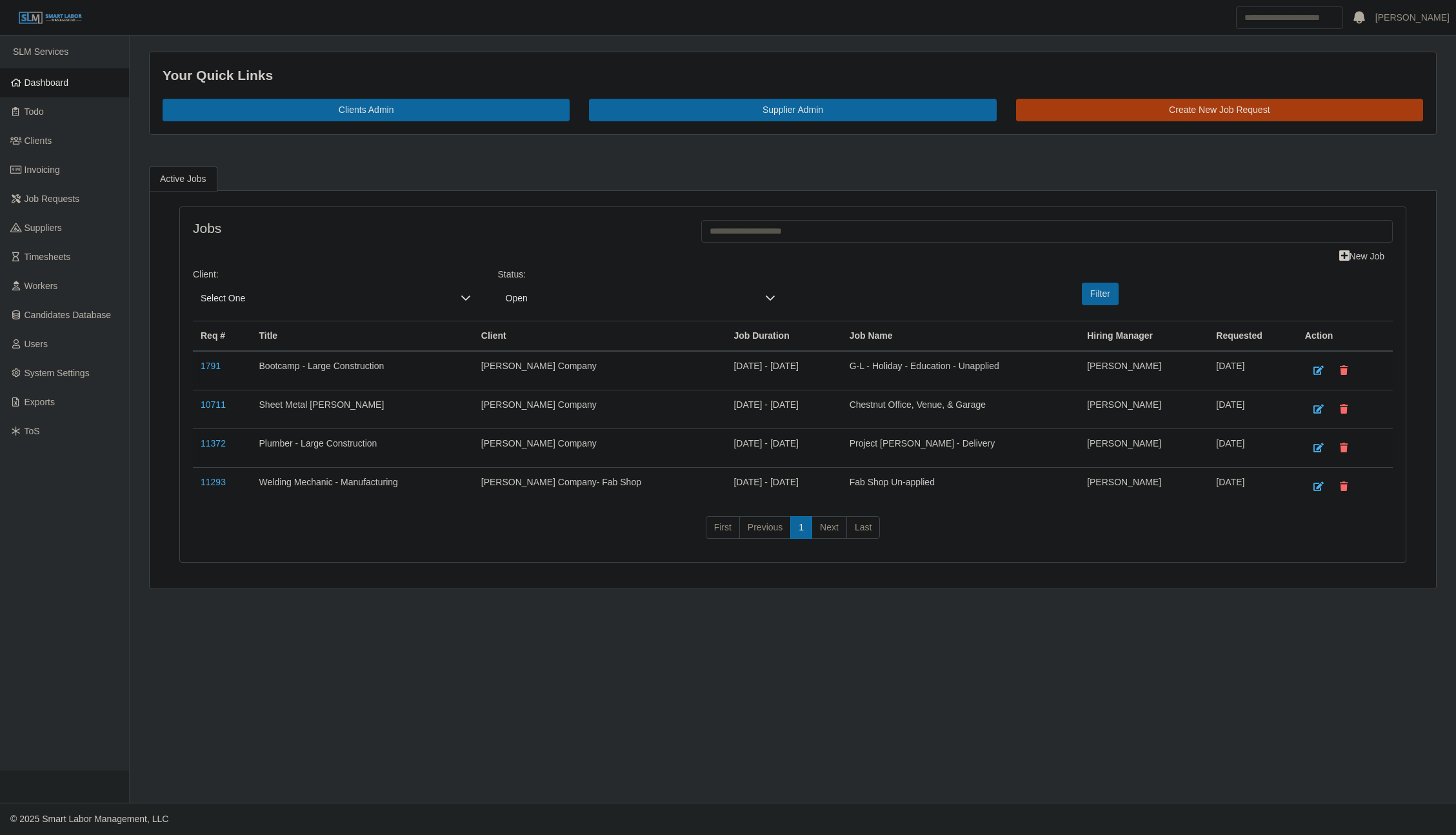
click at [42, 77] on span "Dashboard" at bounding box center [47, 82] width 45 height 10
click at [56, 102] on link "Todo" at bounding box center [65, 111] width 129 height 29
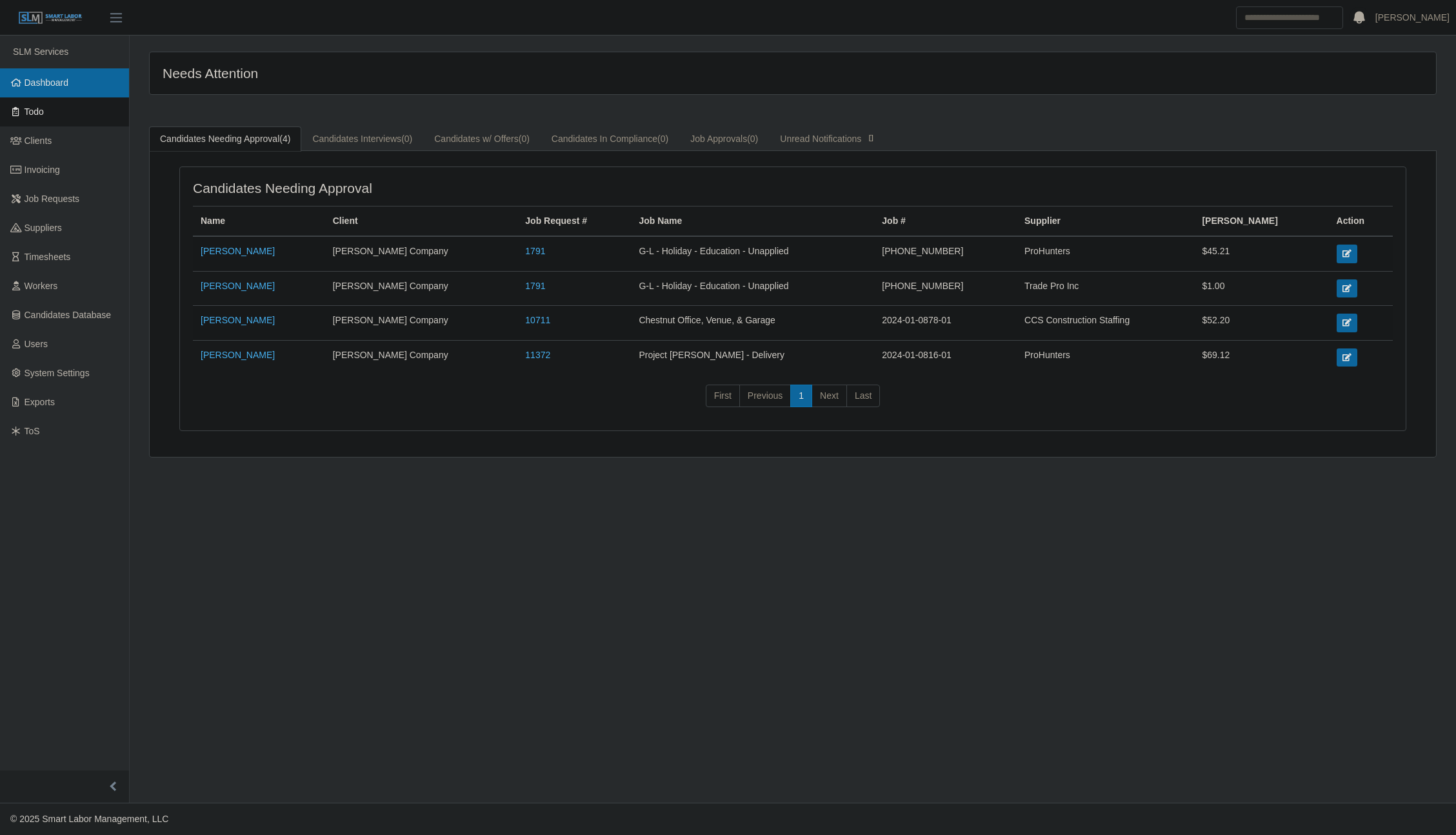
click at [63, 80] on span "Dashboard" at bounding box center [47, 82] width 45 height 10
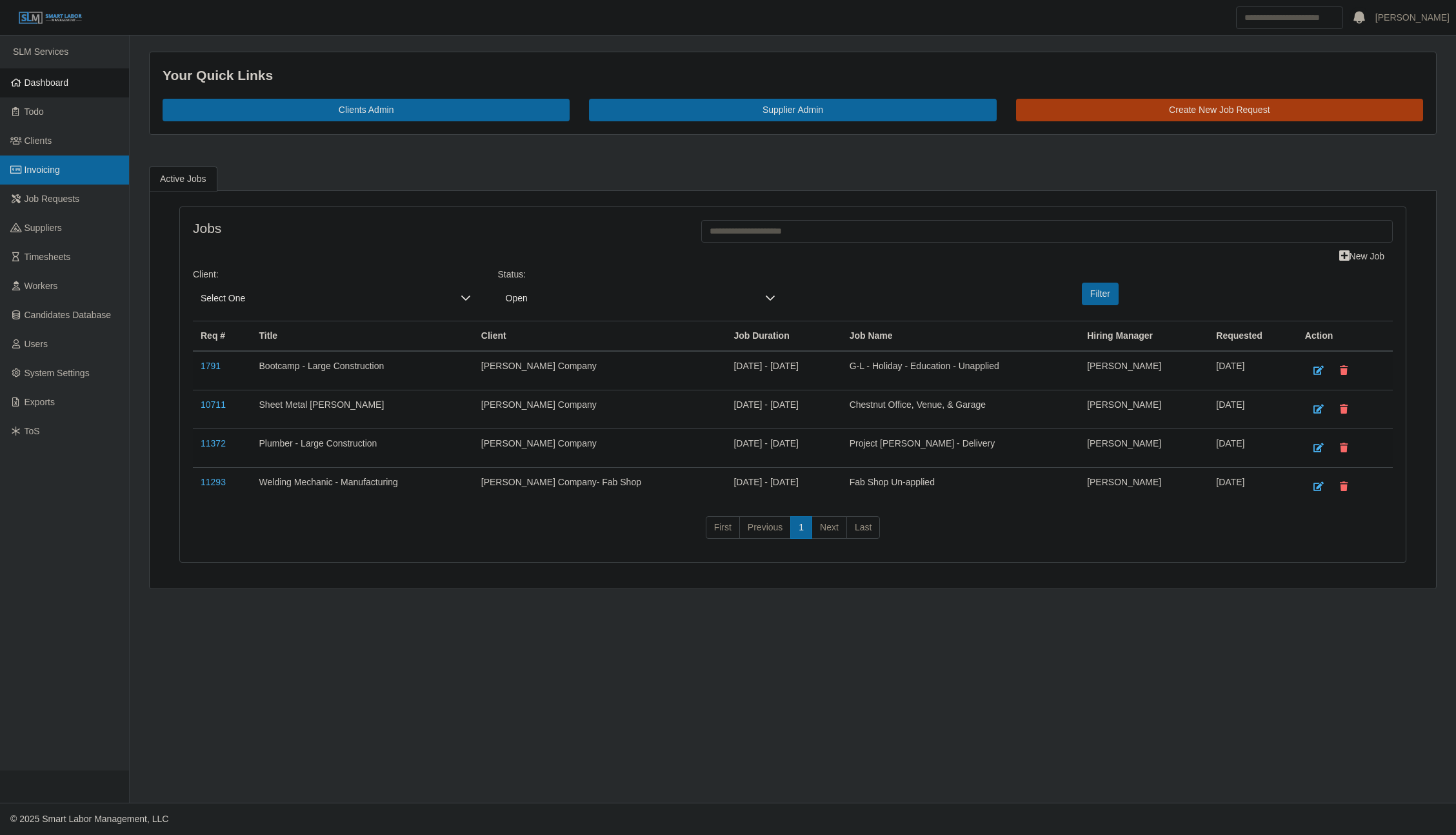
click at [42, 164] on span "Invoicing" at bounding box center [41, 169] width 35 height 10
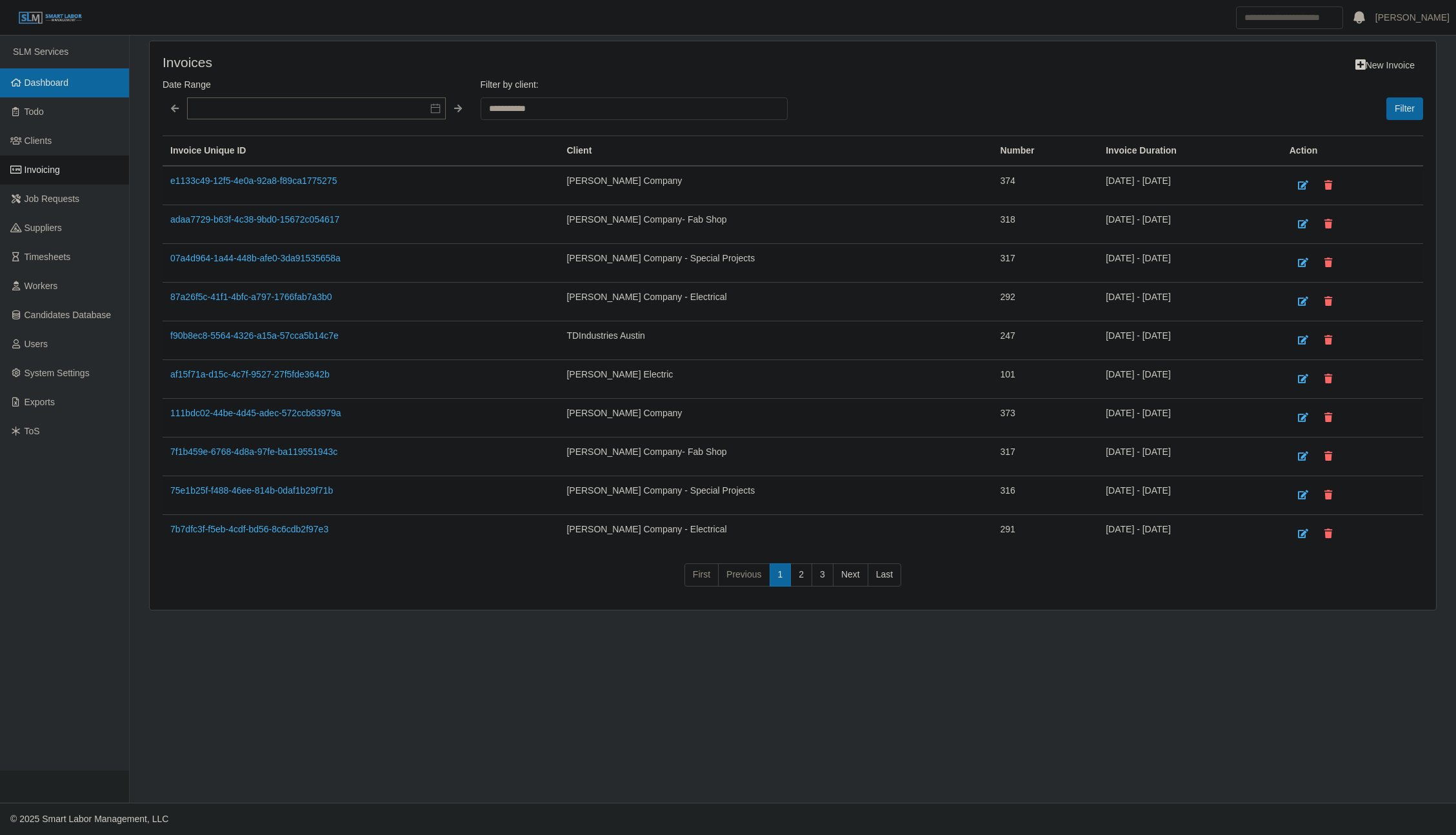
click at [63, 91] on link "Dashboard" at bounding box center [65, 83] width 129 height 29
